Goal: Task Accomplishment & Management: Complete application form

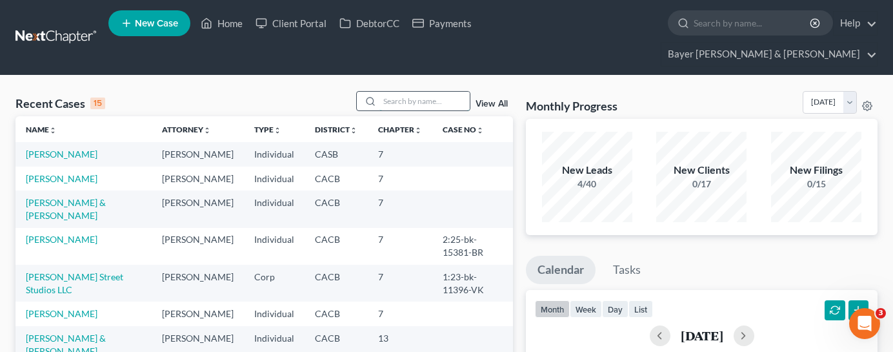
click at [406, 92] on input "search" at bounding box center [424, 101] width 90 height 19
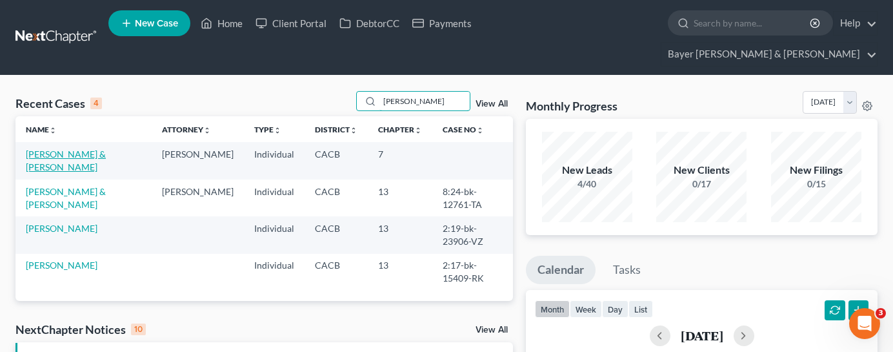
type input "[PERSON_NAME]"
click at [90, 148] on link "[PERSON_NAME] & [PERSON_NAME]" at bounding box center [66, 160] width 80 height 24
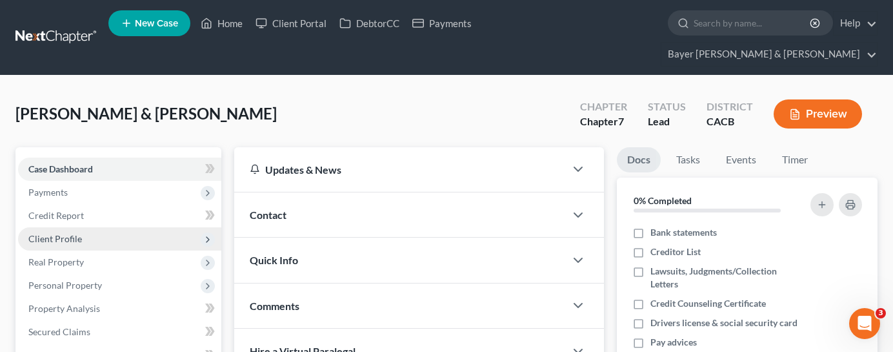
click at [70, 233] on span "Client Profile" at bounding box center [55, 238] width 54 height 11
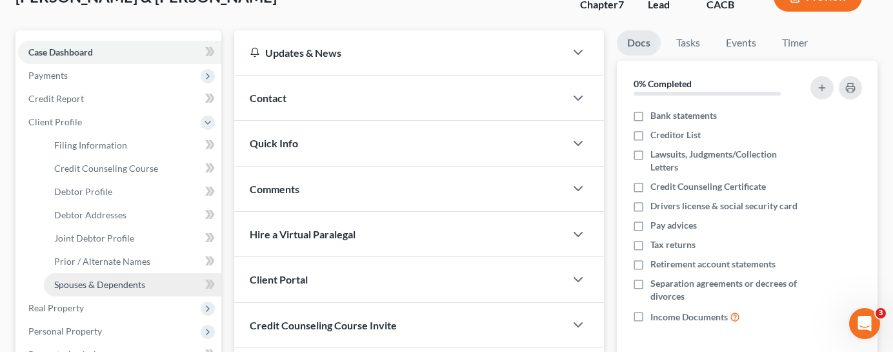
scroll to position [129, 0]
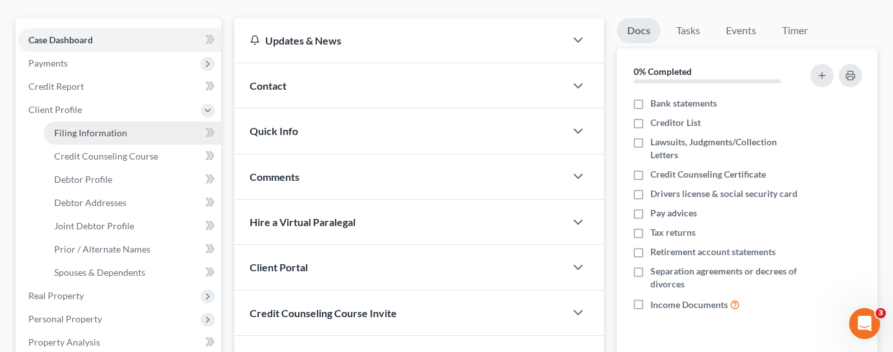
click at [128, 121] on link "Filing Information" at bounding box center [132, 132] width 177 height 23
select select "1"
select select "0"
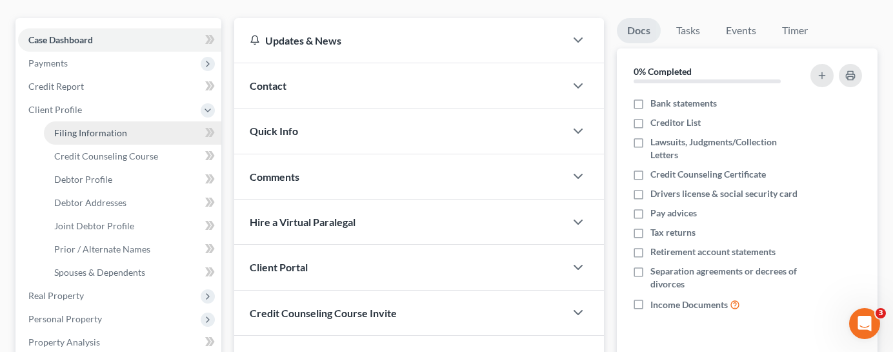
select select "7"
select select "1"
select select "4"
select select "1"
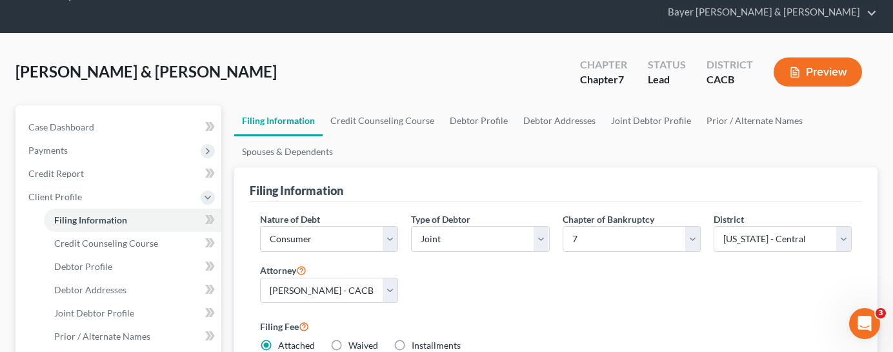
scroll to position [65, 0]
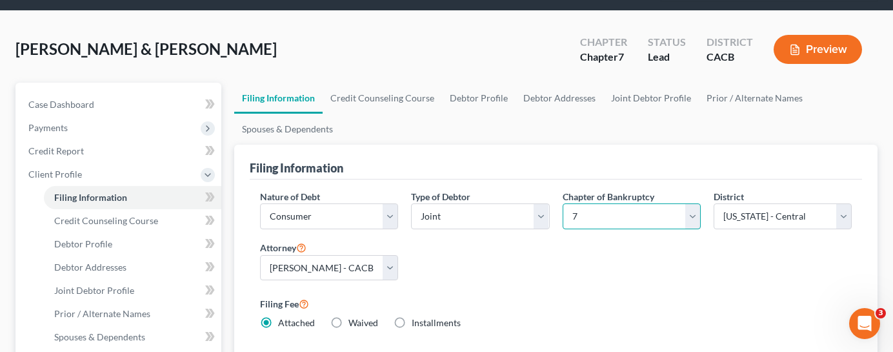
click at [694, 203] on select "Select 7 11 12 13" at bounding box center [632, 216] width 138 height 26
select select "3"
click at [563, 203] on select "Select 7 11 12 13" at bounding box center [632, 216] width 138 height 26
click at [640, 296] on label "Filing Fee" at bounding box center [556, 303] width 592 height 15
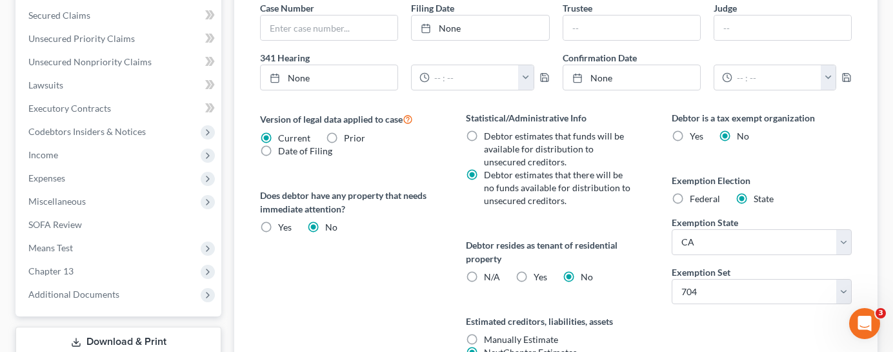
scroll to position [584, 0]
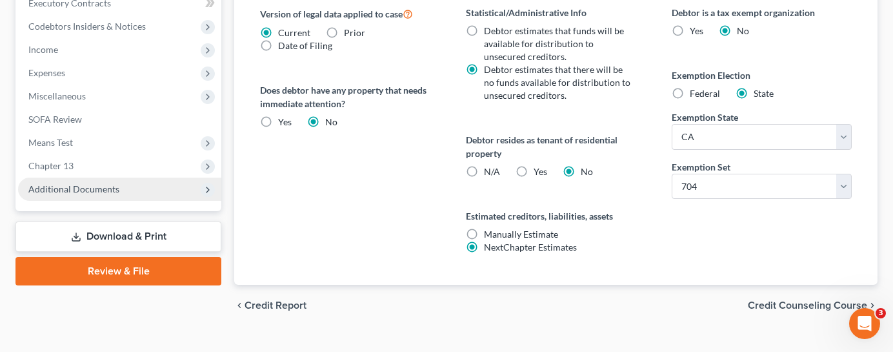
click at [132, 177] on span "Additional Documents" at bounding box center [119, 188] width 203 height 23
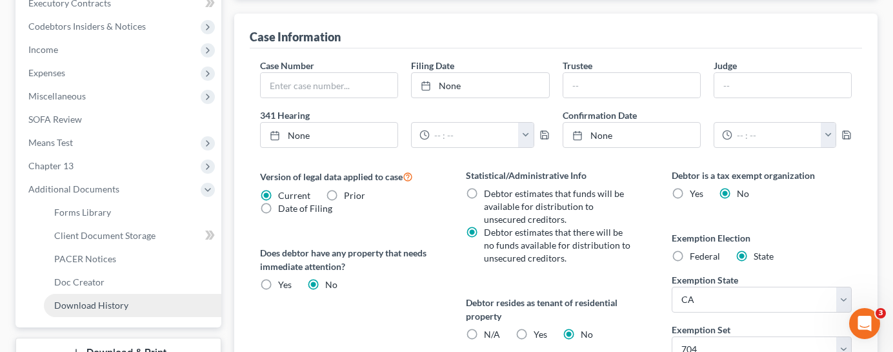
click at [136, 294] on link "Download History" at bounding box center [132, 305] width 177 height 23
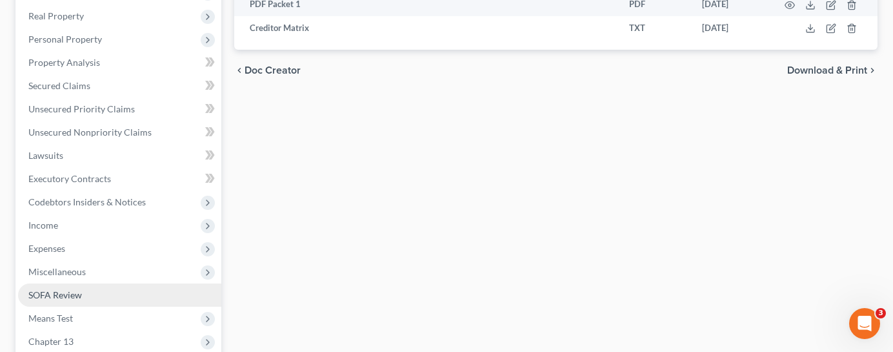
scroll to position [258, 0]
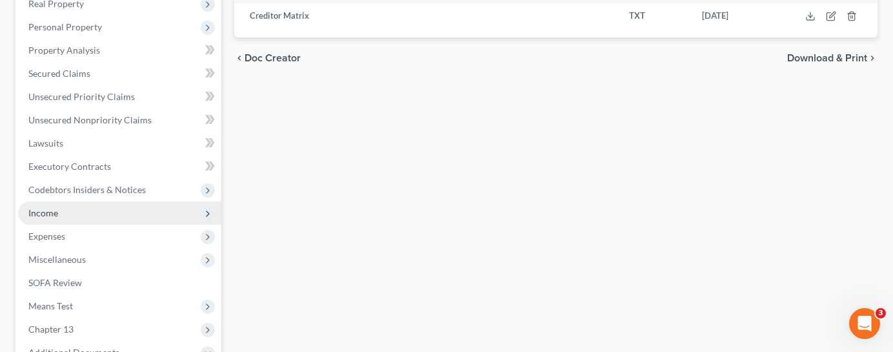
click at [121, 201] on span "Income" at bounding box center [119, 212] width 203 height 23
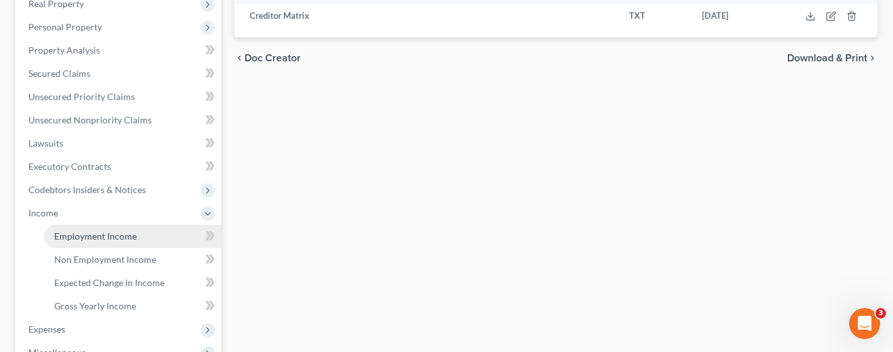
click at [120, 230] on span "Employment Income" at bounding box center [95, 235] width 83 height 11
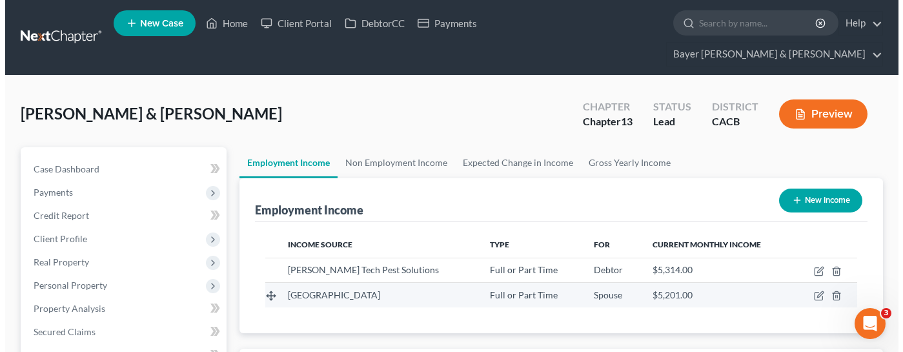
scroll to position [232, 361]
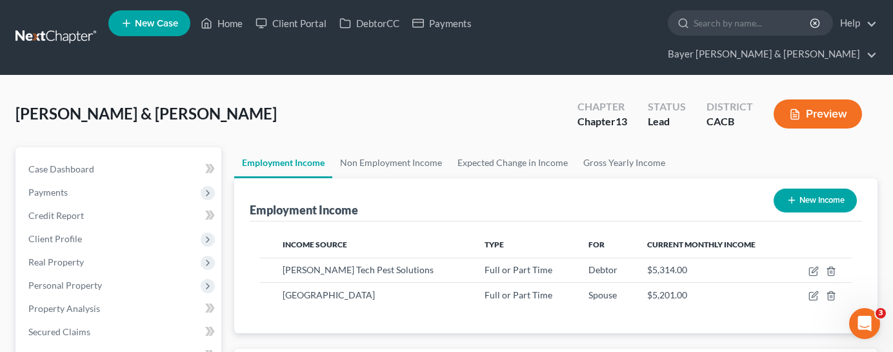
click at [805, 99] on button "Preview" at bounding box center [818, 113] width 88 height 29
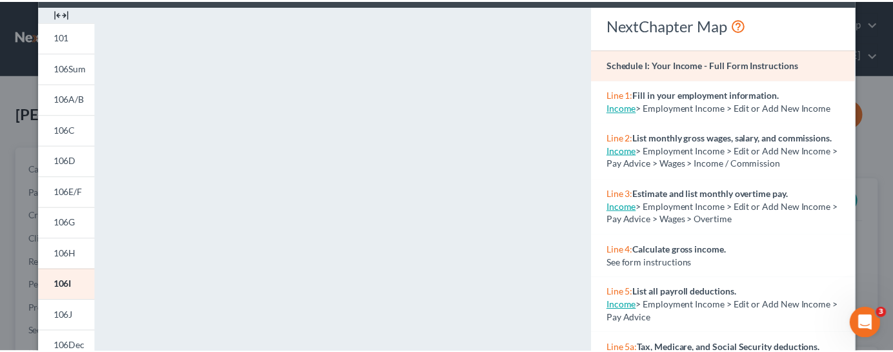
scroll to position [0, 0]
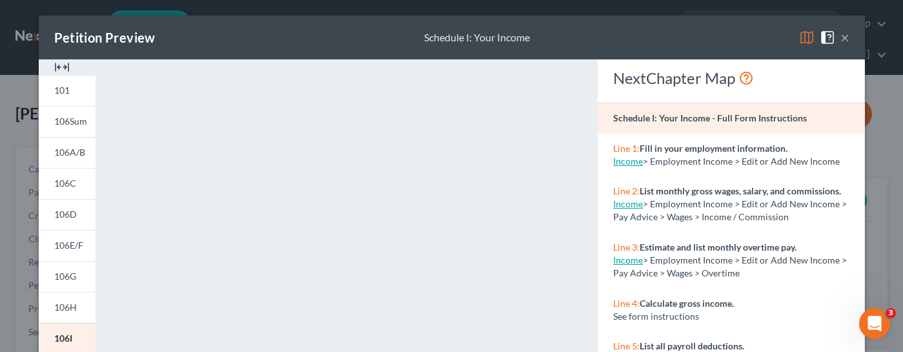
click at [843, 38] on button "×" at bounding box center [844, 37] width 9 height 15
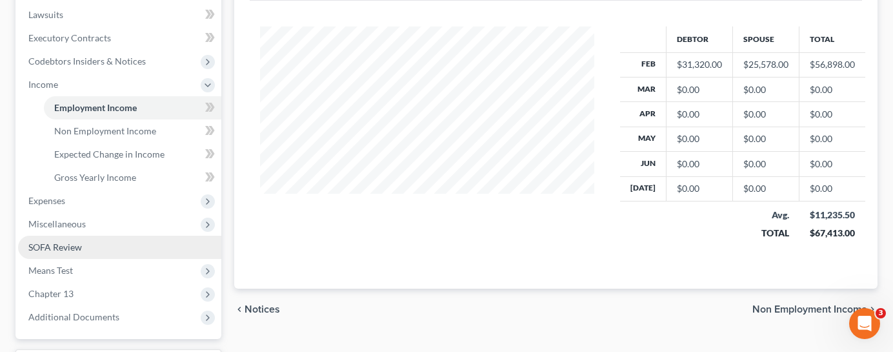
scroll to position [387, 0]
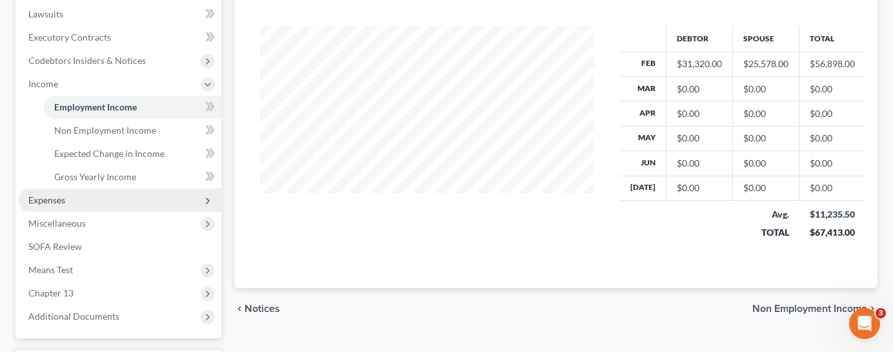
click at [121, 188] on span "Expenses" at bounding box center [119, 199] width 203 height 23
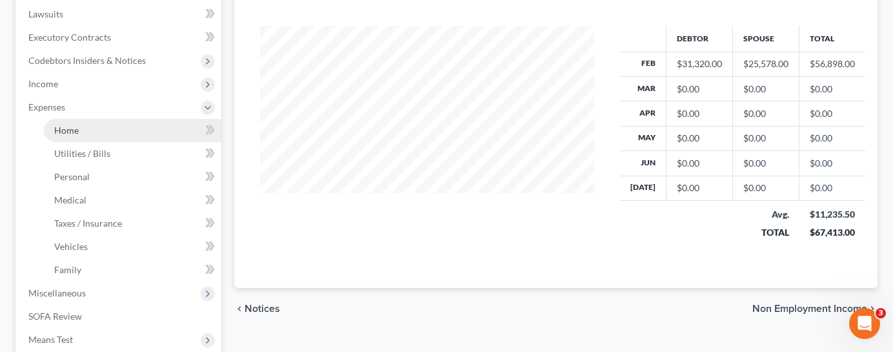
click at [134, 119] on link "Home" at bounding box center [132, 130] width 177 height 23
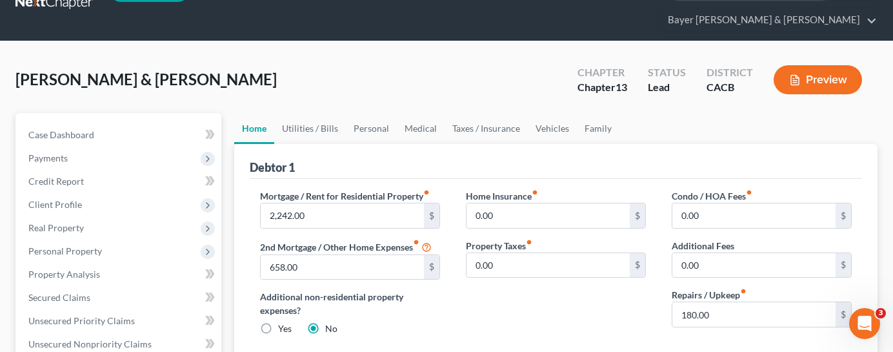
scroll to position [65, 0]
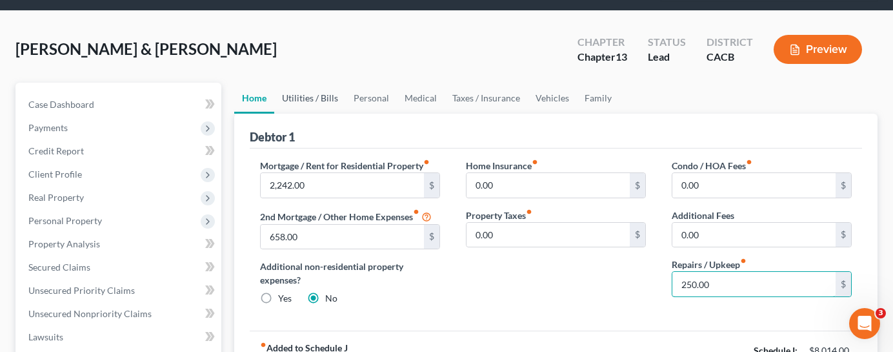
type input "250.00"
click at [310, 83] on link "Utilities / Bills" at bounding box center [310, 98] width 72 height 31
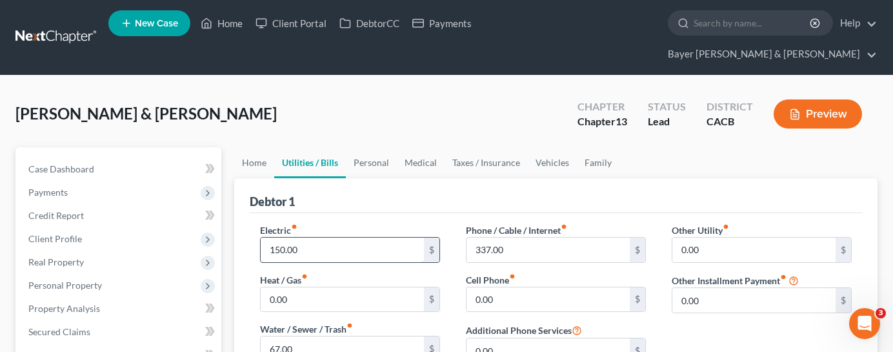
click at [312, 237] on input "150.00" at bounding box center [342, 249] width 163 height 25
type input "170.00"
click at [562, 178] on div "Debtor 1" at bounding box center [556, 195] width 612 height 35
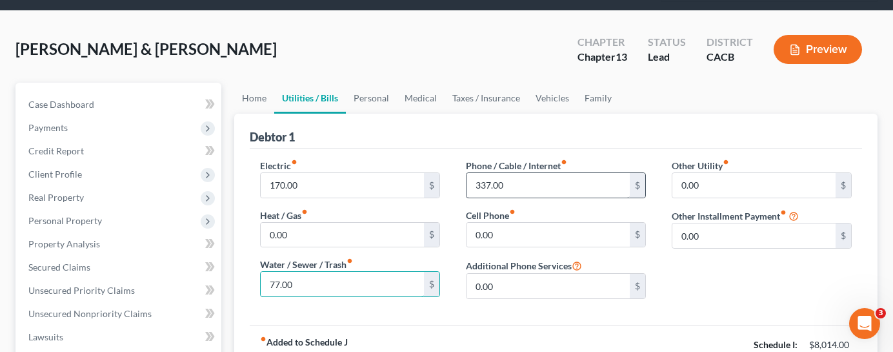
type input "77.00"
type input "347.00"
click at [711, 279] on div "Other Utility fiber_manual_record 0.00 $ Other Installment Payment fiber_manual…" at bounding box center [762, 234] width 206 height 150
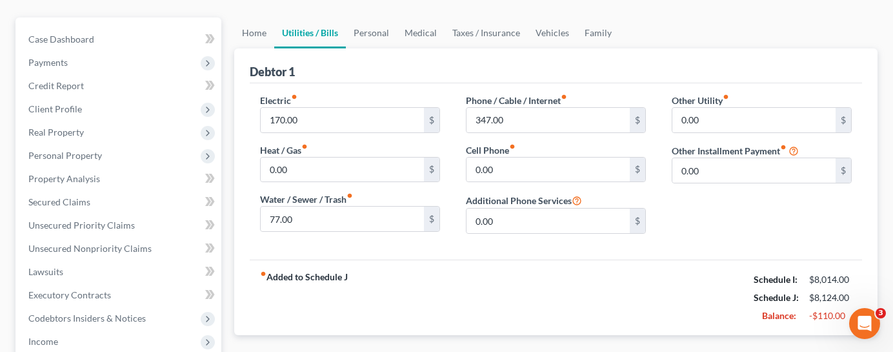
scroll to position [129, 0]
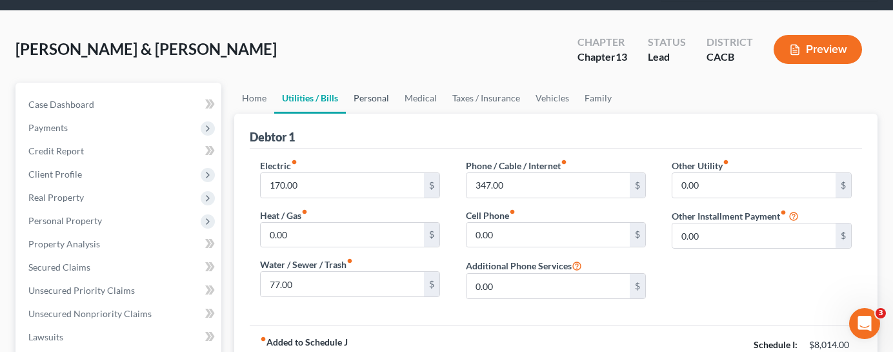
click at [372, 83] on link "Personal" at bounding box center [371, 98] width 51 height 31
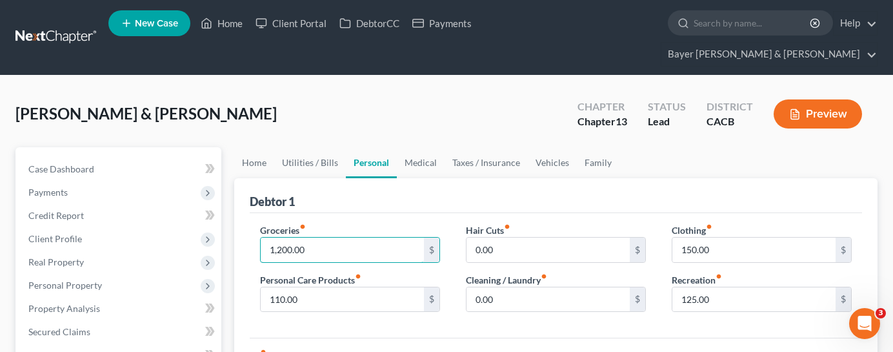
type input "1,200.00"
click at [574, 178] on div "Debtor 1" at bounding box center [556, 195] width 612 height 35
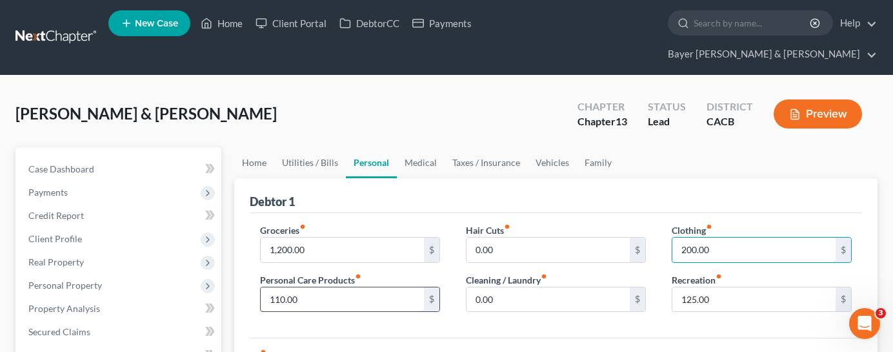
type input "200.00"
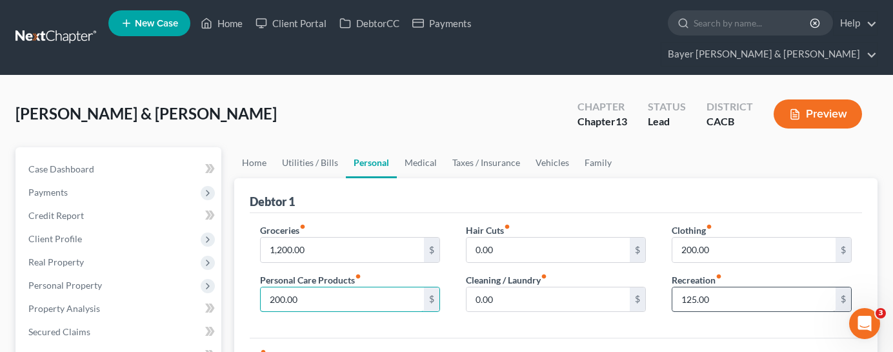
type input "200.00"
click at [769, 287] on input "125.00" at bounding box center [753, 299] width 163 height 25
type input "200.00"
click at [495, 147] on link "Taxes / Insurance" at bounding box center [486, 162] width 83 height 31
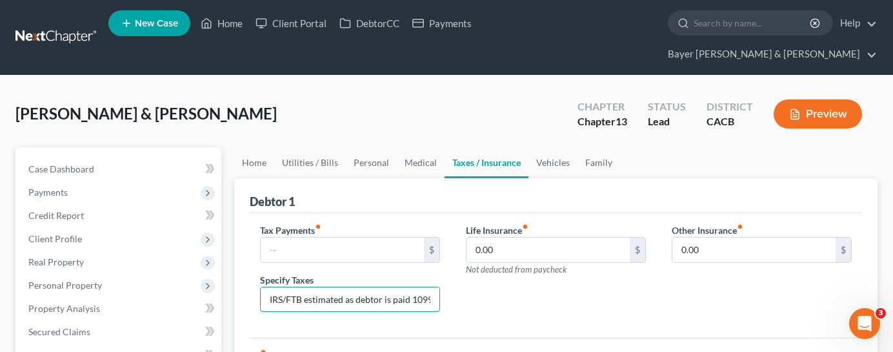
drag, startPoint x: 425, startPoint y: 282, endPoint x: 226, endPoint y: 279, distance: 198.8
type input "th no tax deductions"
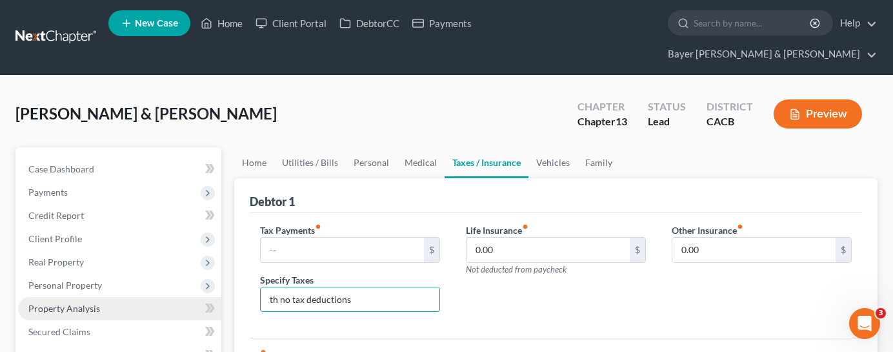
drag, startPoint x: 241, startPoint y: 274, endPoint x: 208, endPoint y: 274, distance: 32.3
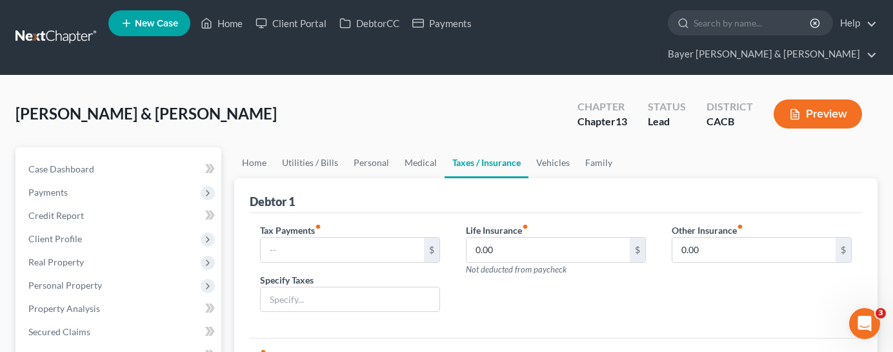
click at [504, 309] on div "Tax Payments fiber_manual_record $ Specify Taxes Life Insurance fiber_manual_re…" at bounding box center [556, 275] width 612 height 125
click at [551, 147] on link "Vehicles" at bounding box center [553, 162] width 49 height 31
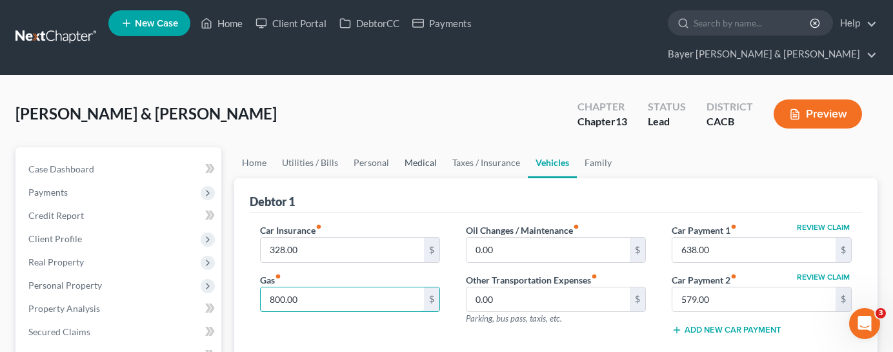
type input "800.00"
click at [412, 147] on link "Medical" at bounding box center [421, 162] width 48 height 31
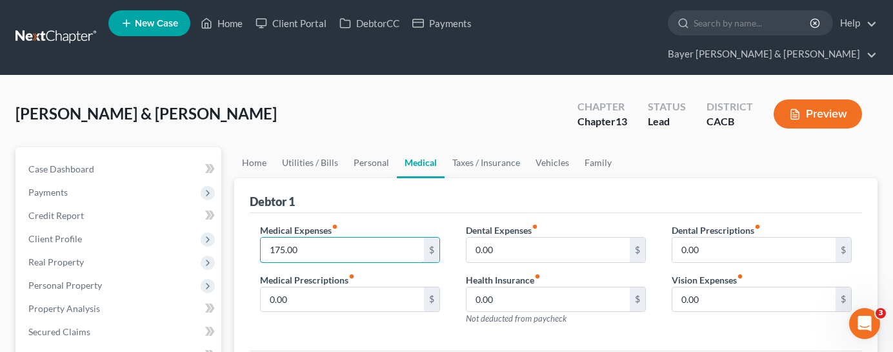
type input "175.00"
click at [279, 114] on div "[PERSON_NAME] & [PERSON_NAME] Upgraded Chapter Chapter 13 Status Lead District …" at bounding box center [446, 119] width 862 height 56
click at [587, 147] on link "Family" at bounding box center [598, 162] width 43 height 31
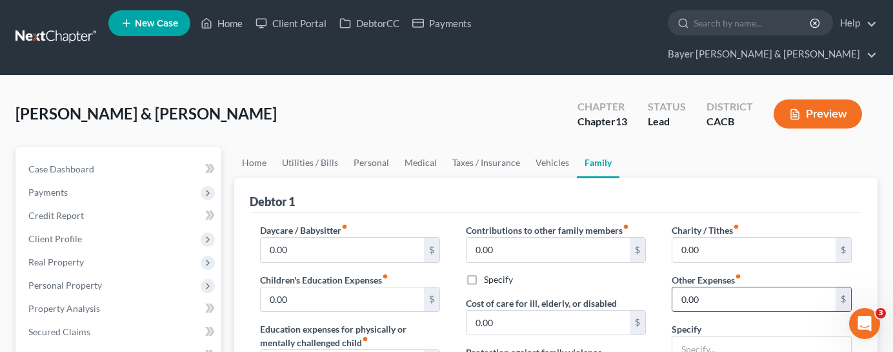
click at [722, 287] on input "0.00" at bounding box center [753, 299] width 163 height 25
type input "200.00"
type input "Unforeseen Expenses"
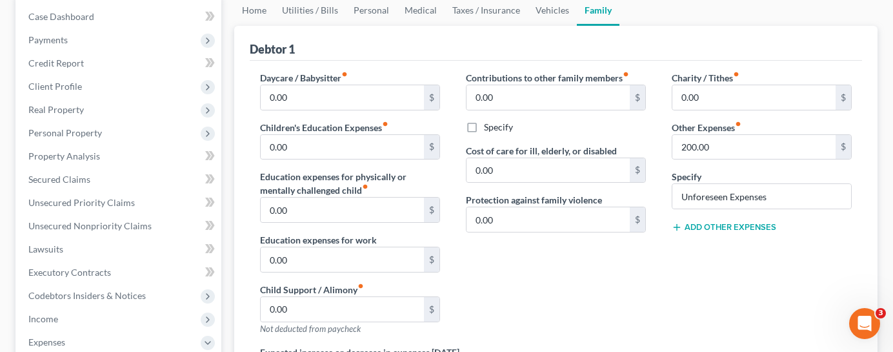
scroll to position [129, 0]
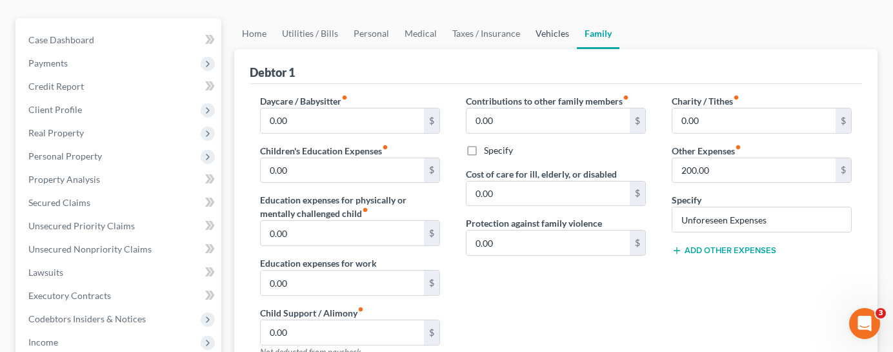
click at [545, 18] on link "Vehicles" at bounding box center [552, 33] width 49 height 31
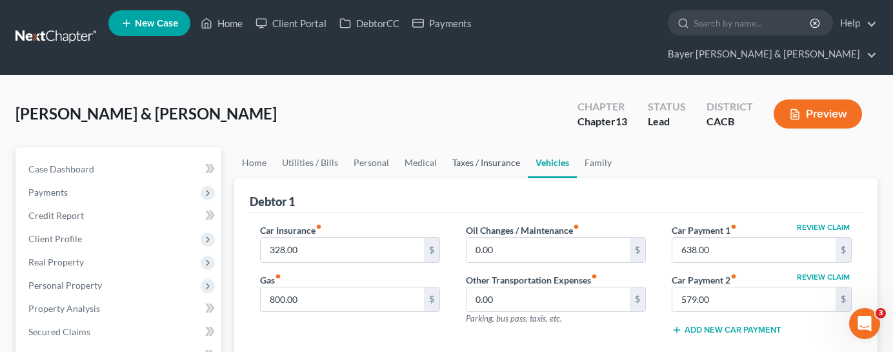
click at [472, 147] on link "Taxes / Insurance" at bounding box center [486, 162] width 83 height 31
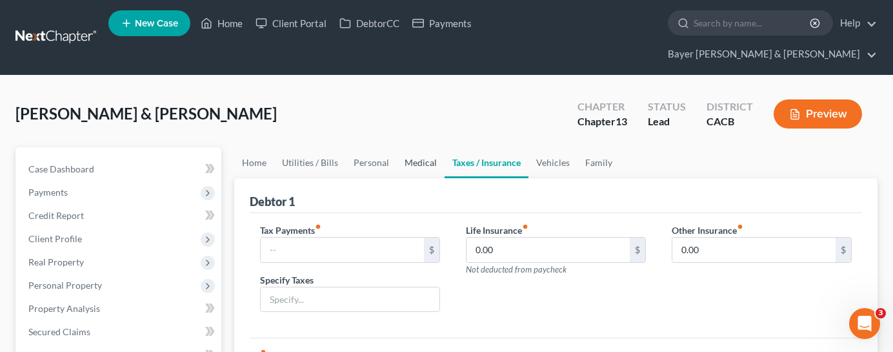
click at [410, 147] on link "Medical" at bounding box center [421, 162] width 48 height 31
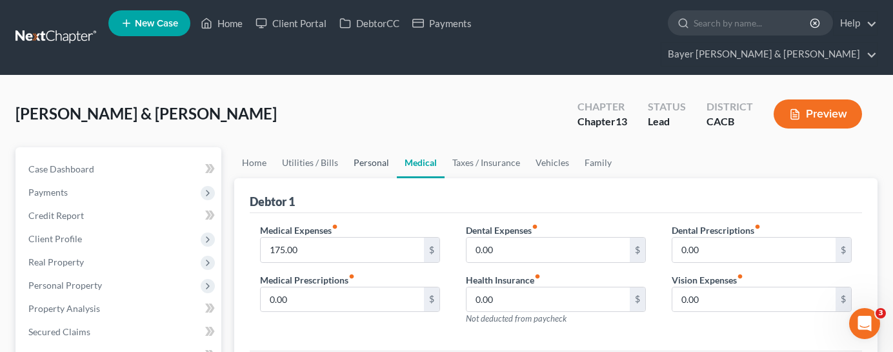
click at [378, 147] on link "Personal" at bounding box center [371, 162] width 51 height 31
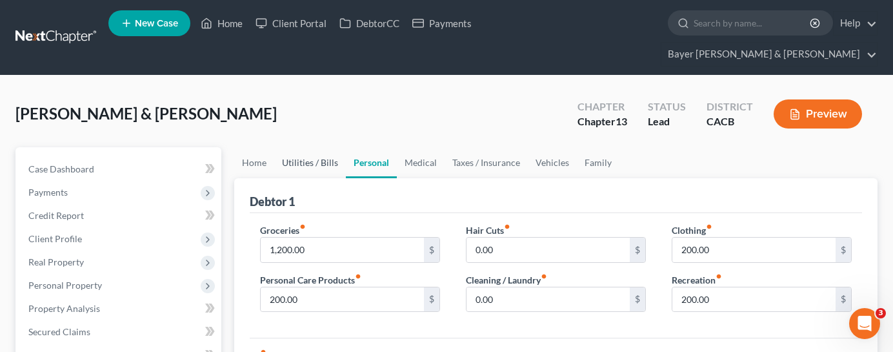
click at [318, 147] on link "Utilities / Bills" at bounding box center [310, 162] width 72 height 31
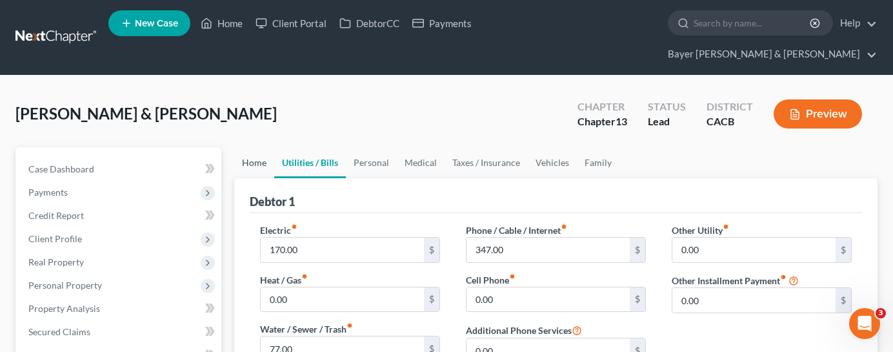
click at [256, 147] on link "Home" at bounding box center [254, 162] width 40 height 31
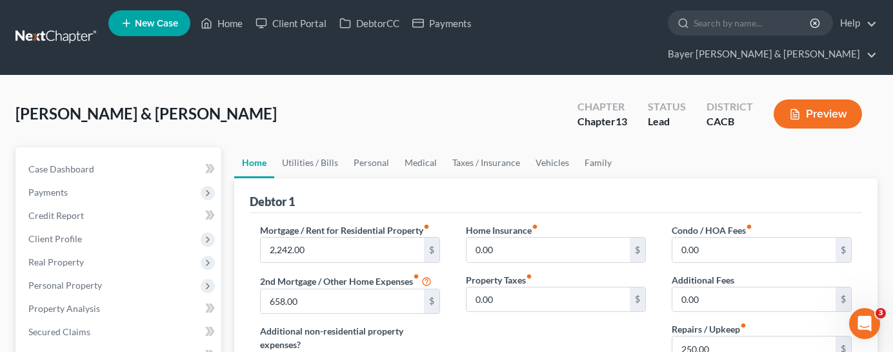
click at [827, 99] on button "Preview" at bounding box center [818, 113] width 88 height 29
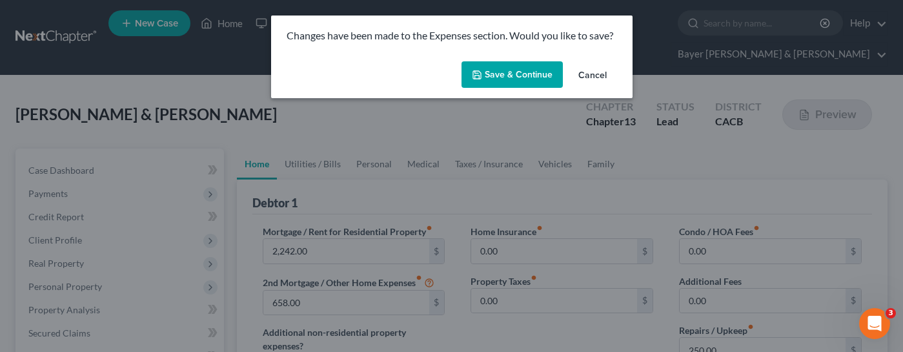
click at [534, 73] on button "Save & Continue" at bounding box center [511, 74] width 101 height 27
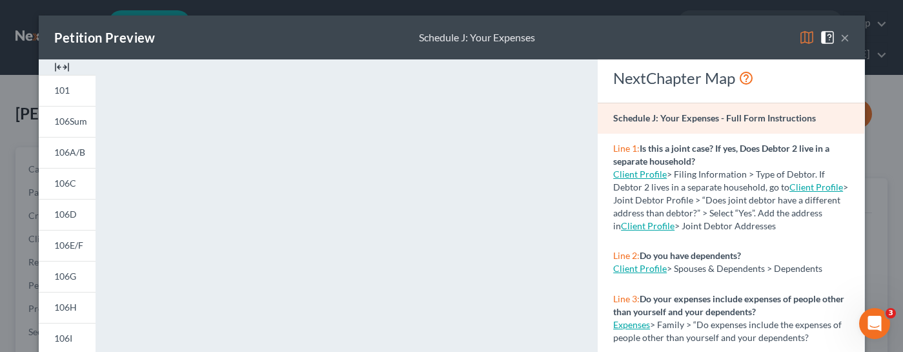
click at [840, 42] on button "×" at bounding box center [844, 37] width 9 height 15
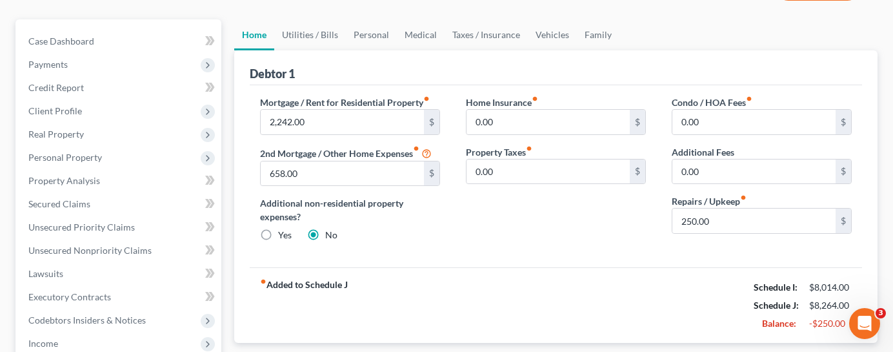
scroll to position [129, 0]
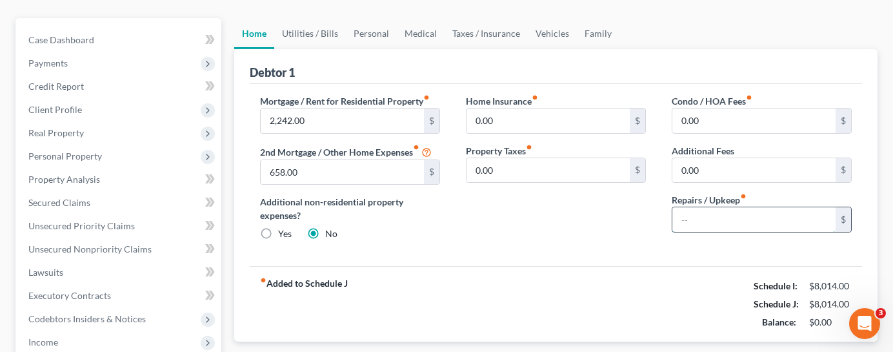
click at [709, 207] on input "text" at bounding box center [753, 219] width 163 height 25
type input "250.00"
click at [510, 184] on div "Home Insurance fiber_manual_record 0.00 $ Property Taxes fiber_manual_record 0.…" at bounding box center [556, 172] width 206 height 157
click at [671, 266] on div "fiber_manual_record Added to Schedule J Schedule I: $8,014.00 Schedule J: $8,26…" at bounding box center [556, 304] width 612 height 76
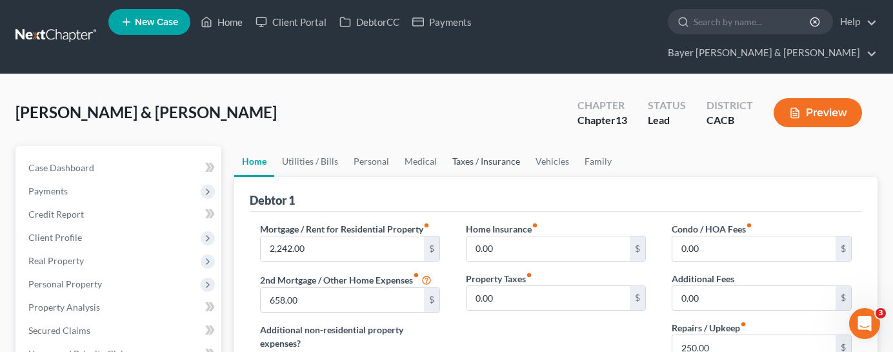
scroll to position [0, 0]
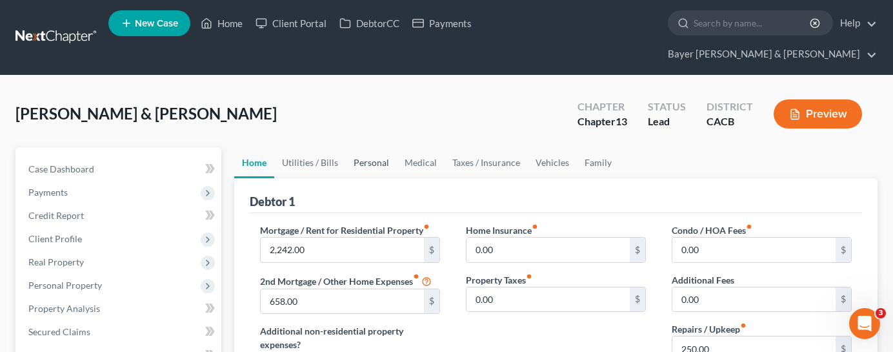
click at [377, 147] on link "Personal" at bounding box center [371, 162] width 51 height 31
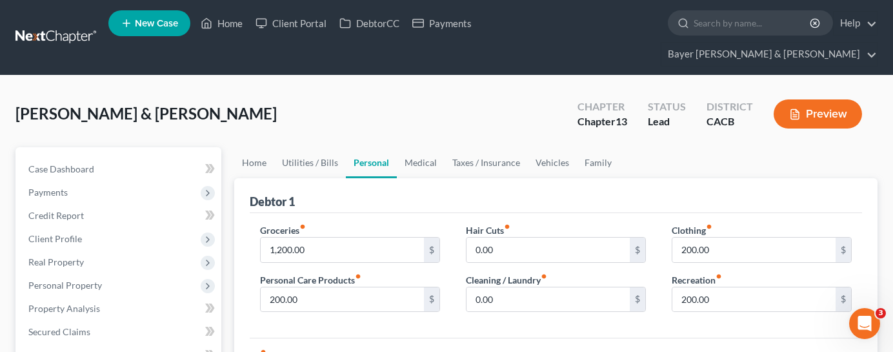
scroll to position [129, 0]
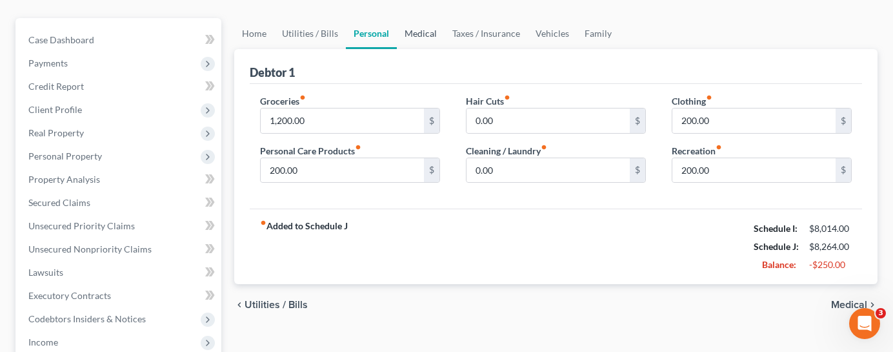
click at [430, 18] on link "Medical" at bounding box center [421, 33] width 48 height 31
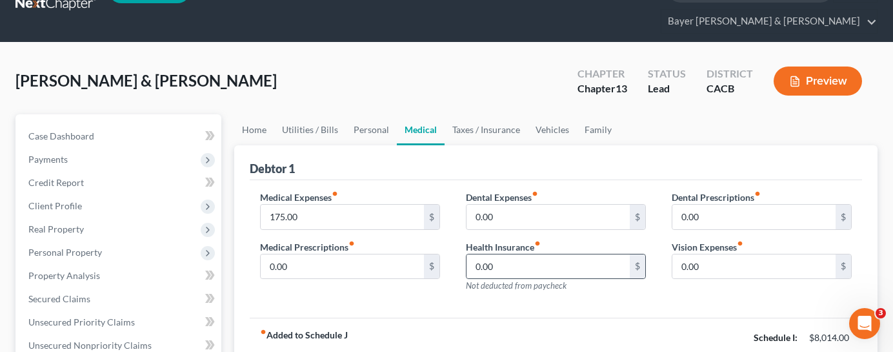
scroll to position [65, 0]
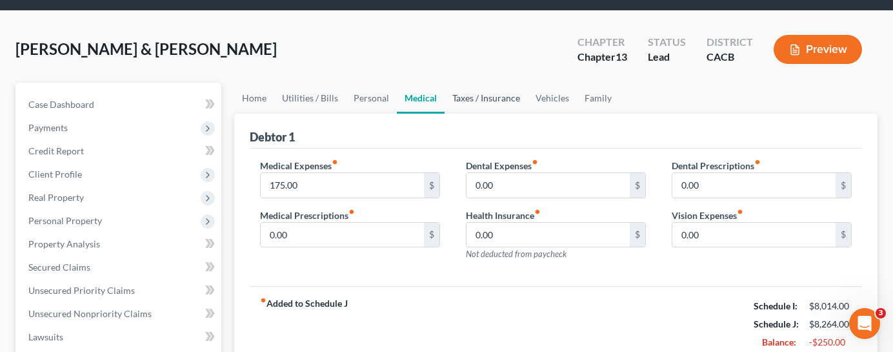
click at [480, 83] on link "Taxes / Insurance" at bounding box center [486, 98] width 83 height 31
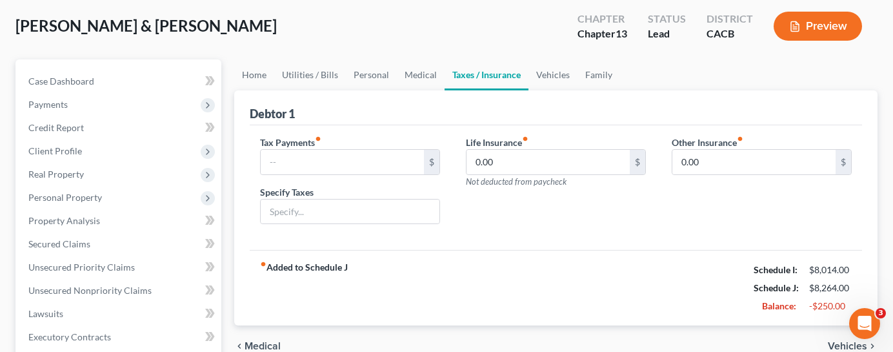
scroll to position [65, 0]
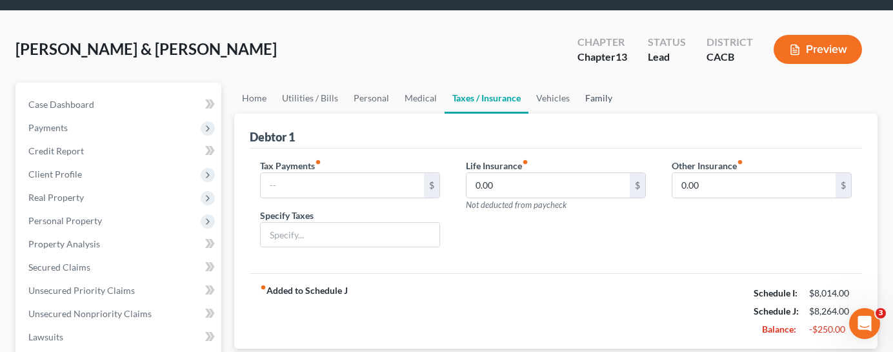
click at [596, 83] on link "Family" at bounding box center [599, 98] width 43 height 31
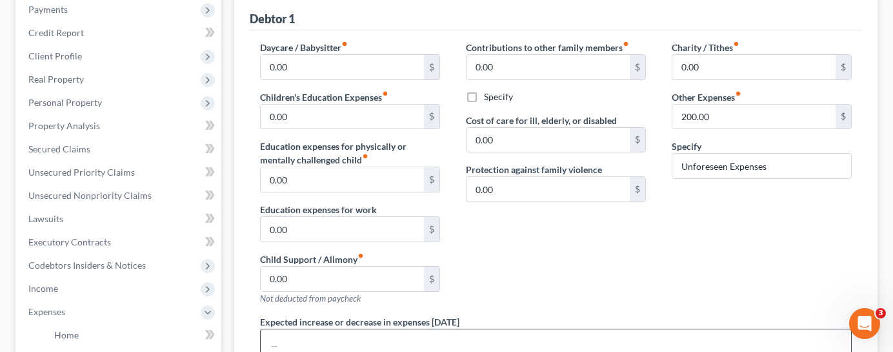
scroll to position [65, 0]
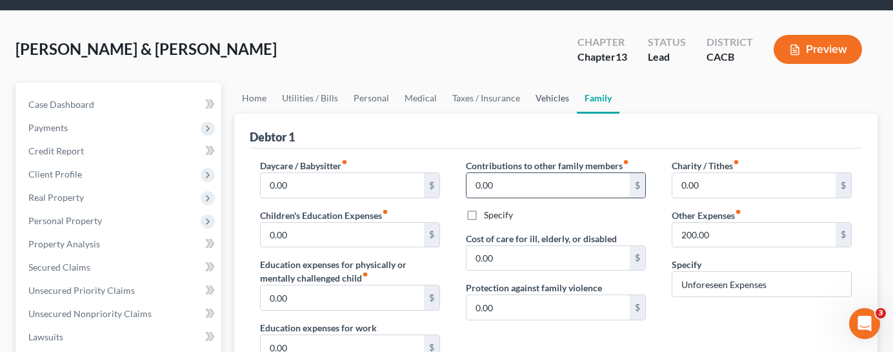
click at [545, 83] on link "Vehicles" at bounding box center [552, 98] width 49 height 31
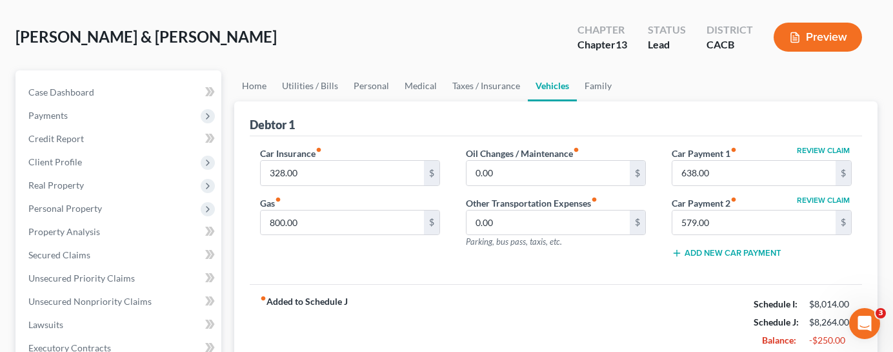
scroll to position [129, 0]
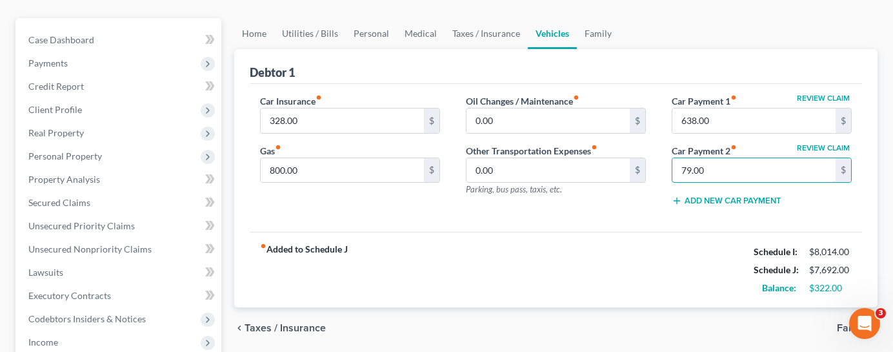
type input "79.00"
type input "579.00"
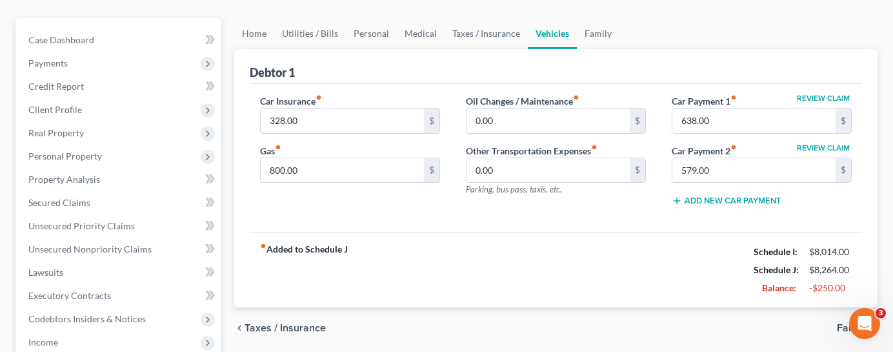
click at [556, 232] on div "fiber_manual_record Added to Schedule J Schedule I: $8,014.00 Schedule J: $8,26…" at bounding box center [556, 270] width 612 height 76
click at [509, 201] on div "Car Insurance fiber_manual_record 328.00 $ Gas fiber_manual_record 800.00 $ Oil…" at bounding box center [556, 158] width 612 height 148
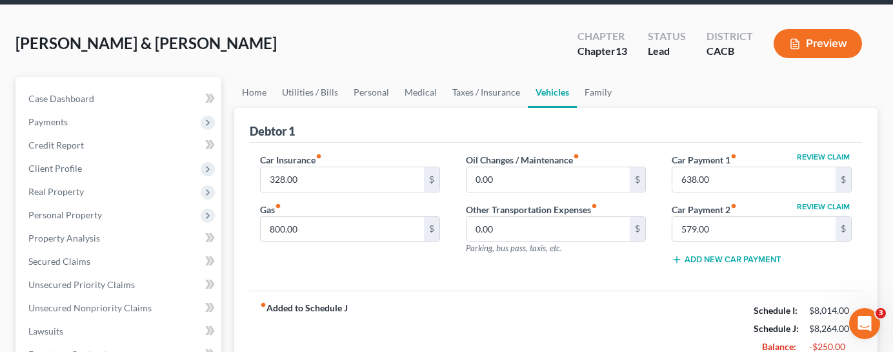
scroll to position [65, 0]
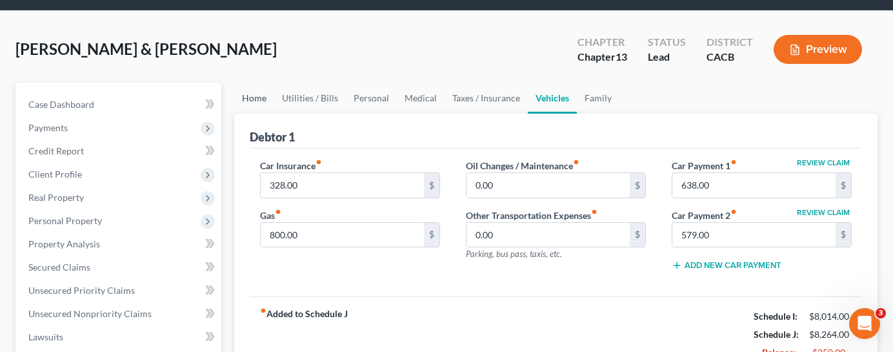
click at [255, 83] on link "Home" at bounding box center [254, 98] width 40 height 31
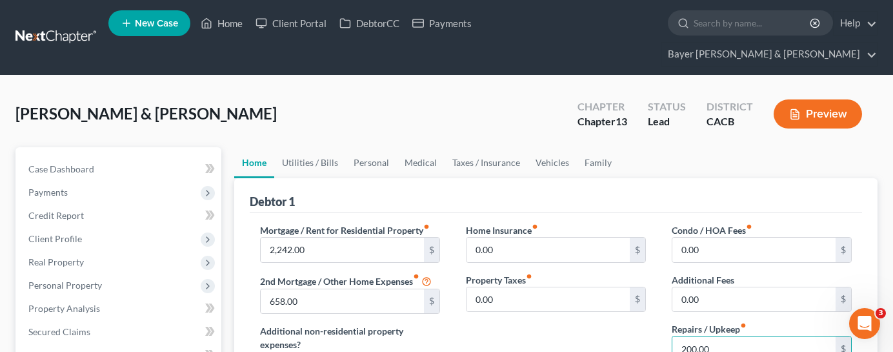
type input "200.00"
click at [556, 336] on div "Home Insurance fiber_manual_record 0.00 $ Property Taxes fiber_manual_record 0.…" at bounding box center [556, 301] width 206 height 157
click at [303, 147] on link "Utilities / Bills" at bounding box center [310, 162] width 72 height 31
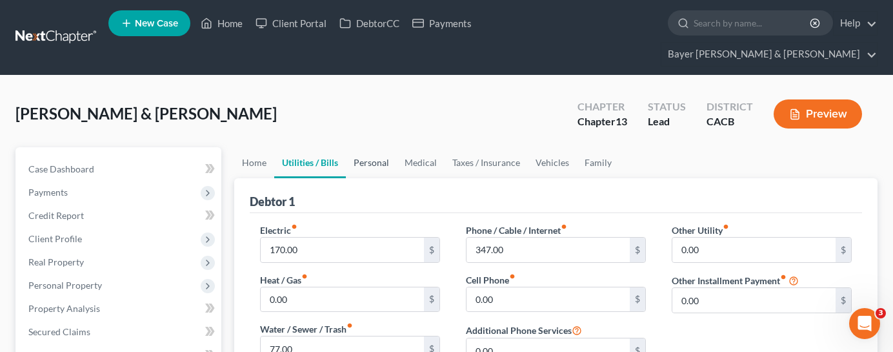
click at [369, 147] on link "Personal" at bounding box center [371, 162] width 51 height 31
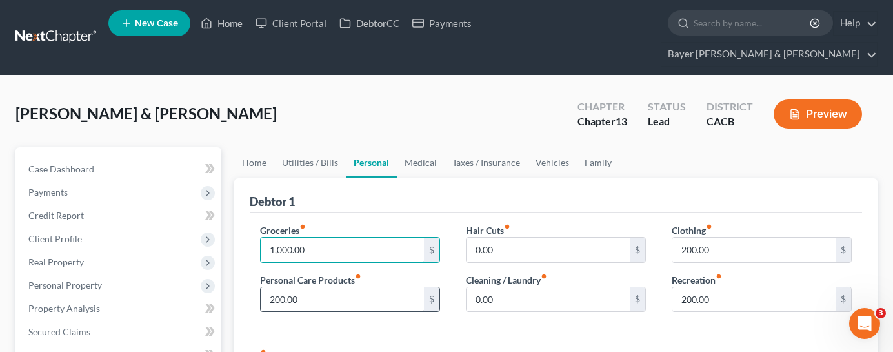
type input "1,000.00"
click at [324, 287] on input "200.00" at bounding box center [342, 299] width 163 height 25
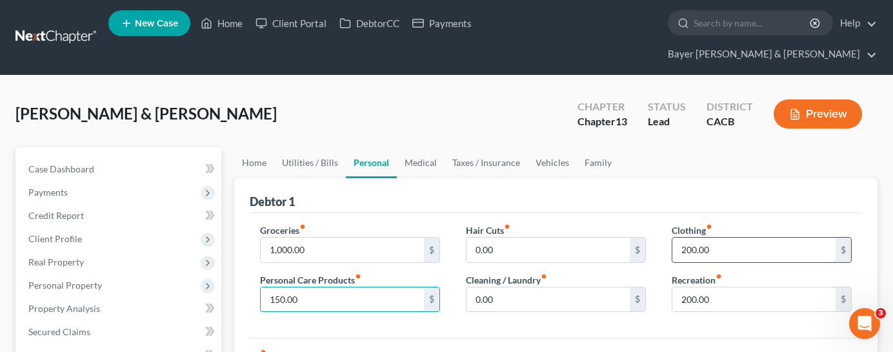
type input "150.00"
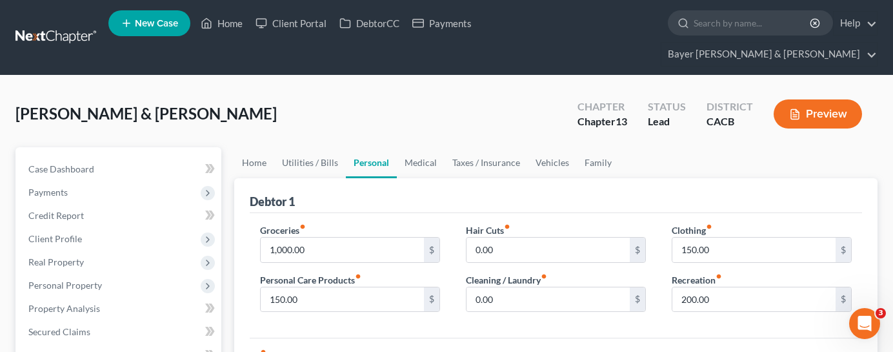
click at [698, 299] on div "Clothing fiber_manual_record 150.00 $ Recreation fiber_manual_record 200.00 $" at bounding box center [762, 272] width 206 height 99
type input "175.00"
click at [597, 147] on link "Family" at bounding box center [598, 162] width 43 height 31
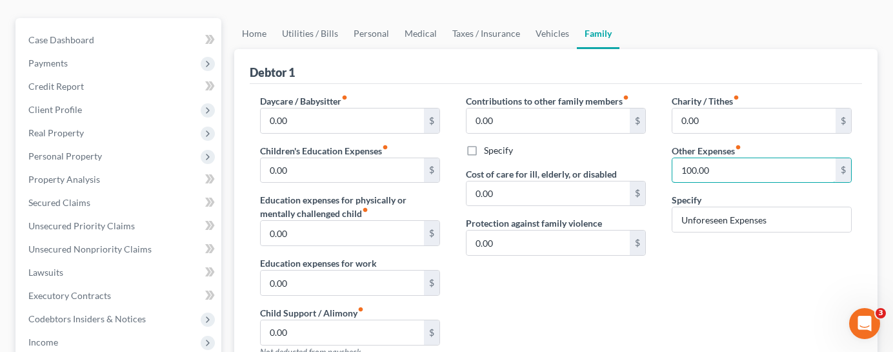
type input "100.00"
click at [616, 272] on div "Contributions to other family members fiber_manual_record 0.00 $ Specify Cost o…" at bounding box center [556, 231] width 206 height 274
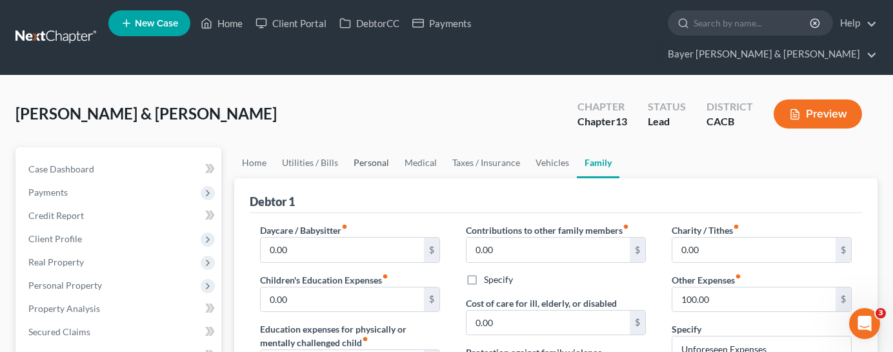
click at [363, 147] on link "Personal" at bounding box center [371, 162] width 51 height 31
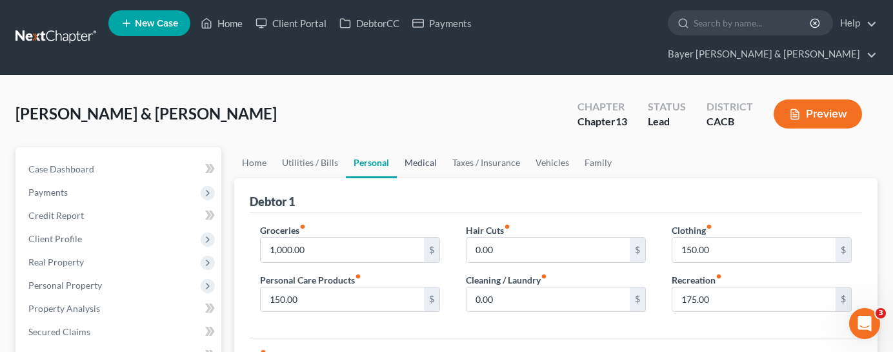
click at [423, 147] on link "Medical" at bounding box center [421, 162] width 48 height 31
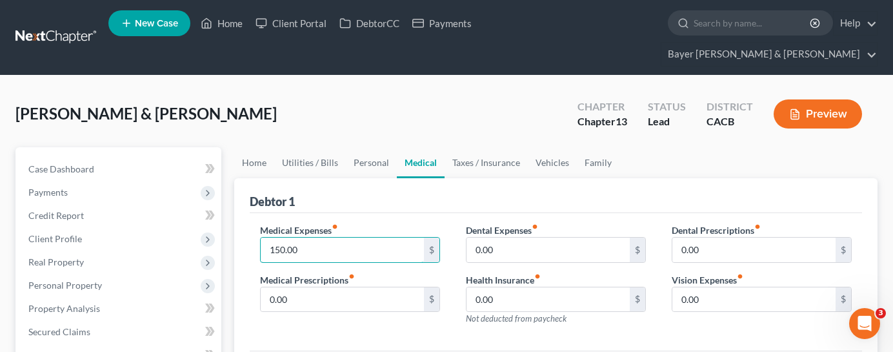
type input "150.00"
click at [498, 147] on link "Taxes / Insurance" at bounding box center [486, 162] width 83 height 31
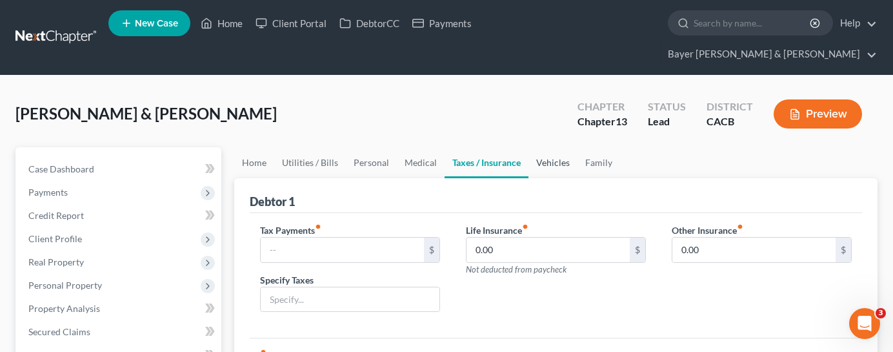
click at [558, 147] on link "Vehicles" at bounding box center [553, 162] width 49 height 31
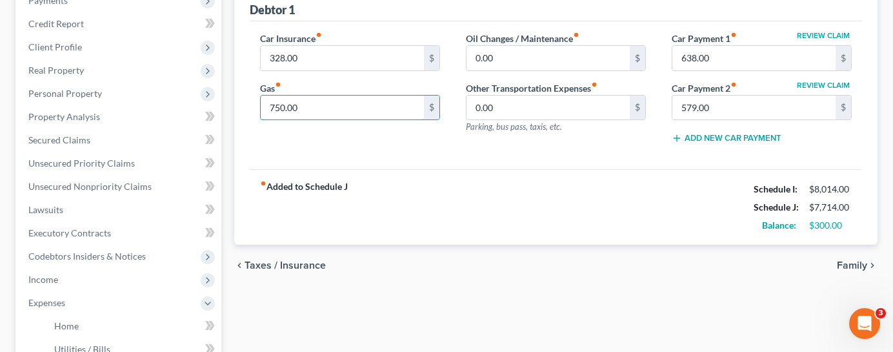
scroll to position [194, 0]
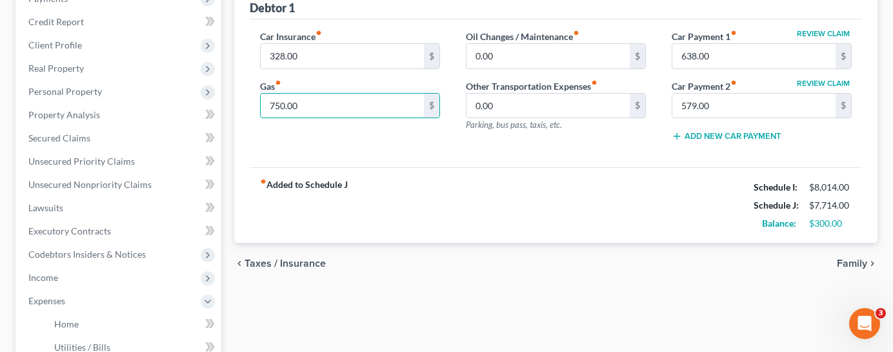
type input "750.00"
click at [514, 243] on div "chevron_left Taxes / Insurance Family chevron_right" at bounding box center [555, 263] width 643 height 41
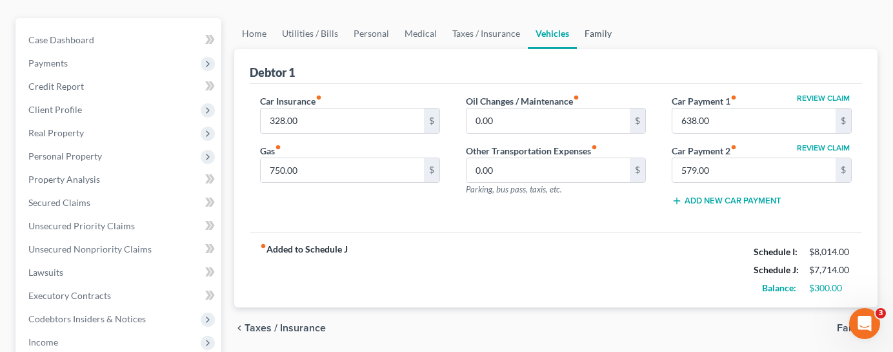
click at [591, 18] on link "Family" at bounding box center [598, 33] width 43 height 31
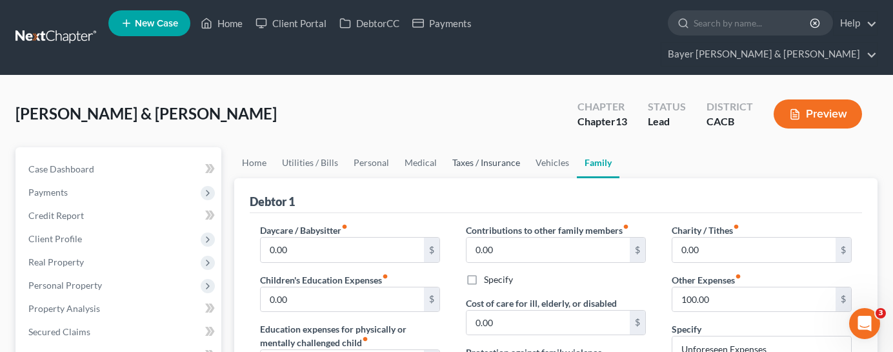
click at [487, 147] on link "Taxes / Insurance" at bounding box center [486, 162] width 83 height 31
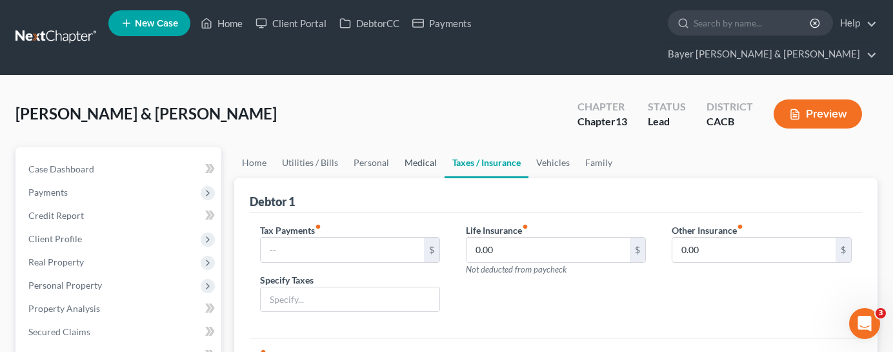
click at [415, 147] on link "Medical" at bounding box center [421, 162] width 48 height 31
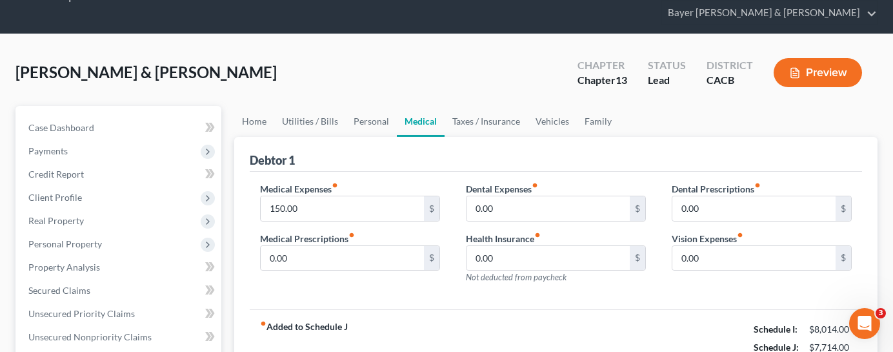
scroll to position [65, 0]
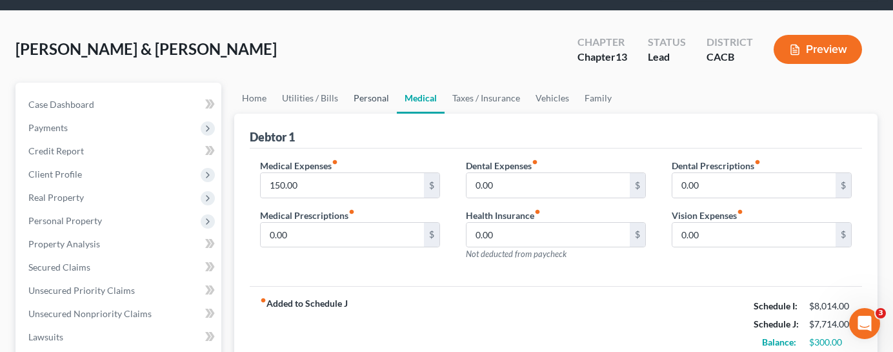
click at [366, 83] on link "Personal" at bounding box center [371, 98] width 51 height 31
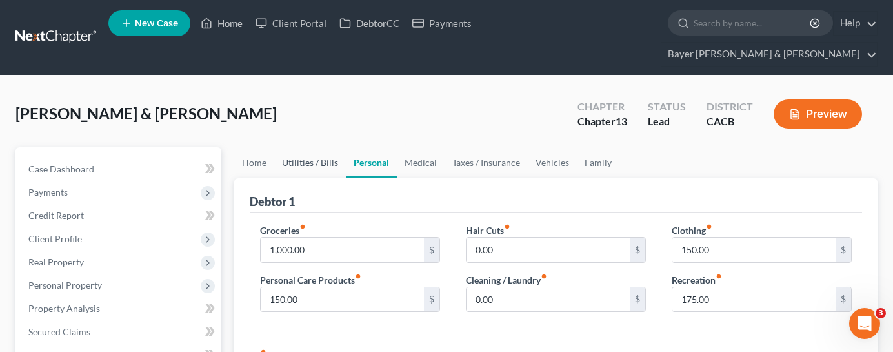
click at [294, 147] on link "Utilities / Bills" at bounding box center [310, 162] width 72 height 31
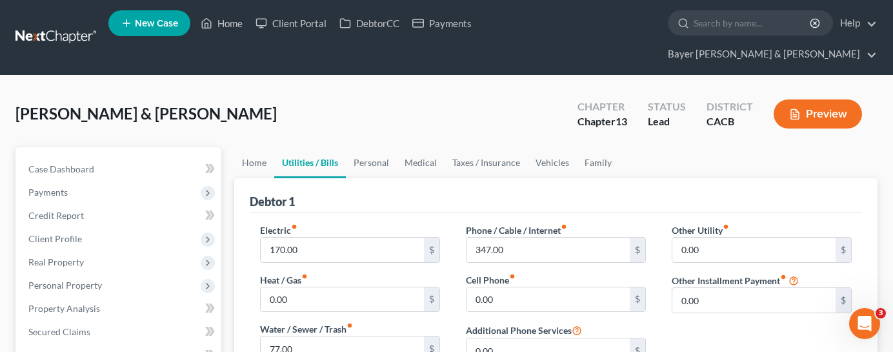
scroll to position [65, 0]
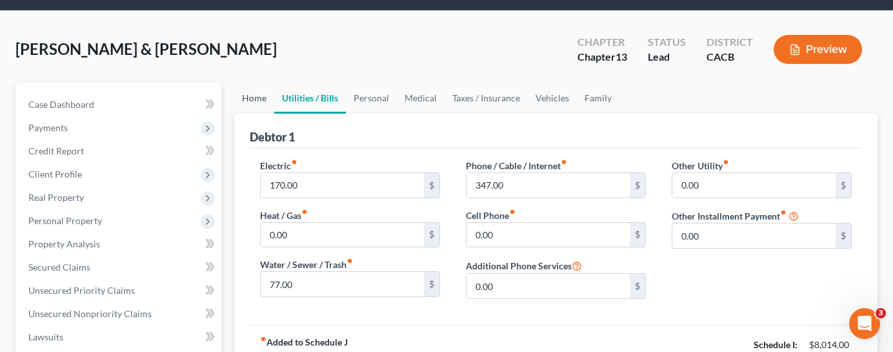
click at [250, 83] on link "Home" at bounding box center [254, 98] width 40 height 31
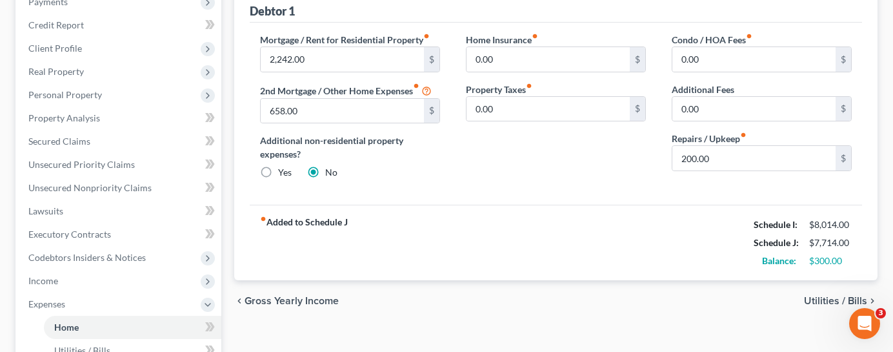
scroll to position [194, 0]
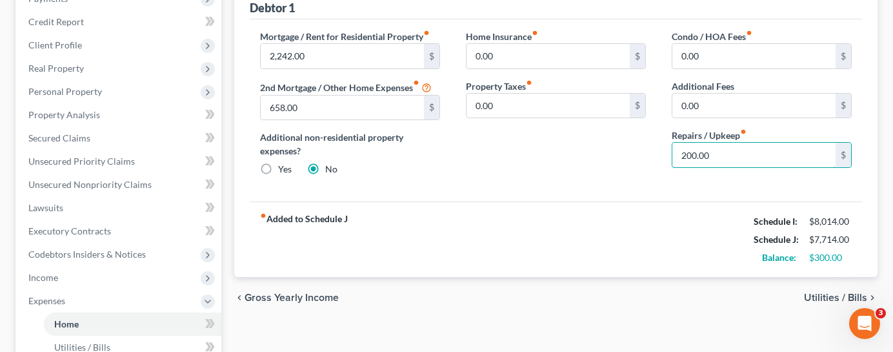
type input "200.00"
click at [545, 201] on div "fiber_manual_record Added to Schedule J Schedule I: $8,014.00 Schedule J: $7,71…" at bounding box center [556, 239] width 612 height 76
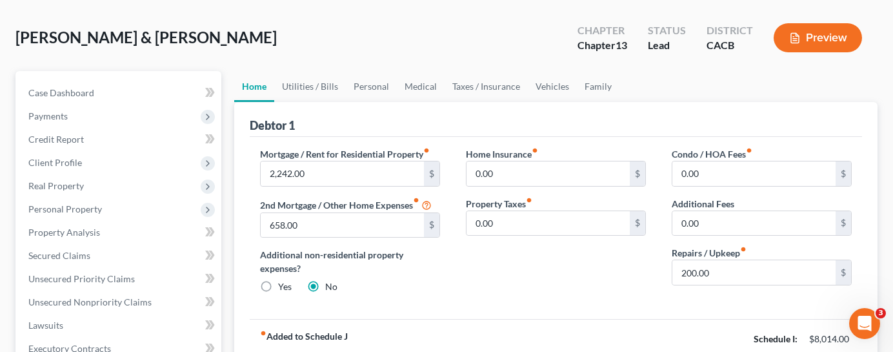
scroll to position [65, 0]
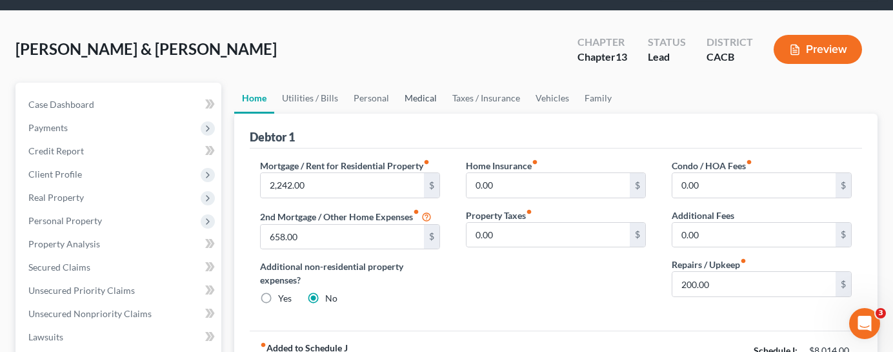
click at [419, 83] on link "Medical" at bounding box center [421, 98] width 48 height 31
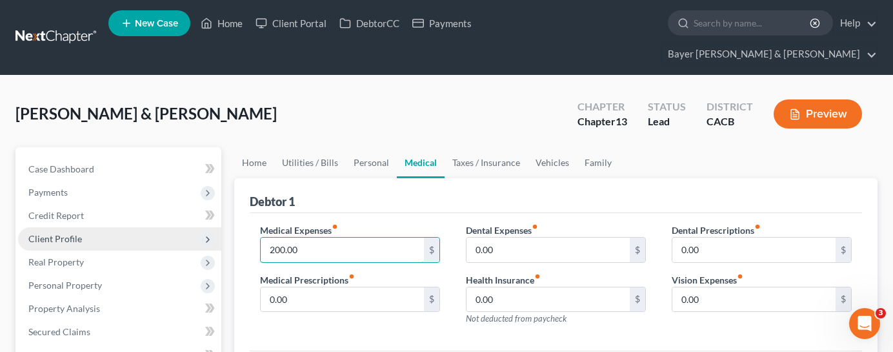
type input "200.00"
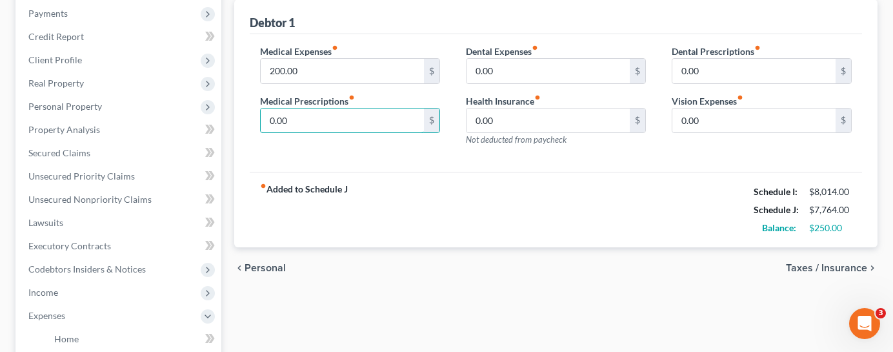
scroll to position [194, 0]
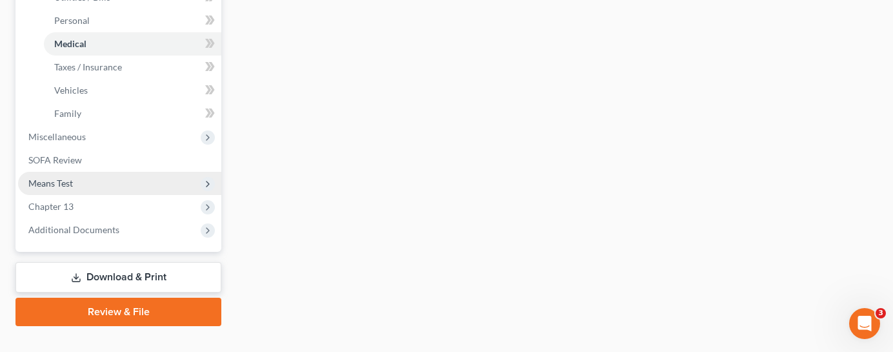
click at [100, 172] on span "Means Test" at bounding box center [119, 183] width 203 height 23
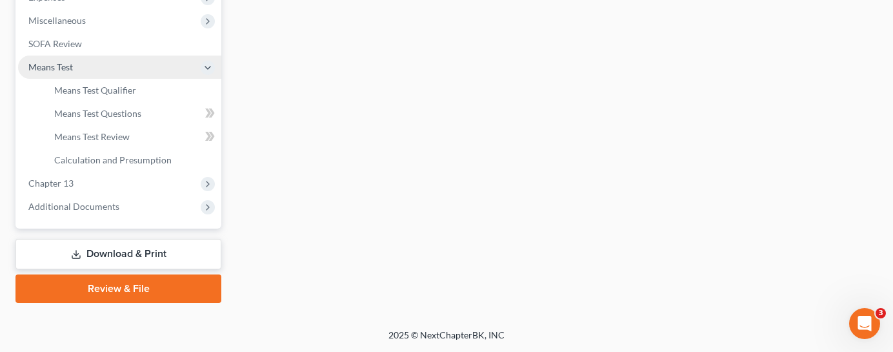
scroll to position [474, 0]
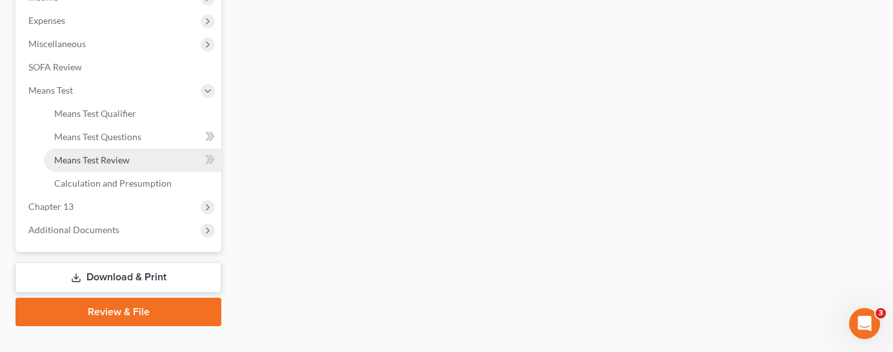
click at [128, 154] on span "Means Test Review" at bounding box center [92, 159] width 76 height 11
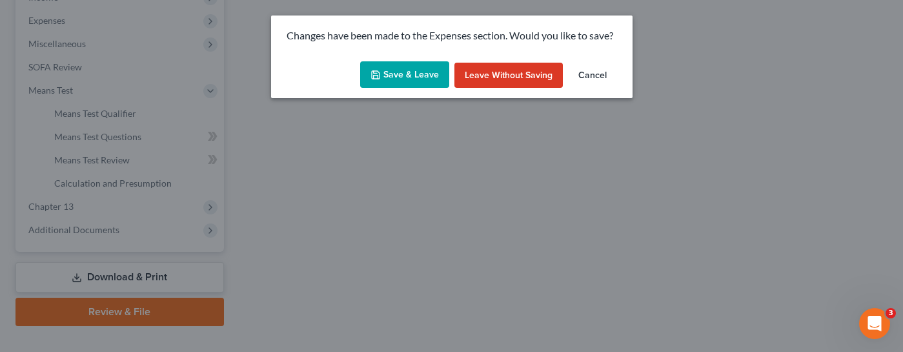
click at [406, 78] on button "Save & Leave" at bounding box center [404, 74] width 89 height 27
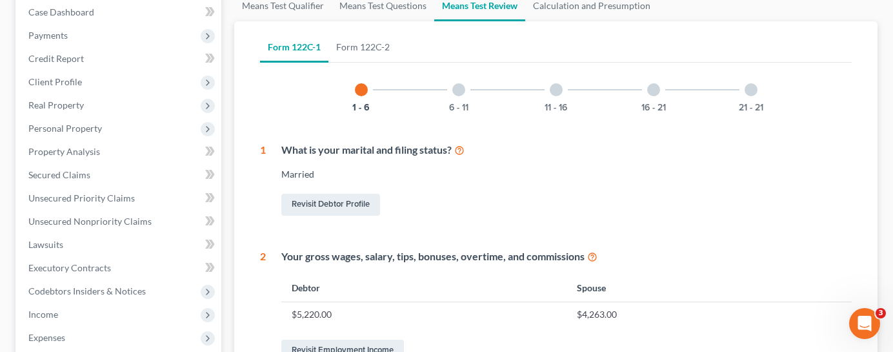
scroll to position [129, 0]
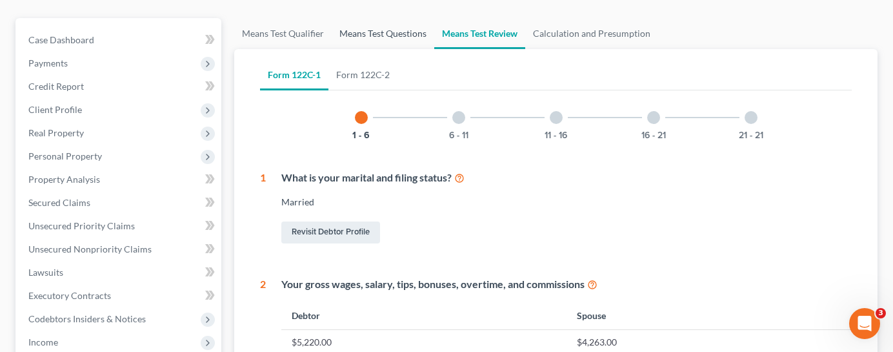
click at [382, 18] on link "Means Test Questions" at bounding box center [383, 33] width 103 height 31
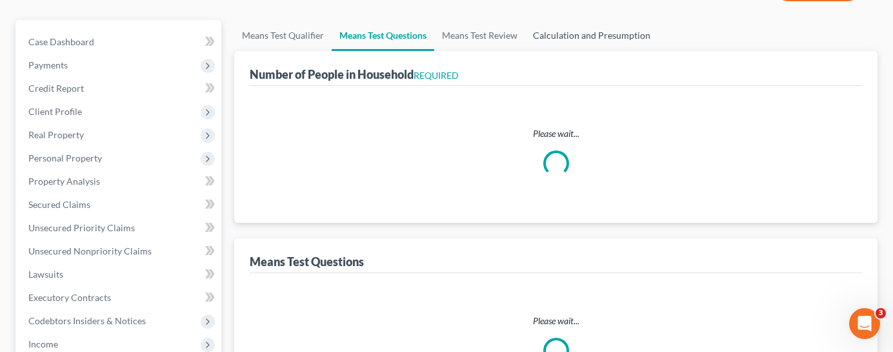
scroll to position [18, 0]
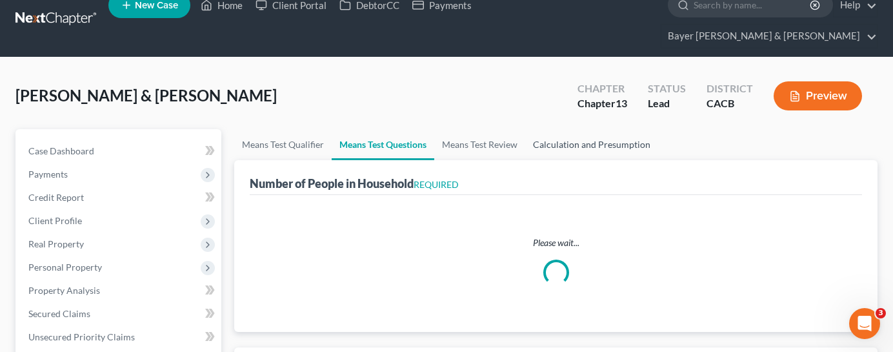
select select "0"
select select "60"
select select "0"
select select "60"
select select "1"
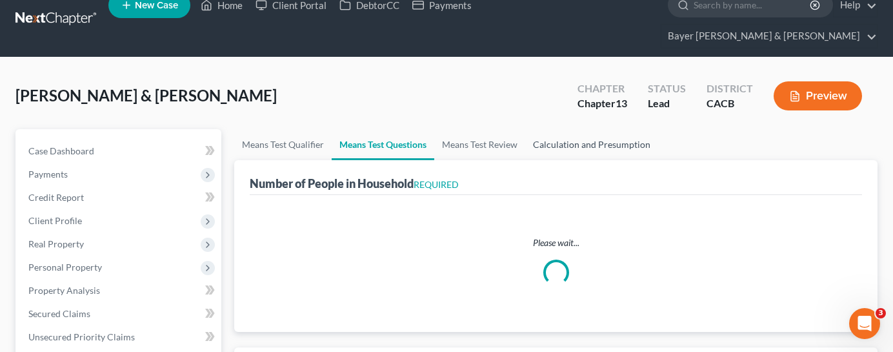
select select "60"
select select "1"
select select "60"
select select "2"
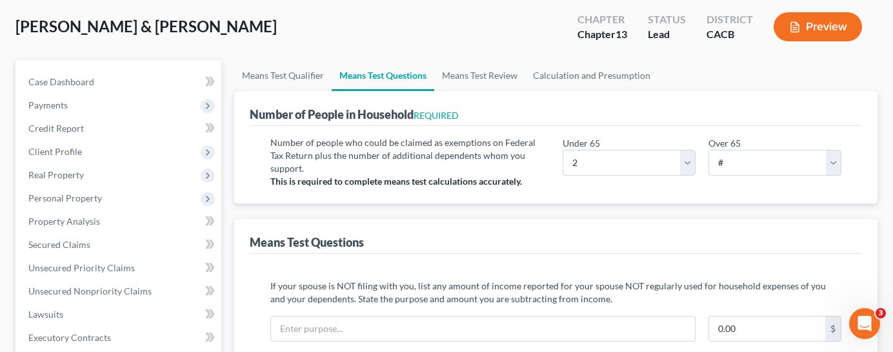
scroll to position [65, 0]
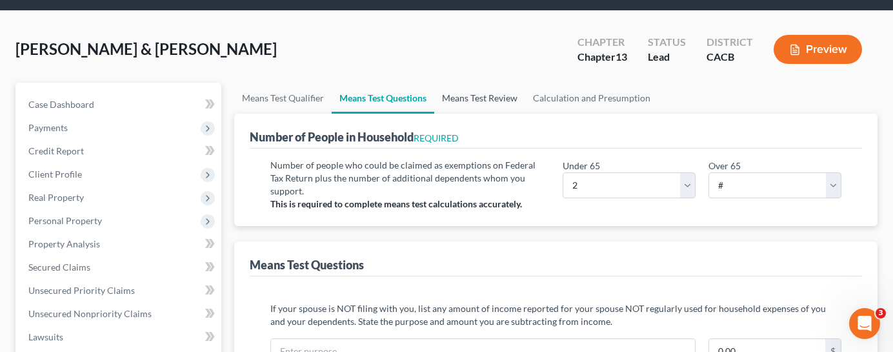
click at [480, 83] on link "Means Test Review" at bounding box center [479, 98] width 91 height 31
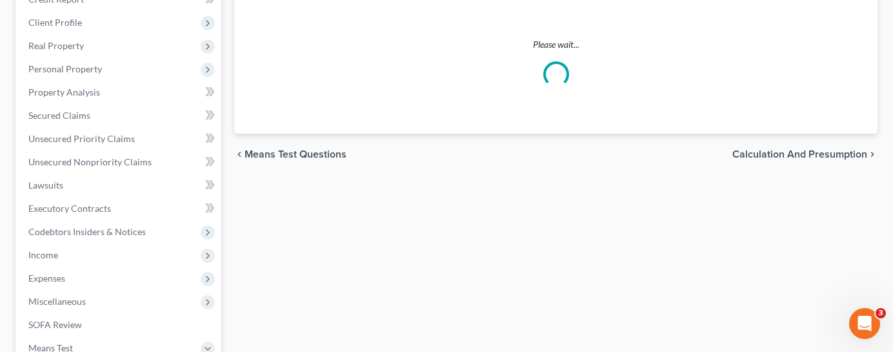
scroll to position [258, 0]
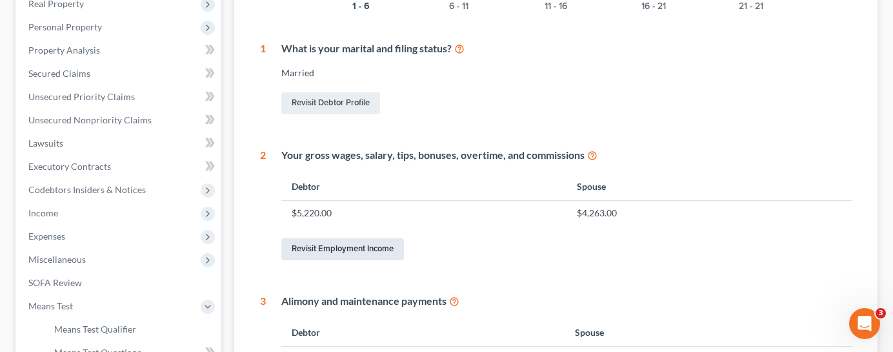
click at [361, 238] on link "Revisit Employment Income" at bounding box center [342, 249] width 123 height 22
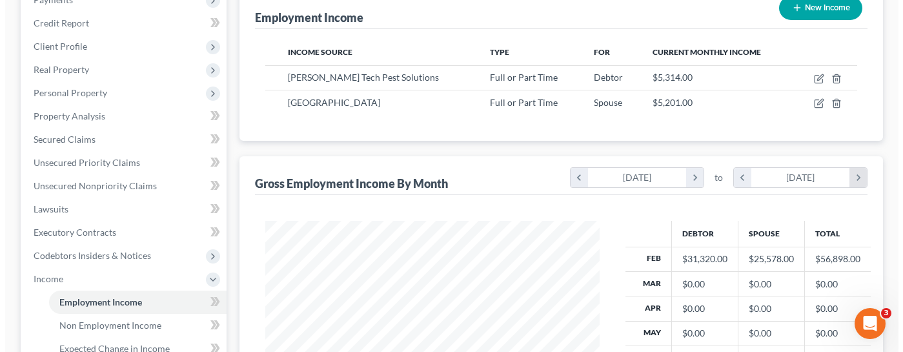
scroll to position [194, 0]
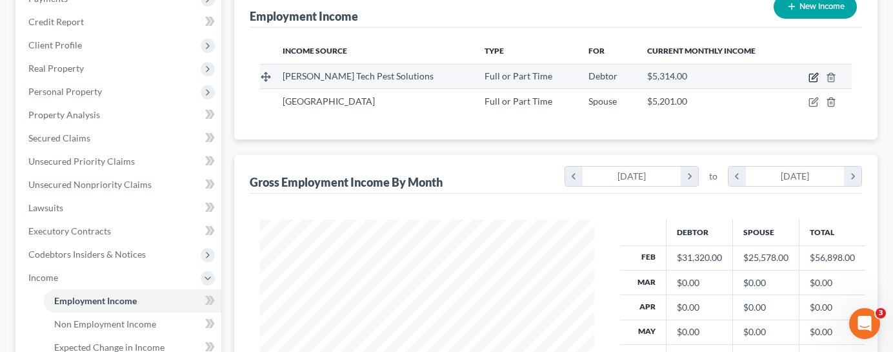
click at [809, 72] on icon "button" at bounding box center [814, 77] width 10 height 10
select select "0"
select select "4"
select select "0"
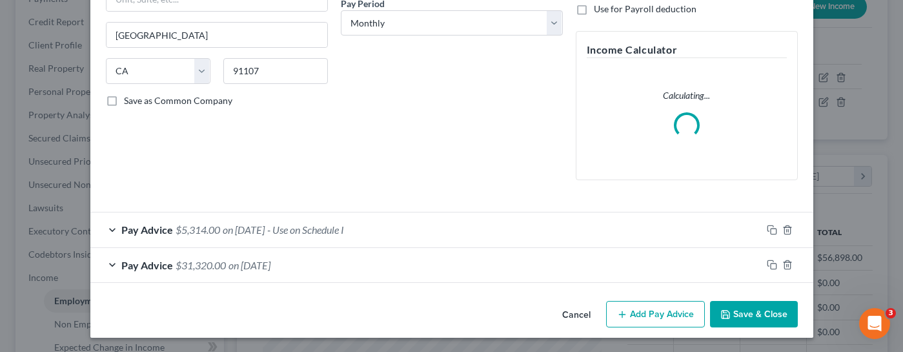
scroll to position [210, 0]
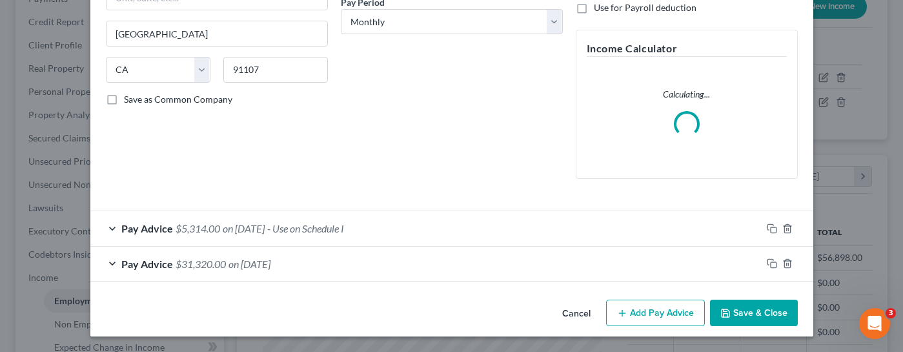
drag, startPoint x: 372, startPoint y: 265, endPoint x: 381, endPoint y: 285, distance: 22.2
click at [372, 265] on div "Pay Advice $31,320.00 on [DATE]" at bounding box center [425, 264] width 671 height 34
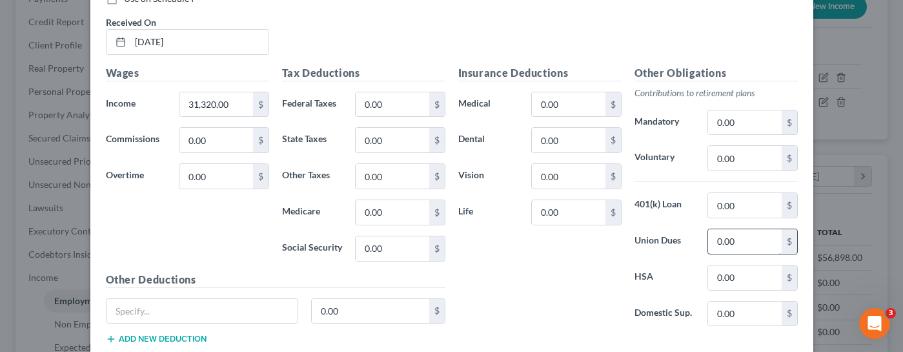
scroll to position [545, 0]
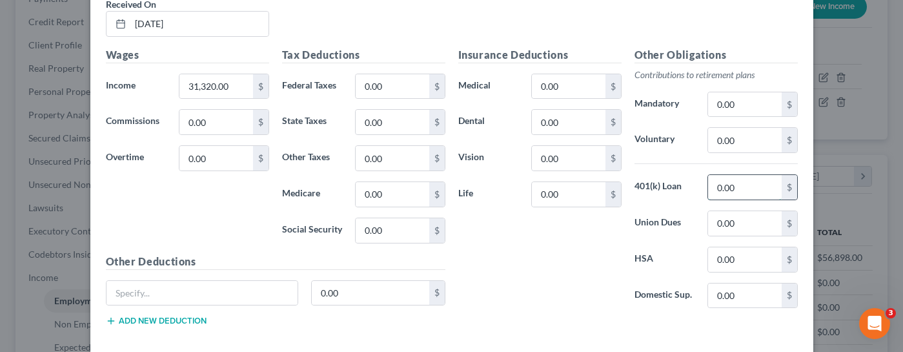
click at [740, 190] on input "0.00" at bounding box center [744, 187] width 73 height 25
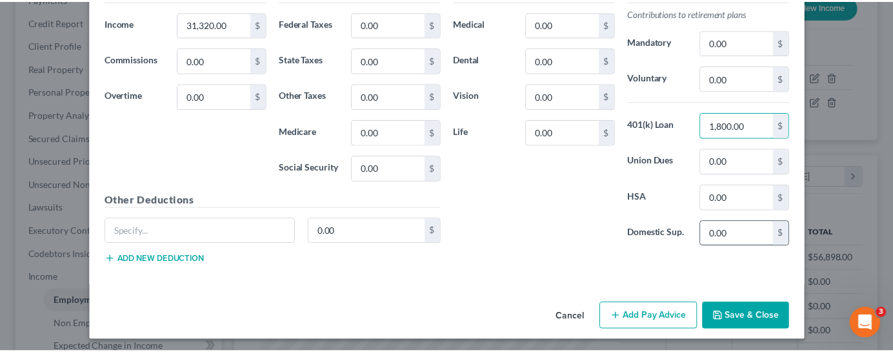
scroll to position [611, 0]
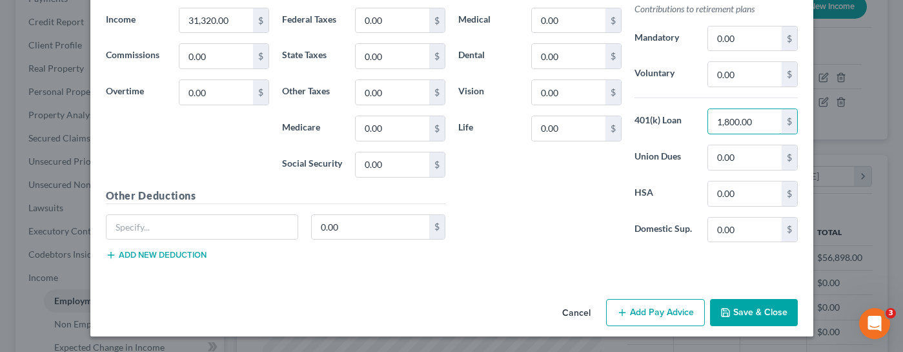
type input "1,800.00"
click at [749, 321] on button "Save & Close" at bounding box center [754, 312] width 88 height 27
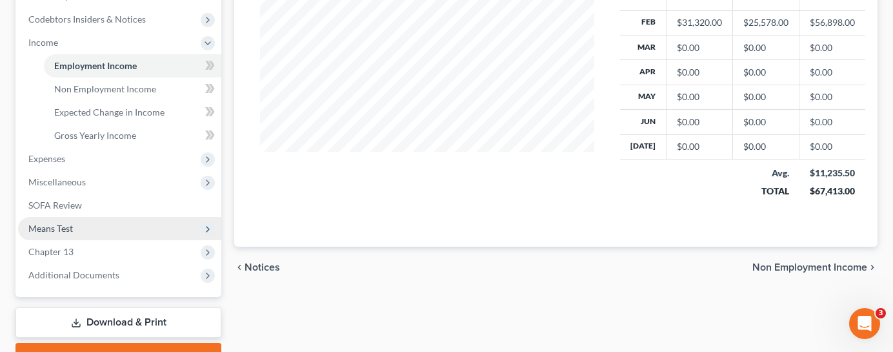
scroll to position [452, 0]
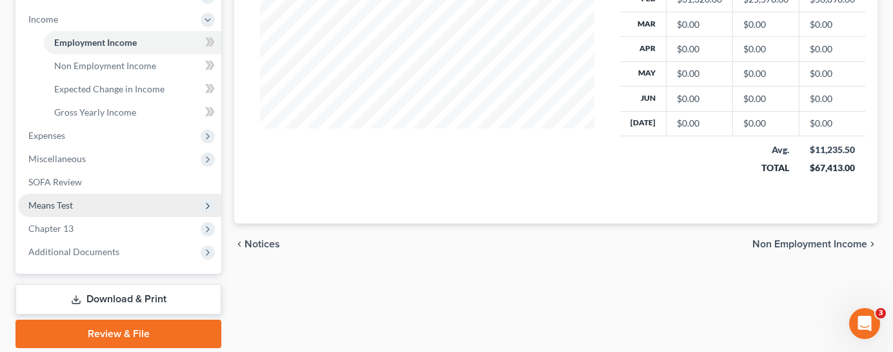
click at [119, 194] on span "Means Test" at bounding box center [119, 205] width 203 height 23
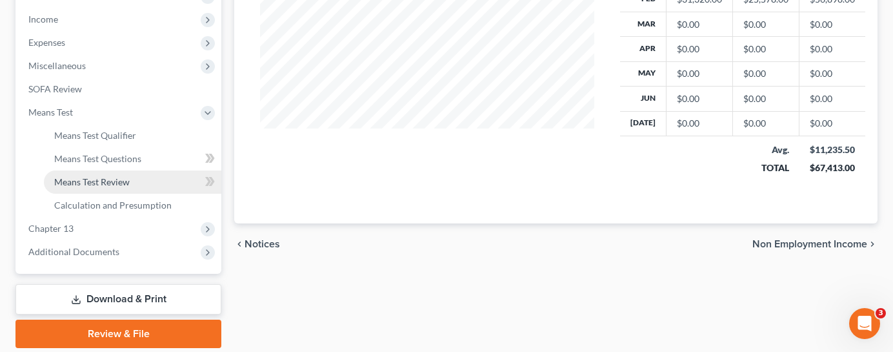
click at [152, 170] on link "Means Test Review" at bounding box center [132, 181] width 177 height 23
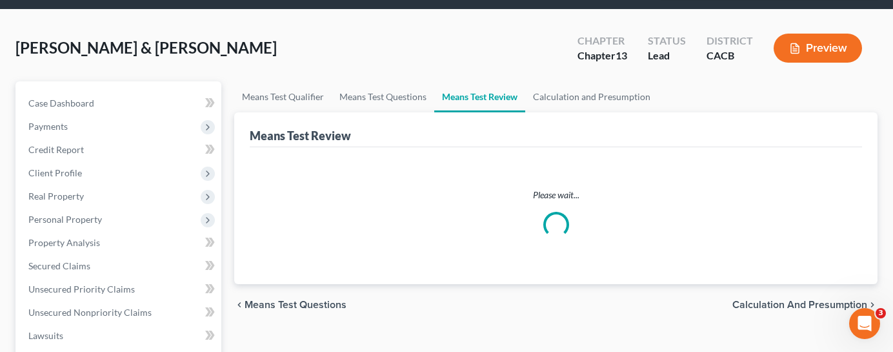
scroll to position [129, 0]
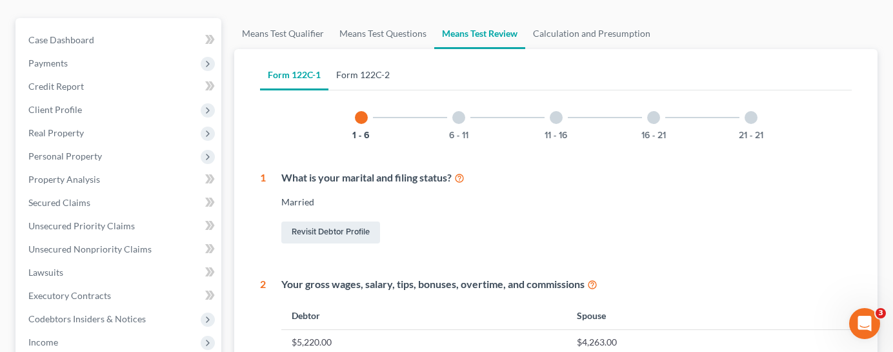
click at [369, 59] on link "Form 122C-2" at bounding box center [362, 74] width 69 height 31
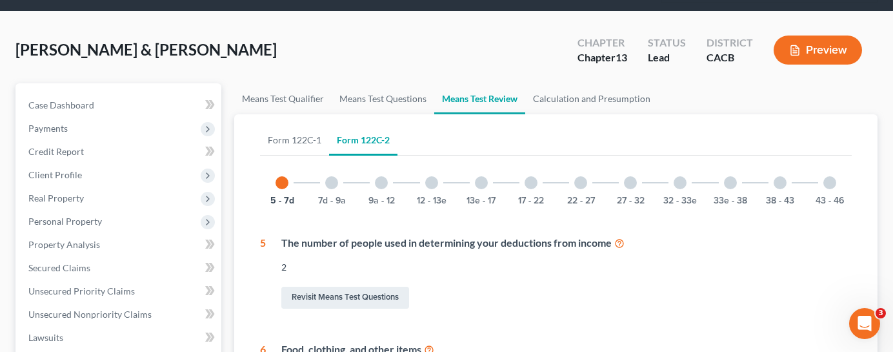
scroll to position [0, 0]
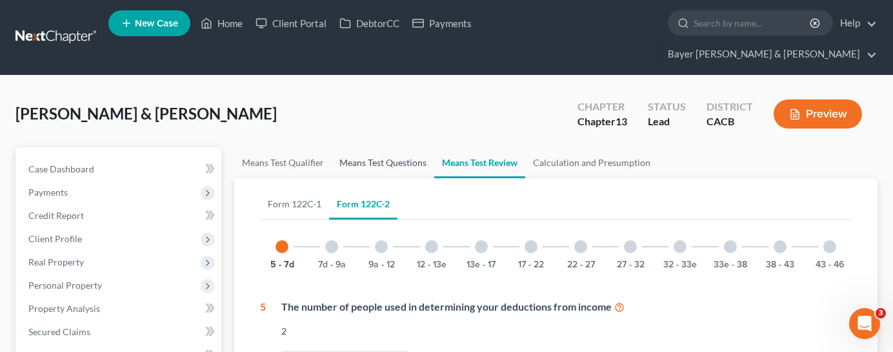
click at [400, 147] on link "Means Test Questions" at bounding box center [383, 162] width 103 height 31
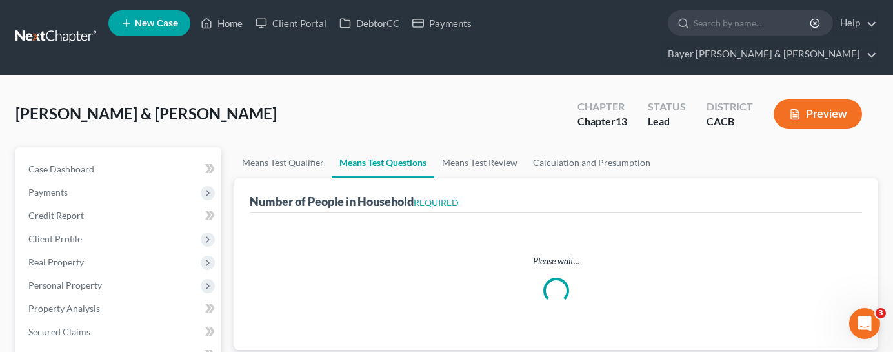
select select "0"
select select "60"
select select "0"
select select "60"
select select "1"
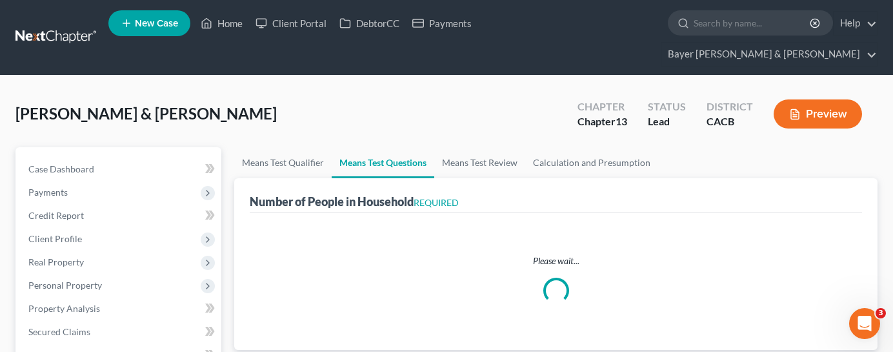
select select "60"
select select "1"
select select "60"
select select "2"
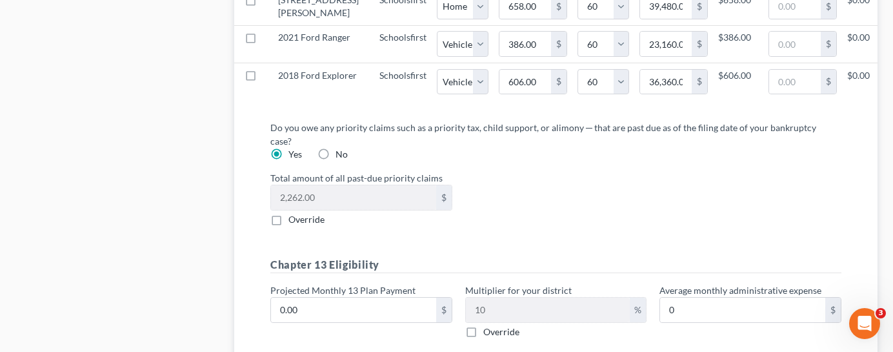
scroll to position [1420, 0]
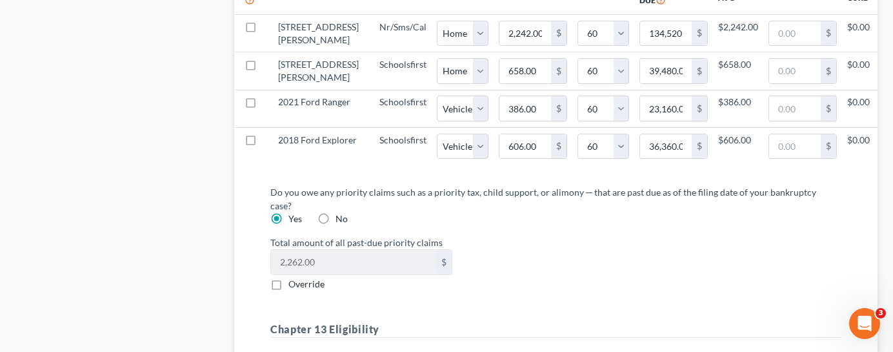
click at [613, 283] on div "Total amount of all past-due priority claims 2,262.00 $ Override" at bounding box center [556, 263] width 584 height 55
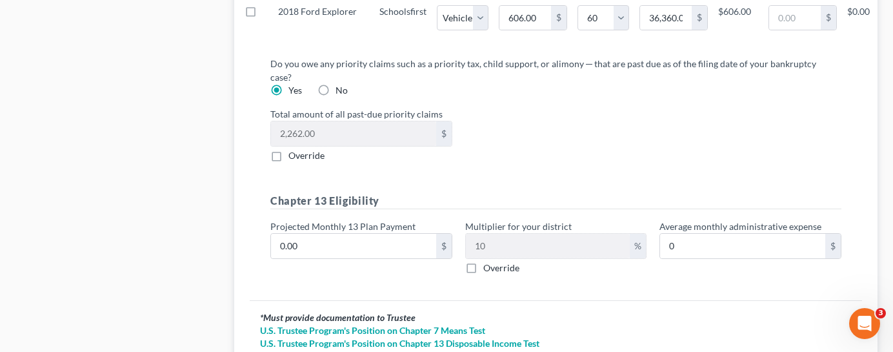
scroll to position [1549, 0]
click at [350, 258] on input "0.00" at bounding box center [353, 245] width 165 height 25
type input "2"
type input "0.20"
type input "25"
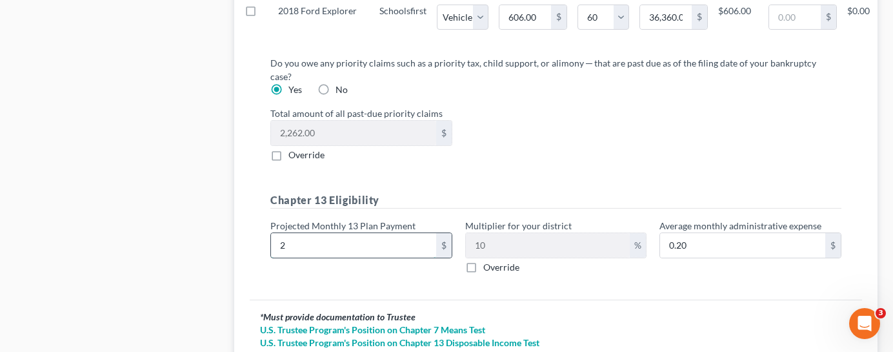
type input "2.50"
type input "250"
type input "25.00"
type input "250.00"
click at [489, 261] on input "Override" at bounding box center [493, 265] width 8 height 8
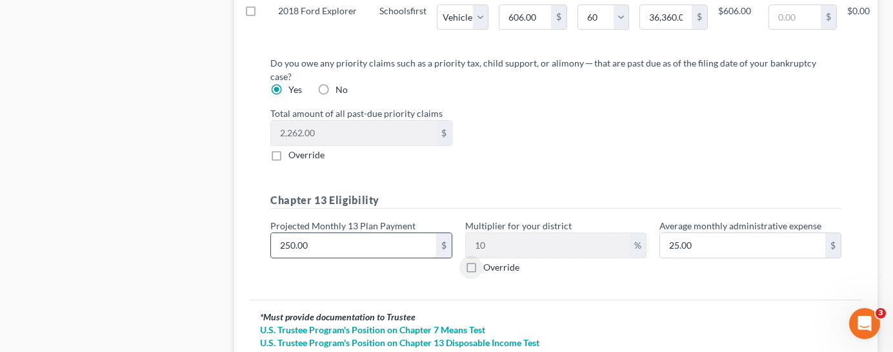
checkbox input "true"
click at [520, 258] on input "text" at bounding box center [548, 245] width 165 height 25
type input "2.50"
type input "1"
type input "27.50"
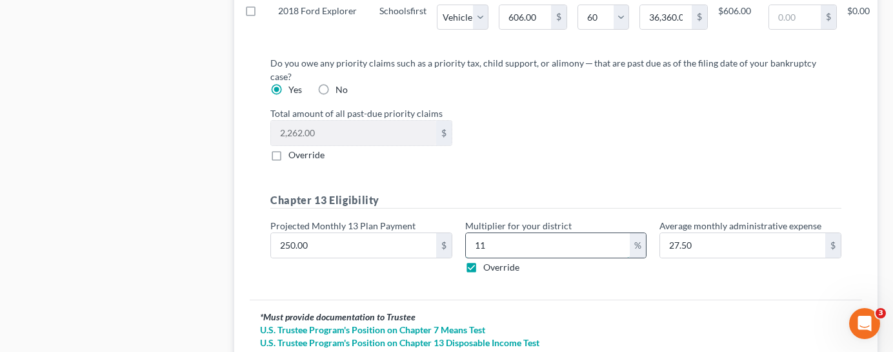
type input "11"
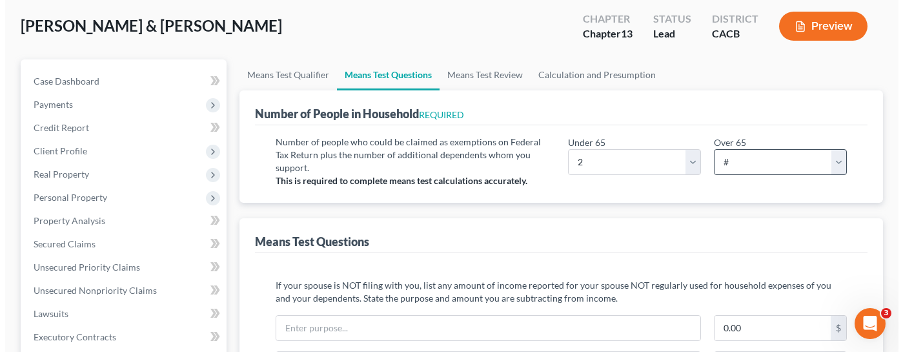
scroll to position [65, 0]
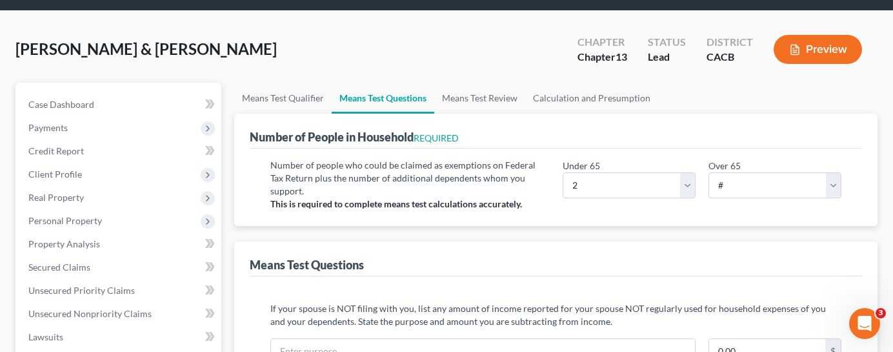
click at [820, 35] on button "Preview" at bounding box center [818, 49] width 88 height 29
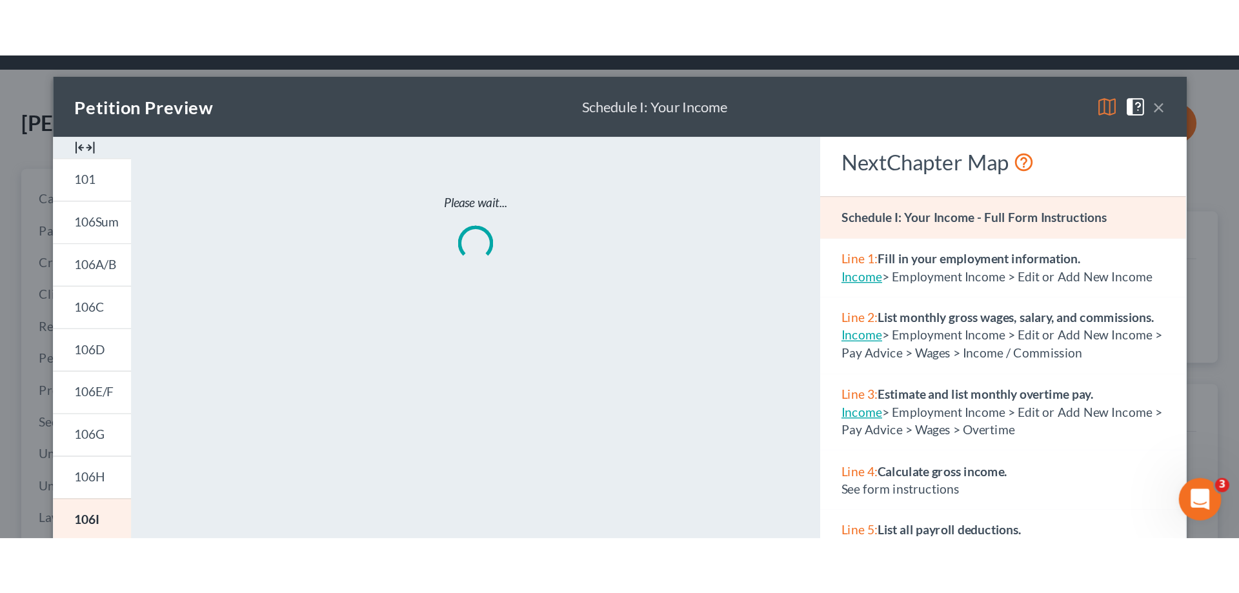
scroll to position [194, 0]
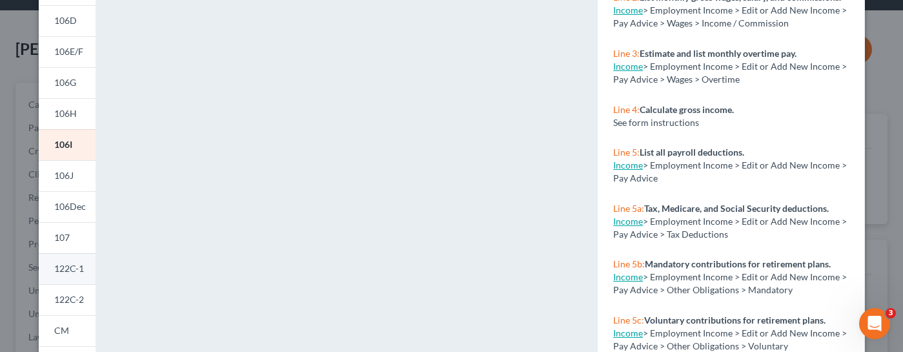
click at [72, 273] on span "122C-1" at bounding box center [69, 268] width 30 height 11
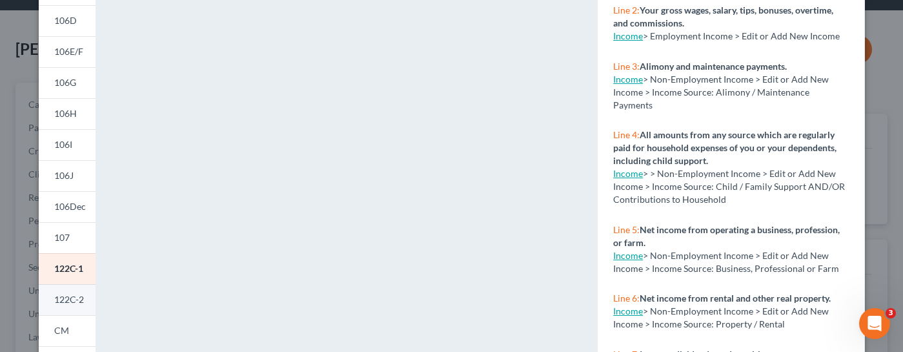
click at [54, 300] on span "122C-2" at bounding box center [69, 299] width 30 height 11
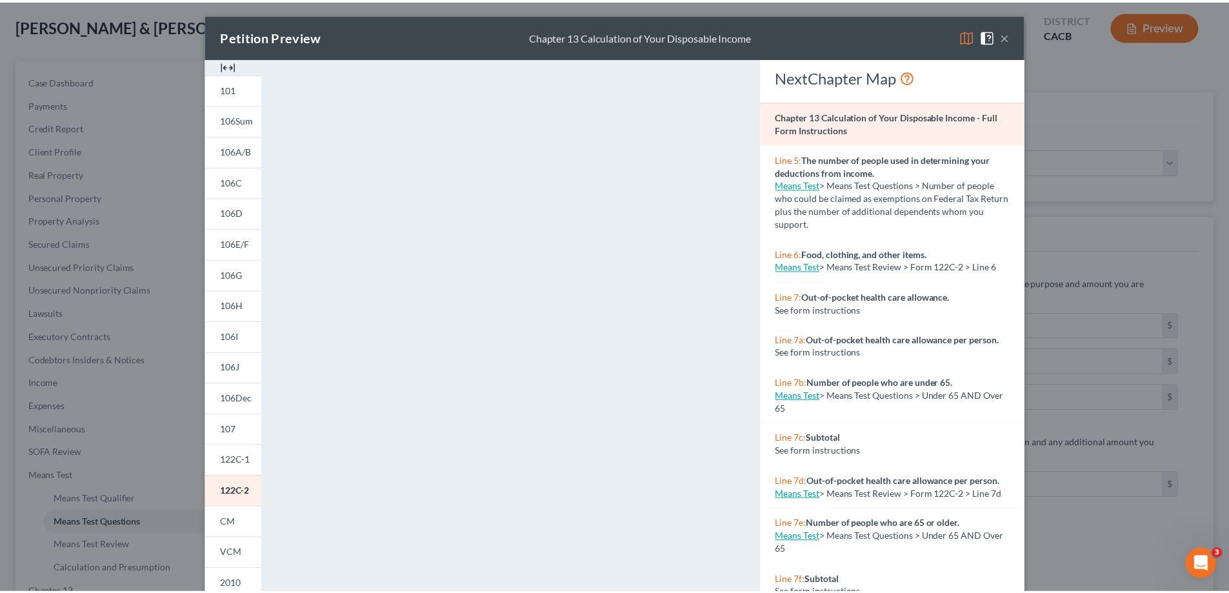
scroll to position [0, 0]
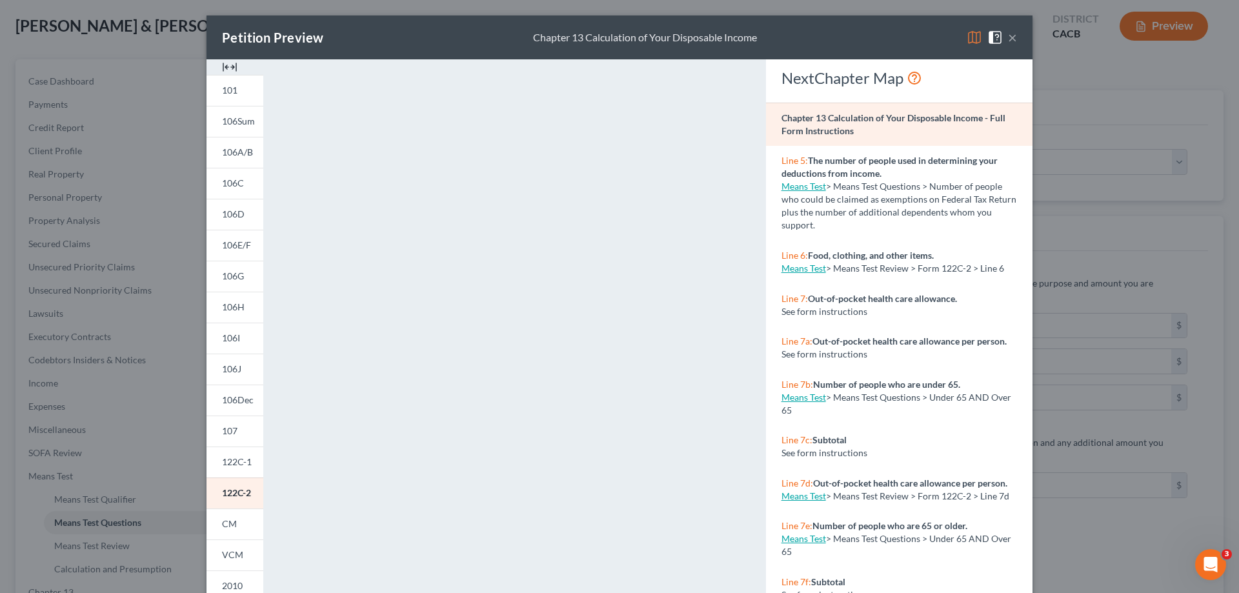
drag, startPoint x: 1009, startPoint y: 37, endPoint x: 981, endPoint y: 81, distance: 52.8
click at [893, 37] on button "×" at bounding box center [1012, 37] width 9 height 15
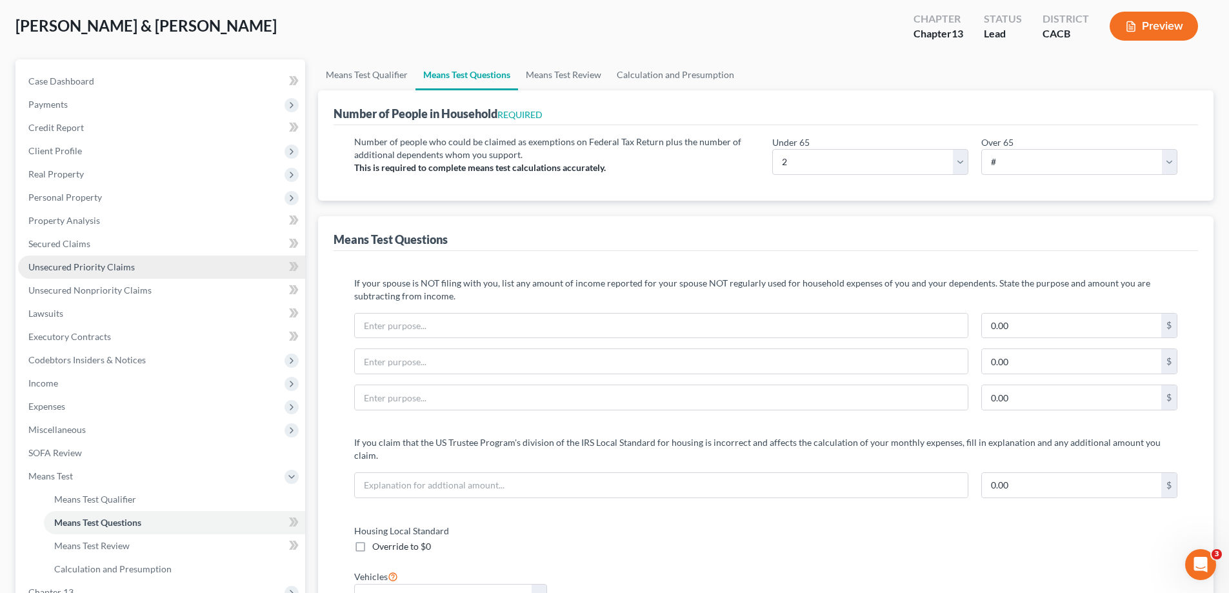
click at [156, 274] on link "Unsecured Priority Claims" at bounding box center [161, 267] width 287 height 23
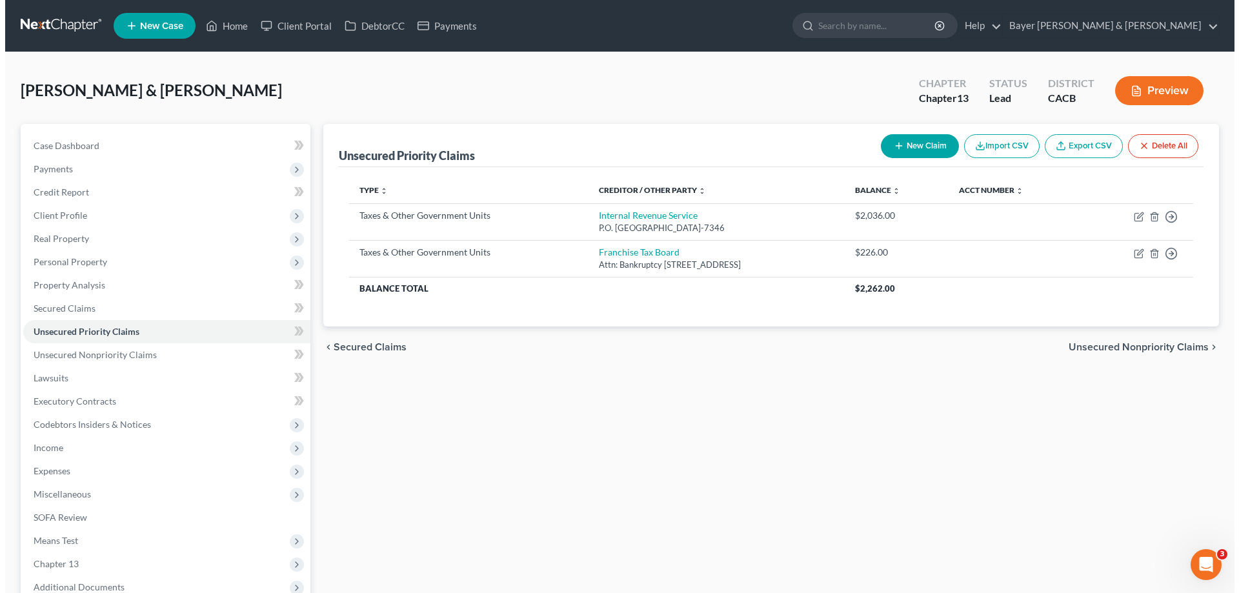
scroll to position [65, 0]
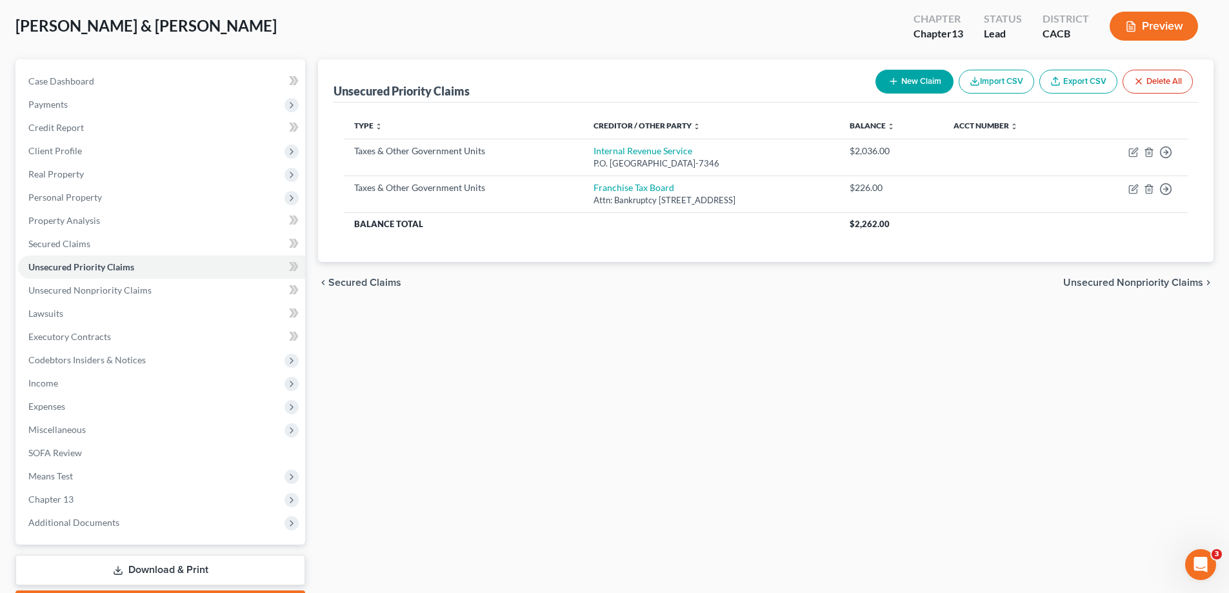
click at [893, 23] on button "Preview" at bounding box center [1154, 26] width 88 height 29
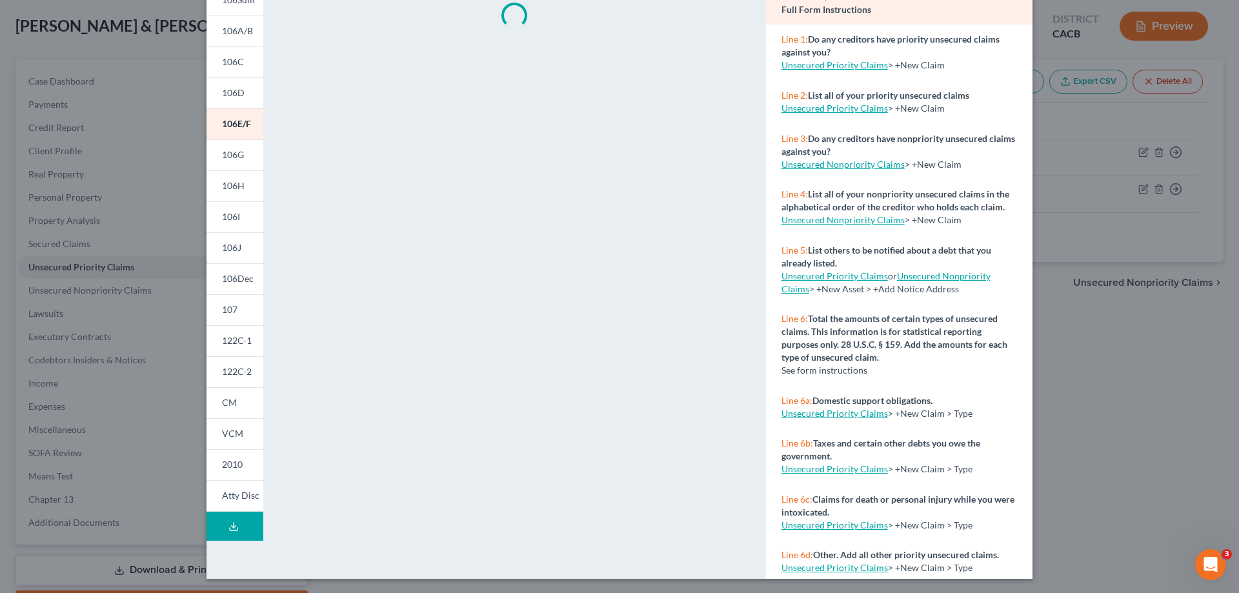
scroll to position [123, 0]
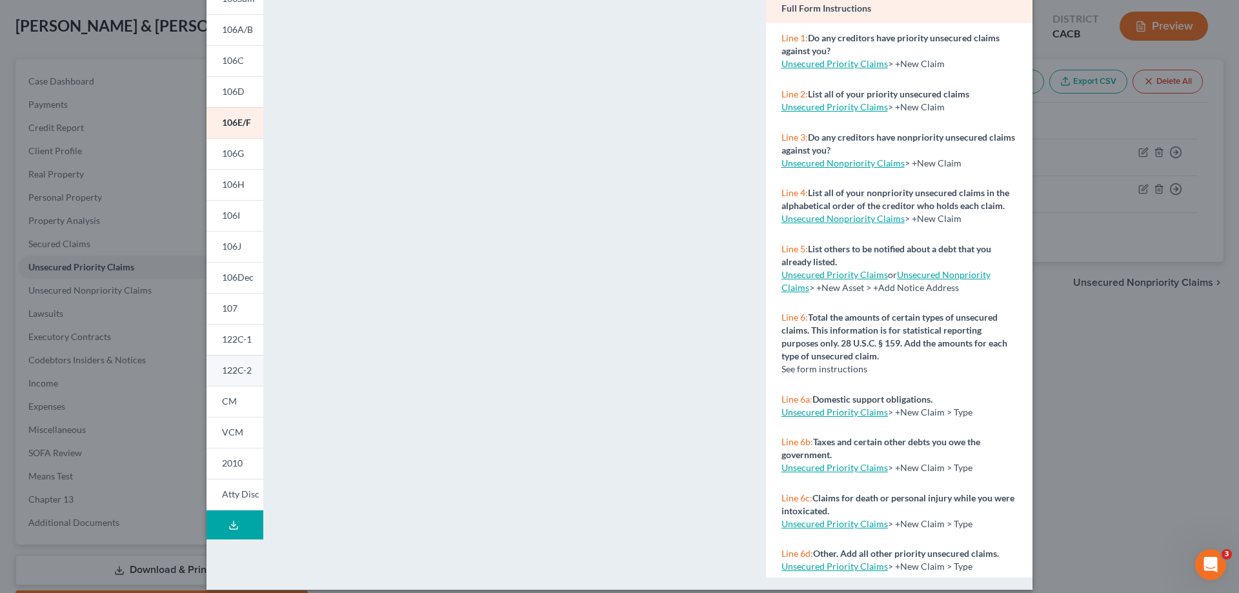
click at [236, 351] on link "122C-2" at bounding box center [235, 370] width 57 height 31
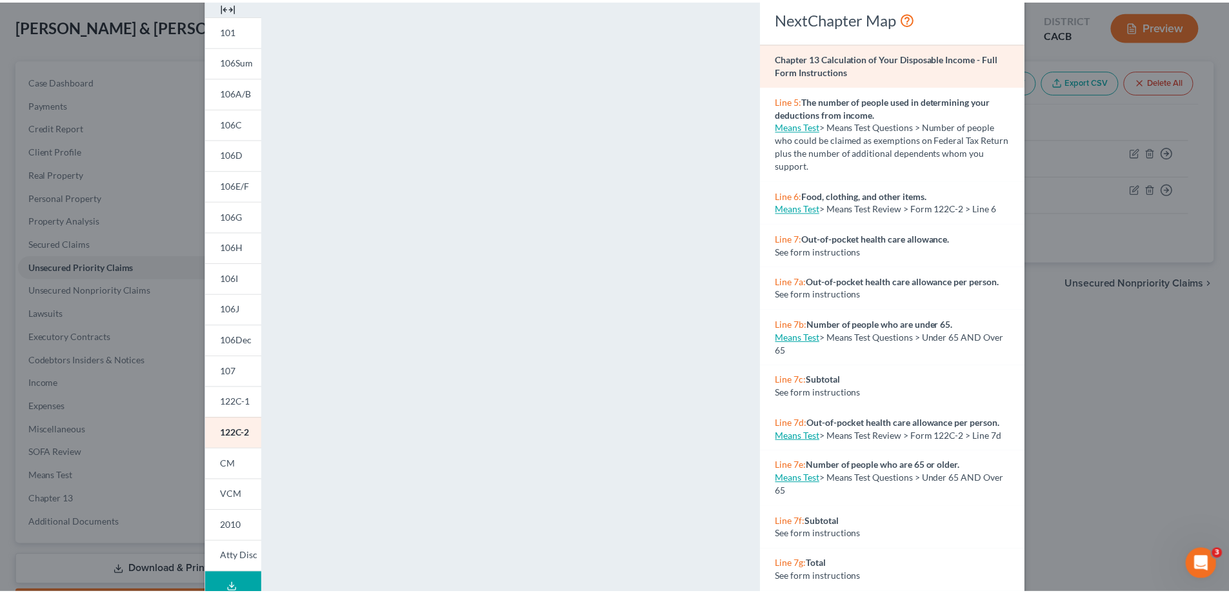
scroll to position [0, 0]
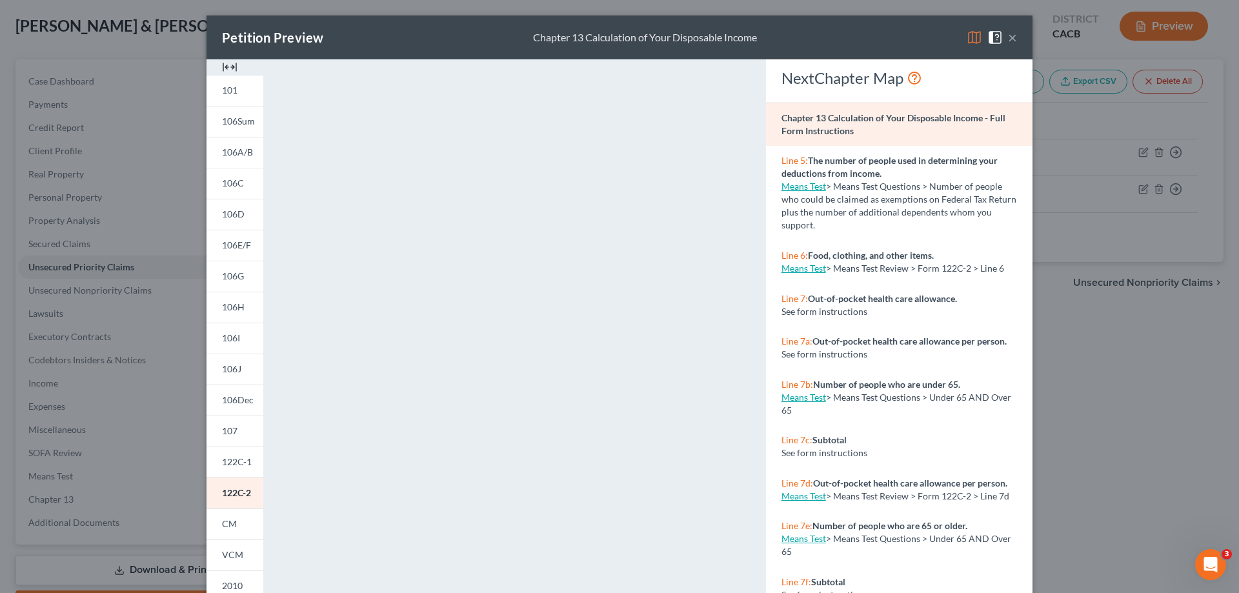
click at [893, 38] on button "×" at bounding box center [1012, 37] width 9 height 15
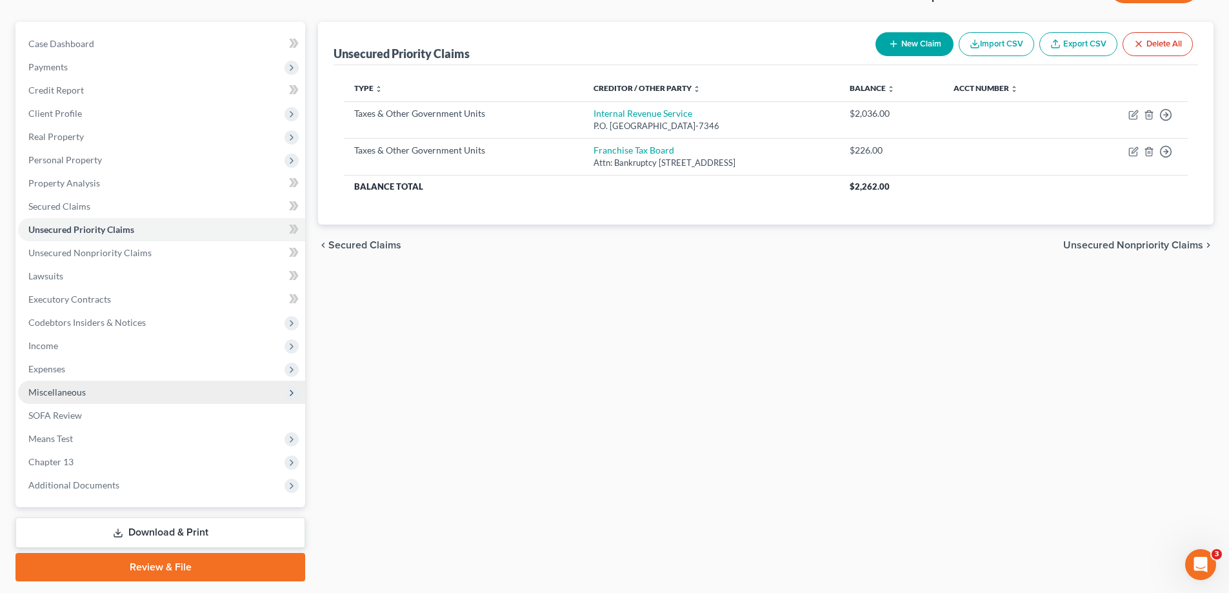
scroll to position [139, 0]
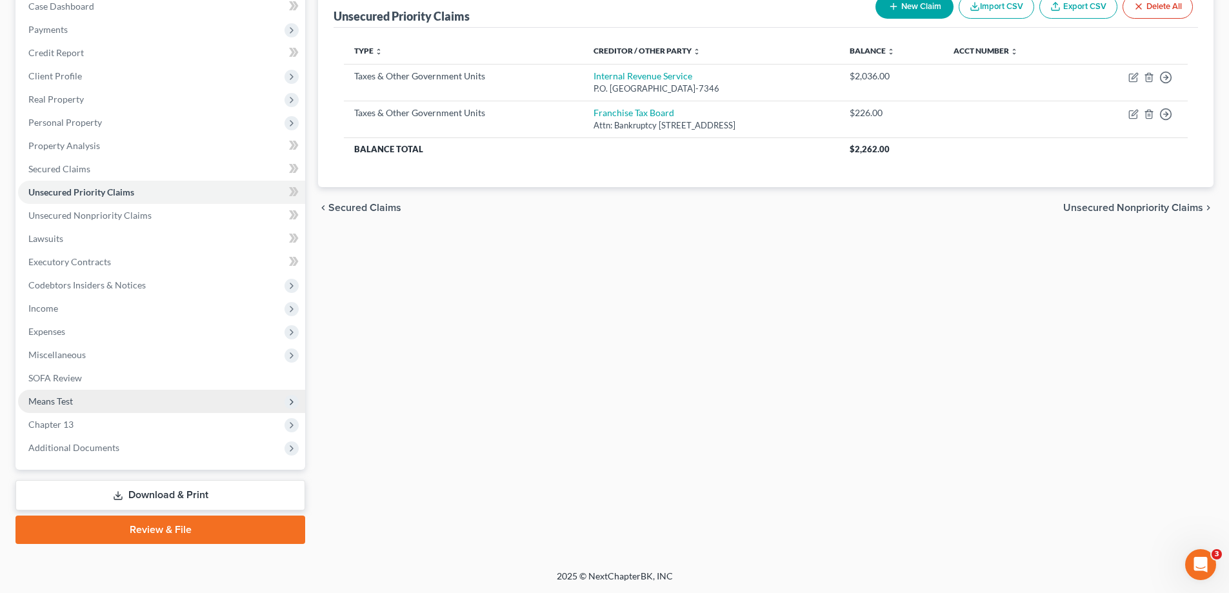
drag, startPoint x: 123, startPoint y: 394, endPoint x: 113, endPoint y: 394, distance: 10.3
click at [122, 351] on span "Means Test" at bounding box center [161, 401] width 287 height 23
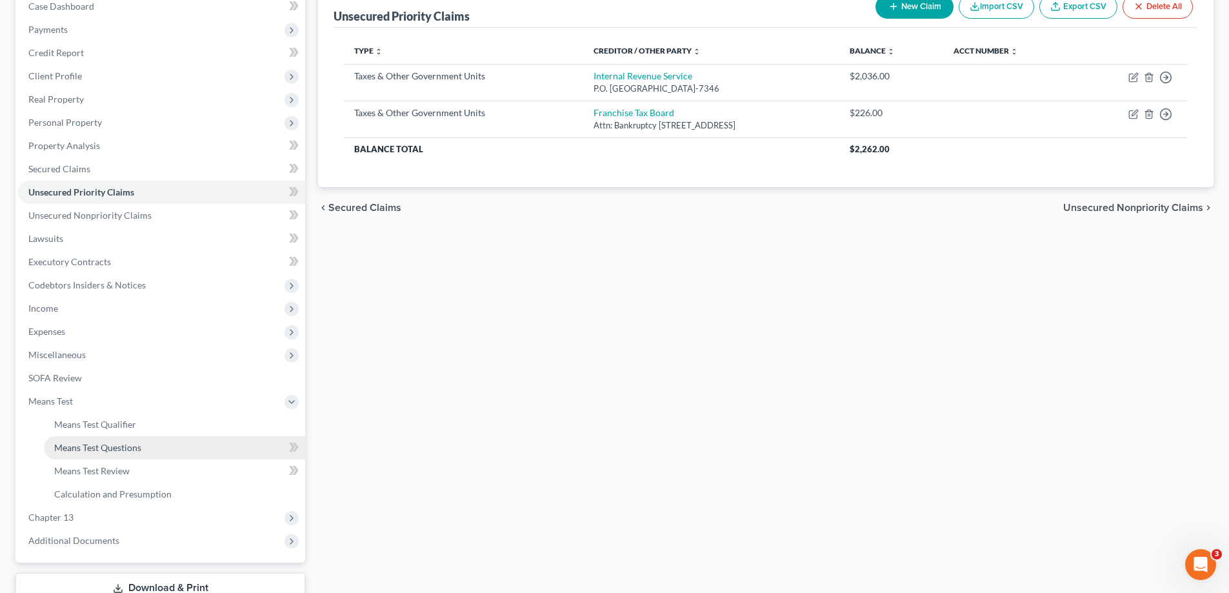
click at [142, 351] on link "Means Test Questions" at bounding box center [174, 447] width 261 height 23
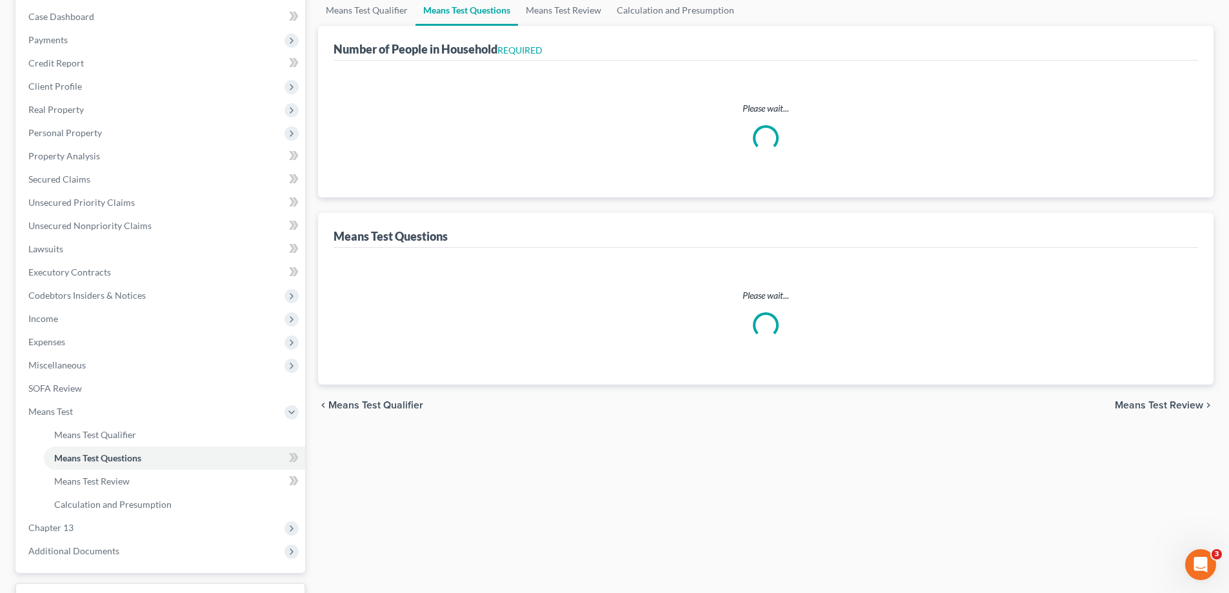
select select "0"
select select "60"
select select "0"
select select "60"
select select "1"
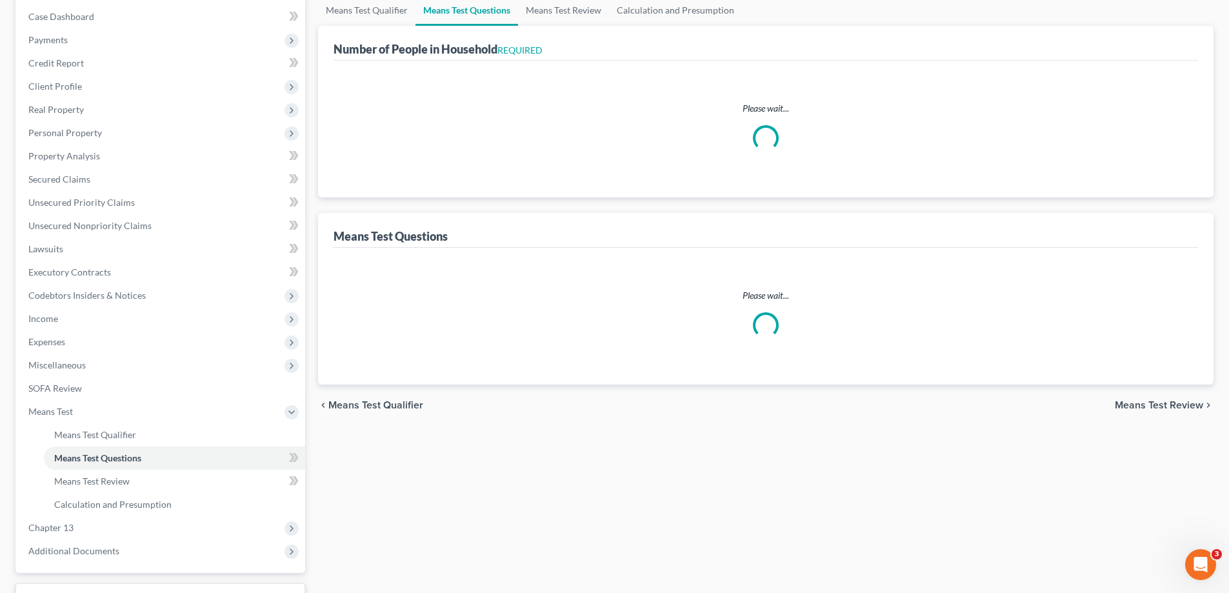
select select "60"
select select "1"
select select "60"
select select "2"
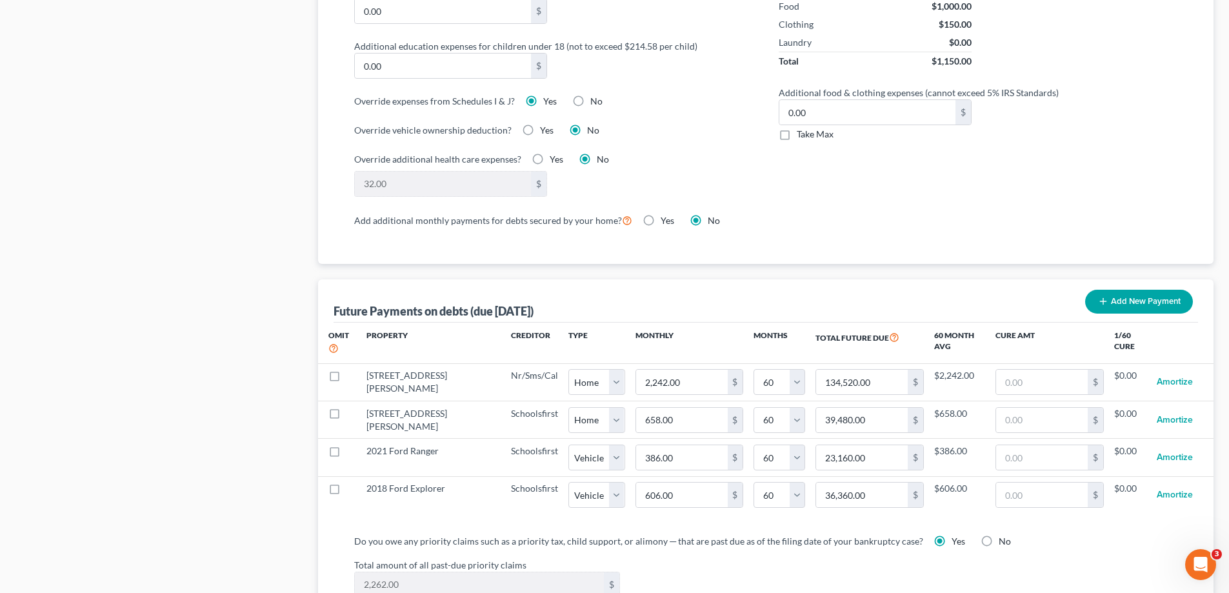
scroll to position [1226, 0]
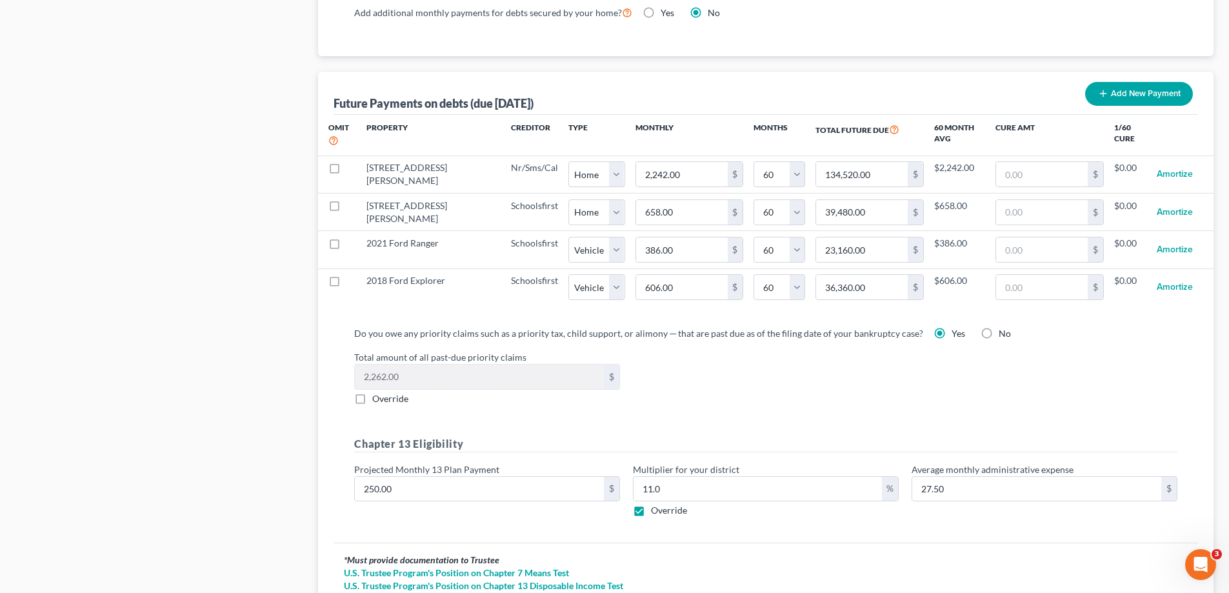
click at [372, 351] on label "Override" at bounding box center [390, 398] width 36 height 13
click at [378, 351] on input "Override" at bounding box center [382, 396] width 8 height 8
click at [372, 351] on label "Override" at bounding box center [390, 398] width 36 height 13
click at [378, 351] on input "Override" at bounding box center [382, 396] width 8 height 8
checkbox input "false"
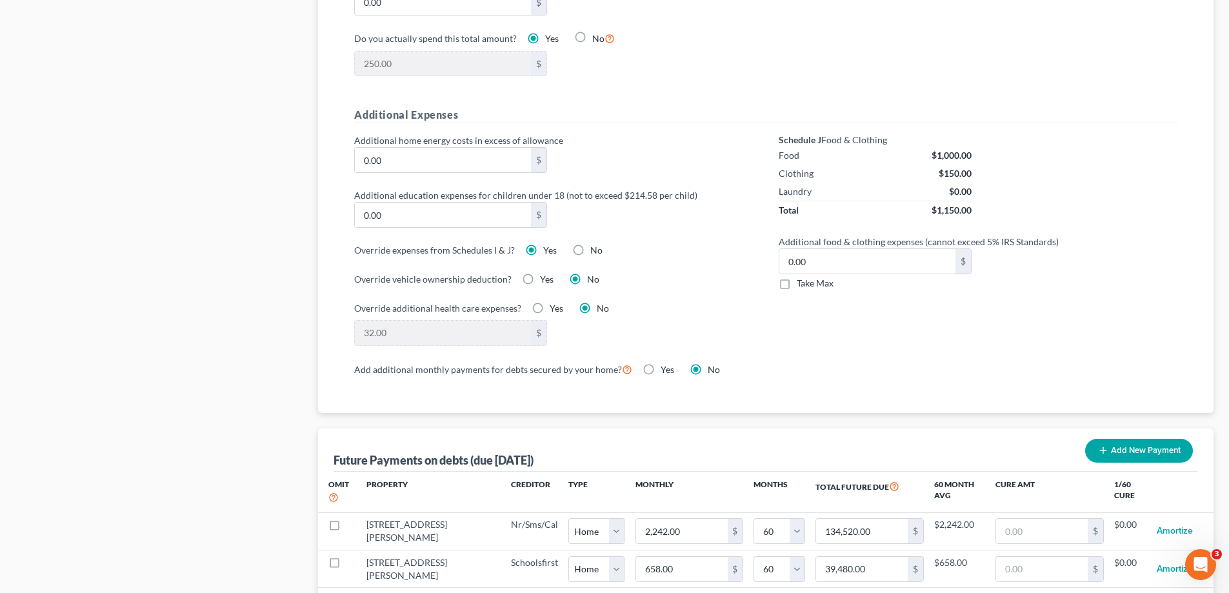
scroll to position [839, 0]
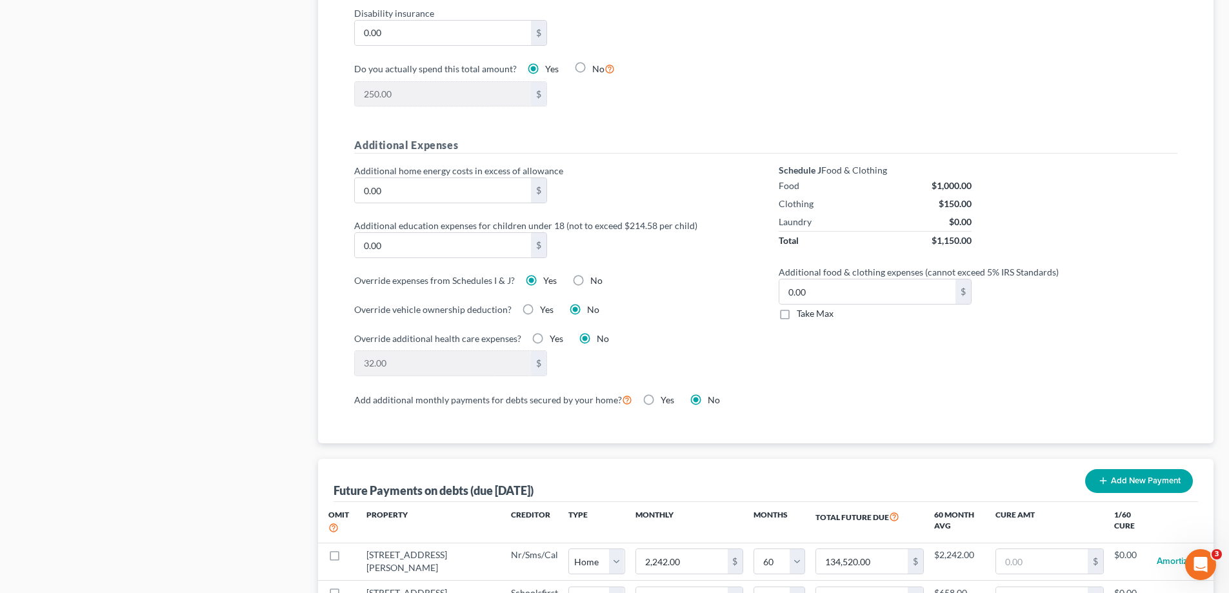
click at [550, 332] on label "Yes" at bounding box center [557, 338] width 14 height 13
click at [555, 332] on input "Yes" at bounding box center [559, 336] width 8 height 8
radio input "true"
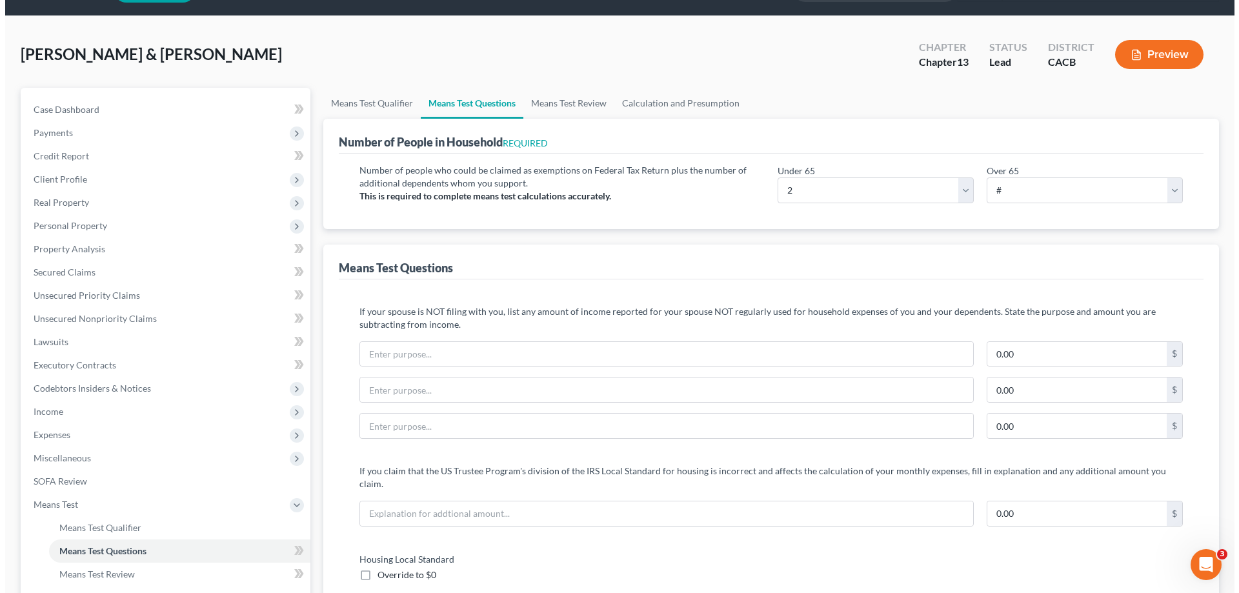
scroll to position [0, 0]
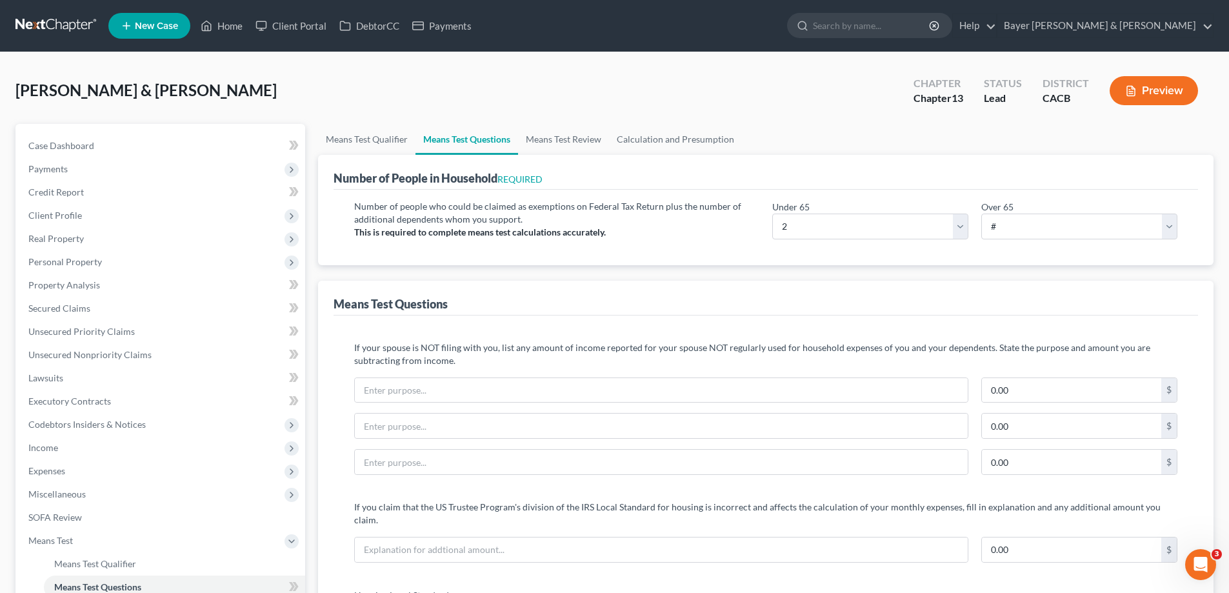
click at [893, 90] on button "Preview" at bounding box center [1154, 90] width 88 height 29
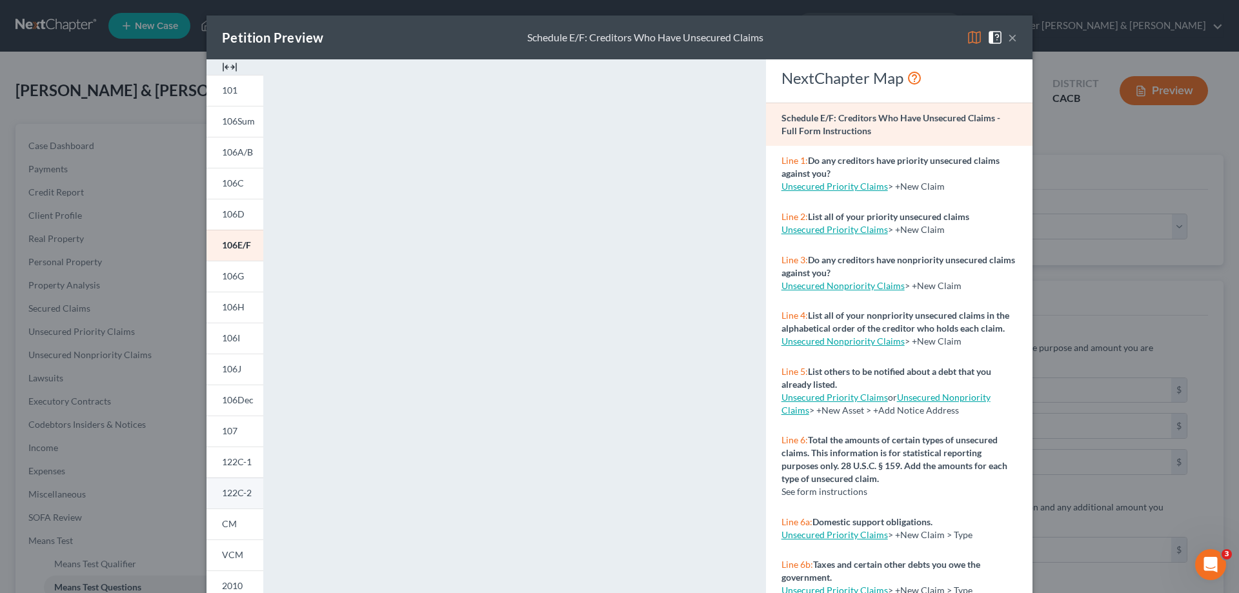
click at [235, 351] on span "122C-2" at bounding box center [237, 492] width 30 height 11
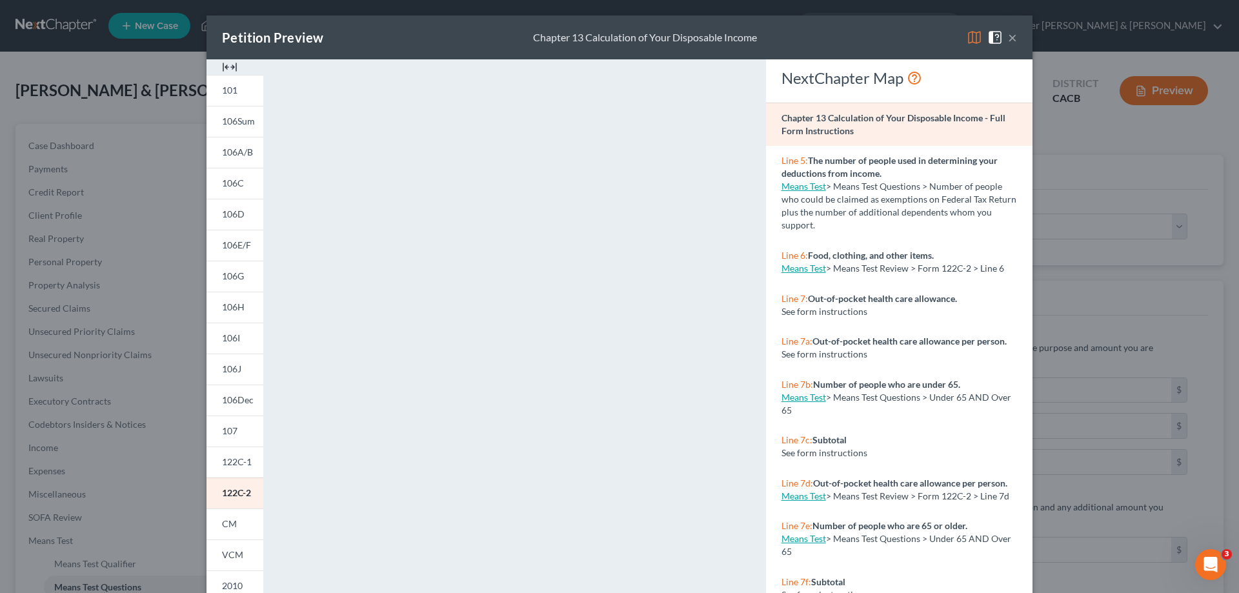
click at [893, 35] on button "×" at bounding box center [1012, 37] width 9 height 15
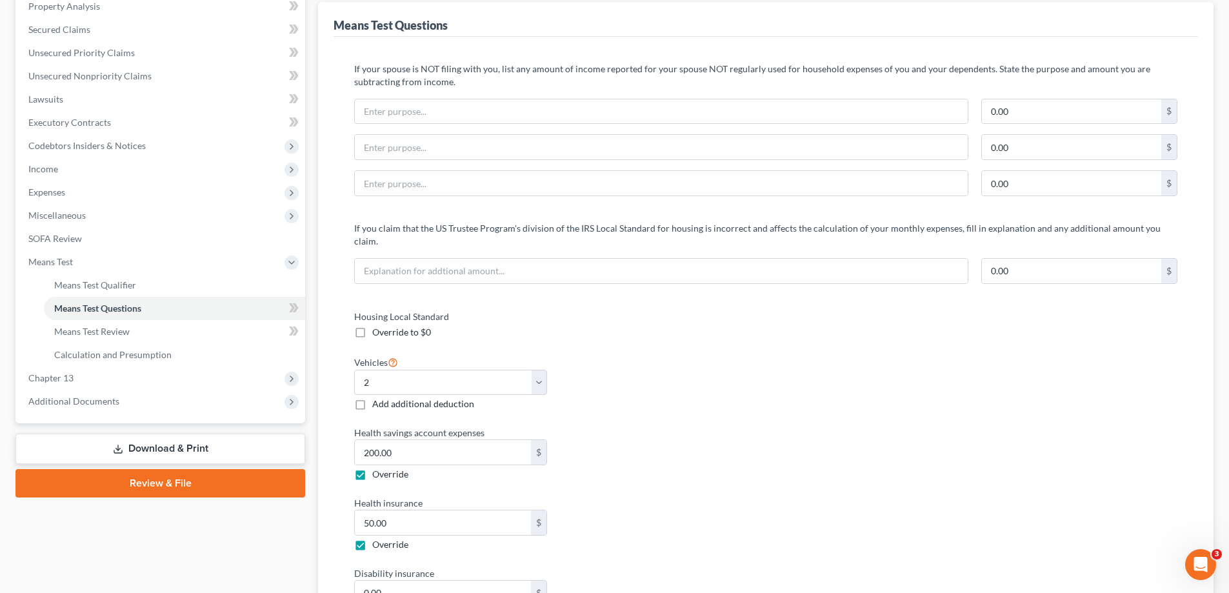
scroll to position [516, 0]
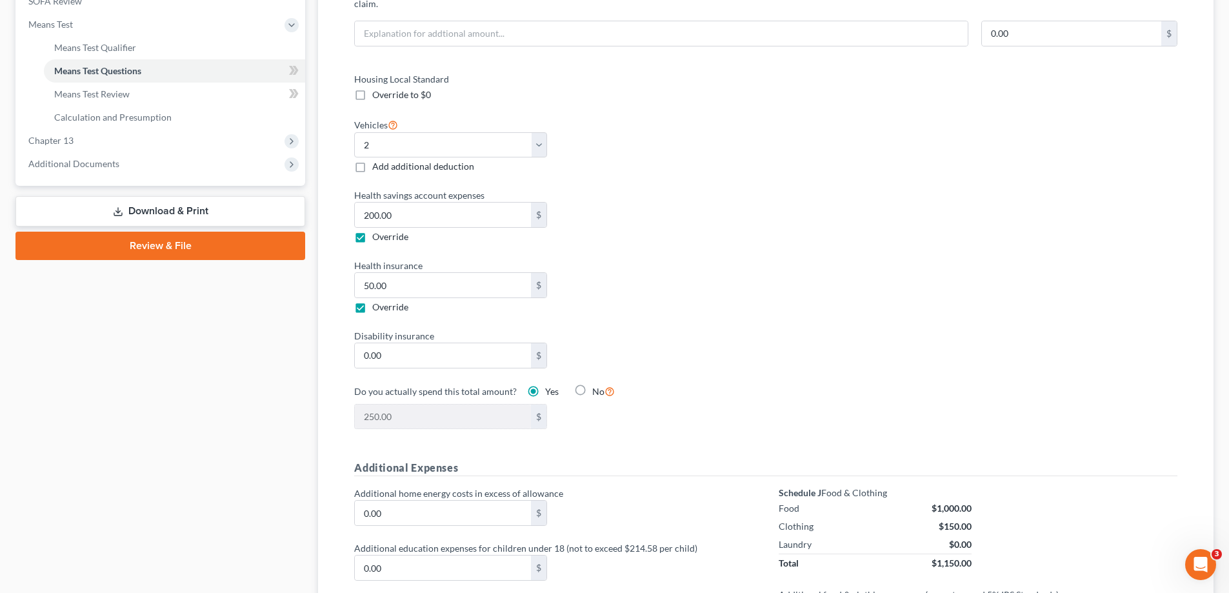
click at [205, 214] on link "Download & Print" at bounding box center [160, 211] width 290 height 30
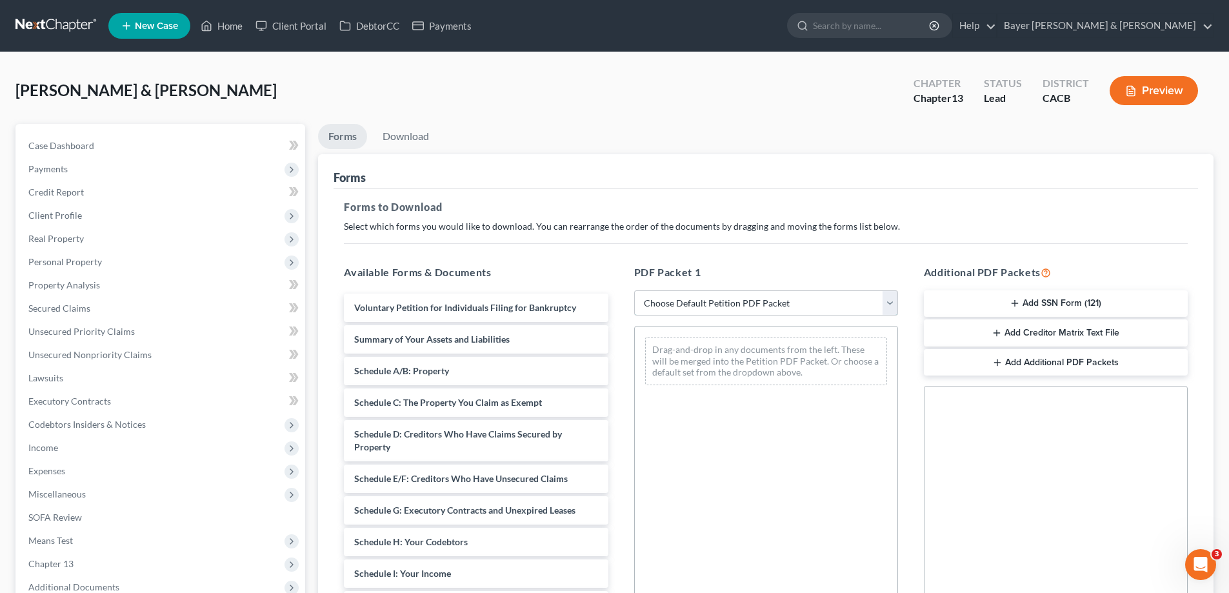
drag, startPoint x: 807, startPoint y: 301, endPoint x: 803, endPoint y: 314, distance: 13.7
click at [807, 301] on select "Choose Default Petition PDF Packet Complete Bankruptcy Petition (all forms and …" at bounding box center [766, 303] width 264 height 26
select select "0"
click at [634, 290] on select "Choose Default Petition PDF Packet Complete Bankruptcy Petition (all forms and …" at bounding box center [766, 303] width 264 height 26
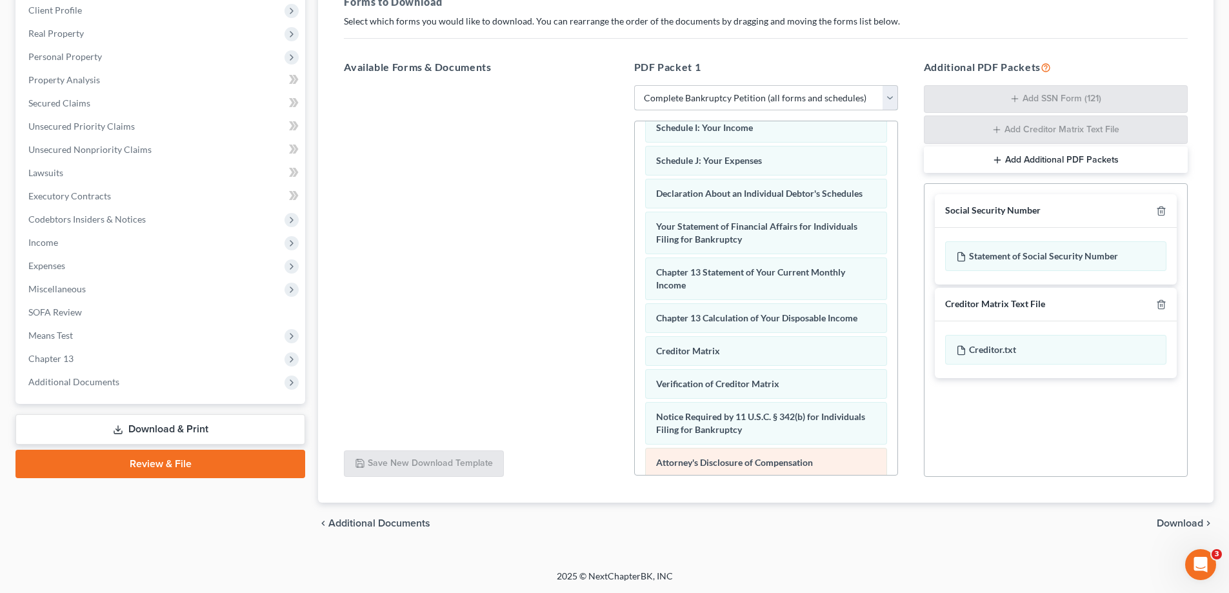
scroll to position [398, 0]
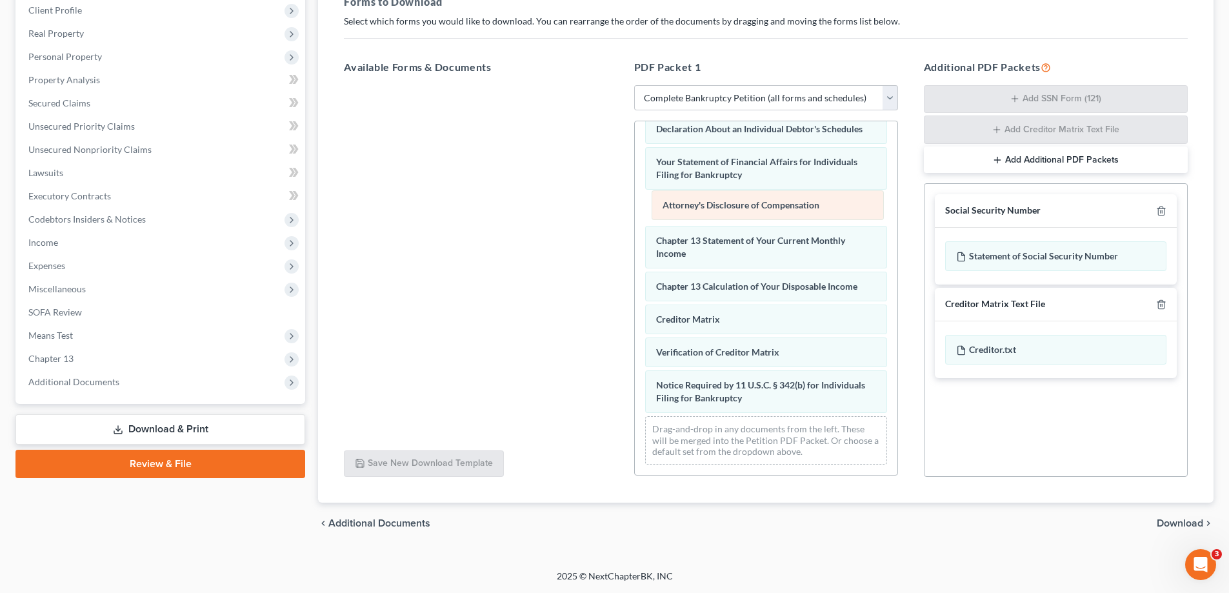
drag, startPoint x: 738, startPoint y: 399, endPoint x: 745, endPoint y: 206, distance: 193.1
click at [745, 206] on div "Attorney's Disclosure of Compensation Voluntary Petition for Individuals Filing…" at bounding box center [766, 105] width 263 height 739
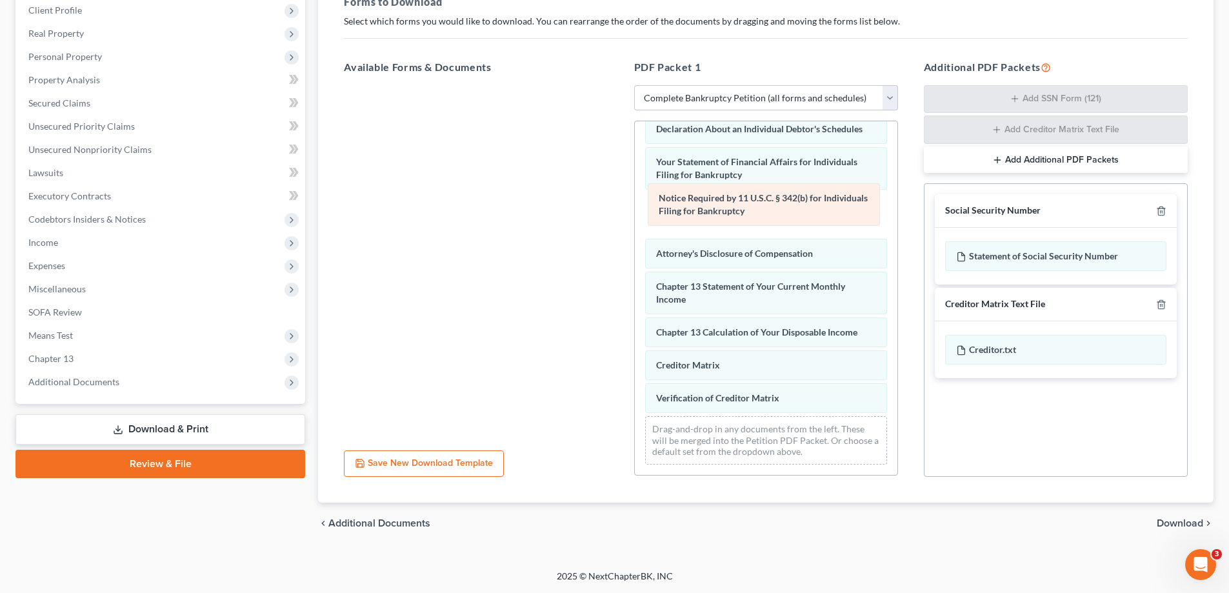
drag, startPoint x: 723, startPoint y: 401, endPoint x: 725, endPoint y: 214, distance: 187.2
click at [725, 214] on div "Notice Required by 11 U.S.C. § 342(b) for Individuals Filing for Bankruptcy Vol…" at bounding box center [766, 105] width 263 height 739
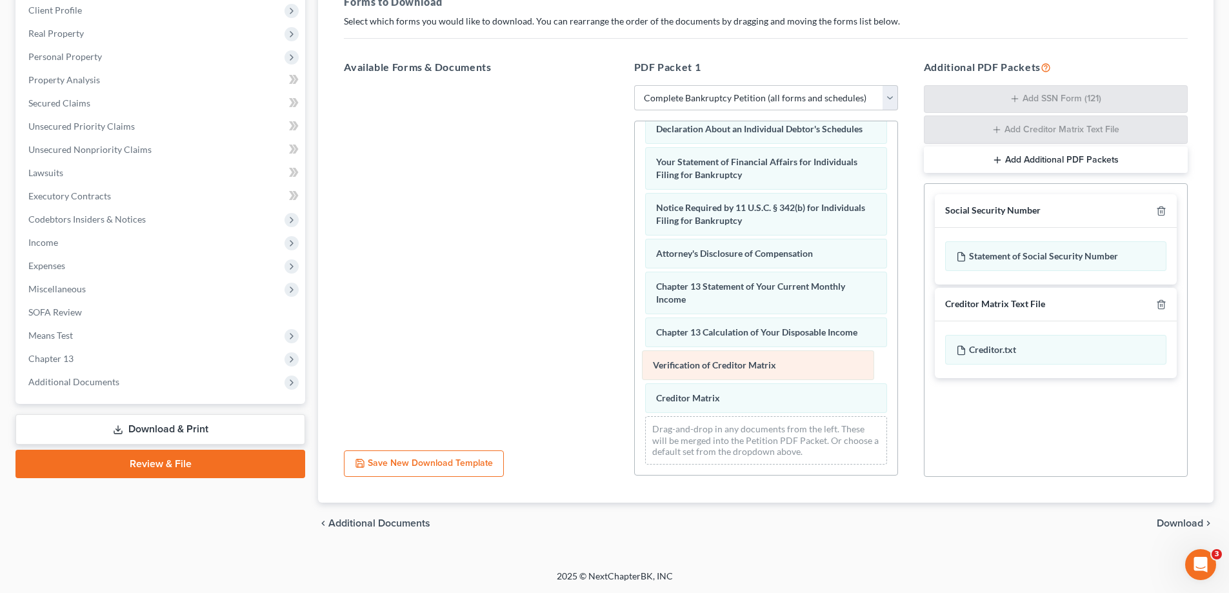
drag, startPoint x: 725, startPoint y: 396, endPoint x: 719, endPoint y: 364, distance: 32.9
click at [719, 351] on div "Verification of Creditor Matrix Voluntary Petition for Individuals Filing for B…" at bounding box center [766, 105] width 263 height 739
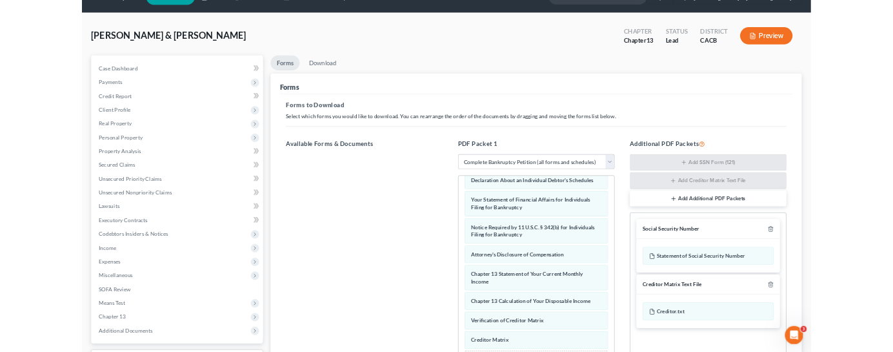
scroll to position [0, 0]
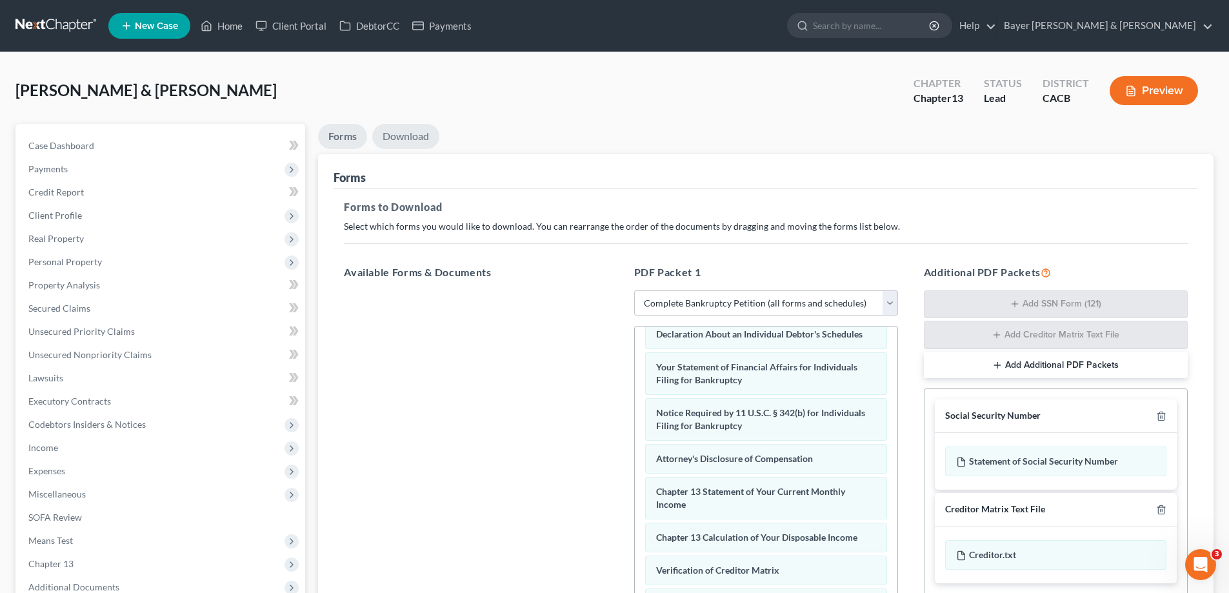
click at [391, 125] on link "Download" at bounding box center [405, 136] width 67 height 25
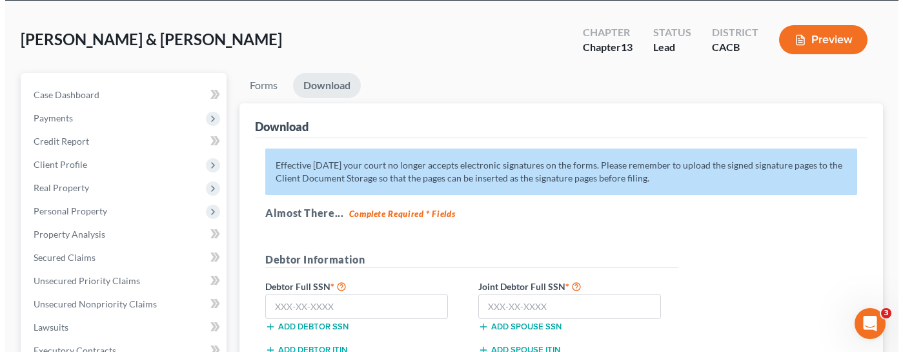
scroll to position [194, 0]
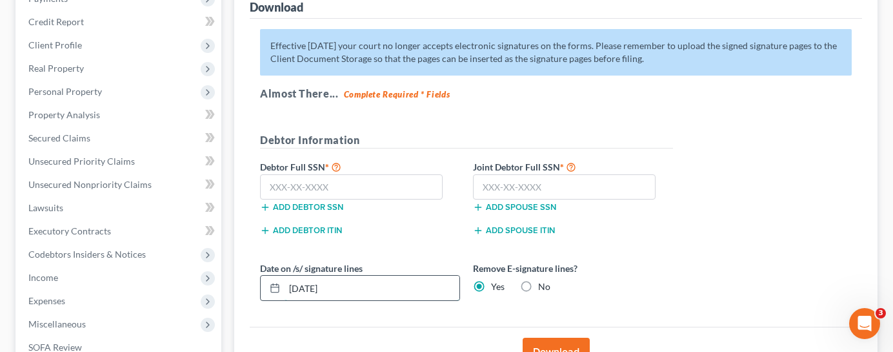
click at [376, 276] on input "[DATE]" at bounding box center [372, 288] width 175 height 25
drag, startPoint x: 278, startPoint y: 263, endPoint x: 241, endPoint y: 263, distance: 36.8
click at [244, 262] on div "Download Effective [DATE] your court no longer accepts electronic signatures on…" at bounding box center [555, 180] width 643 height 393
click at [345, 174] on input "text" at bounding box center [351, 187] width 183 height 26
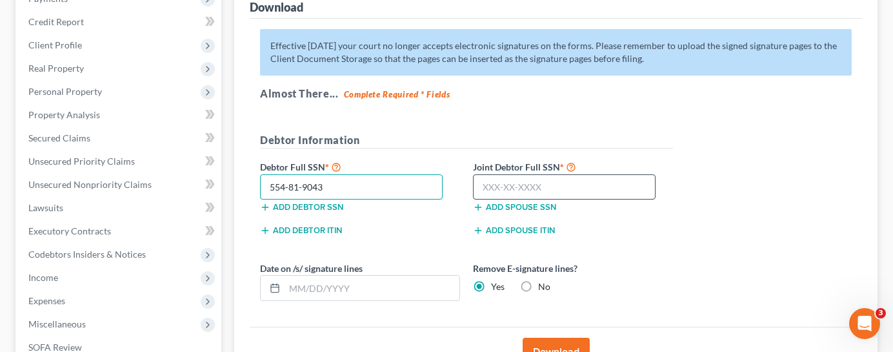
type input "554-81-9043"
click at [580, 174] on input "text" at bounding box center [564, 187] width 183 height 26
type input "545-59-3682"
click at [572, 338] on button "Download" at bounding box center [556, 352] width 67 height 28
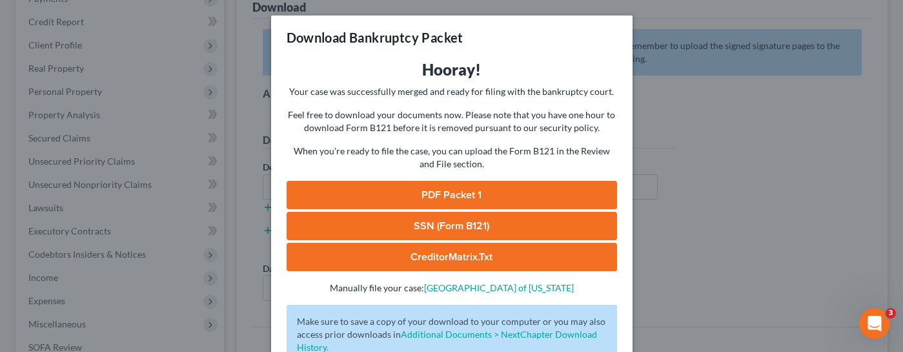
click at [467, 265] on link "CreditorMatrix.txt" at bounding box center [452, 257] width 330 height 28
click at [448, 231] on link "SSN (Form B121)" at bounding box center [452, 226] width 330 height 28
click at [477, 192] on link "PDF Packet 1" at bounding box center [452, 195] width 330 height 28
